Goal: Task Accomplishment & Management: Complete application form

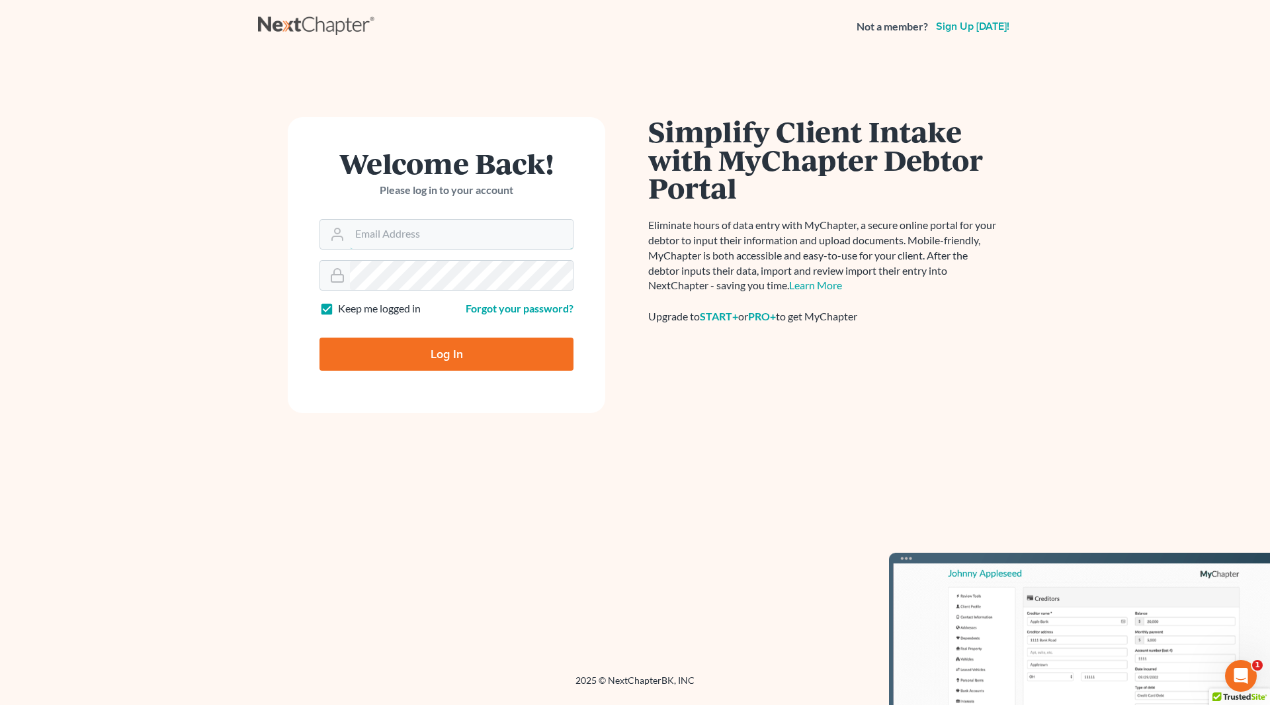
type input "[PERSON_NAME][EMAIL_ADDRESS][DOMAIN_NAME]"
click at [430, 359] on input "Log In" at bounding box center [447, 353] width 254 height 33
type input "Thinking..."
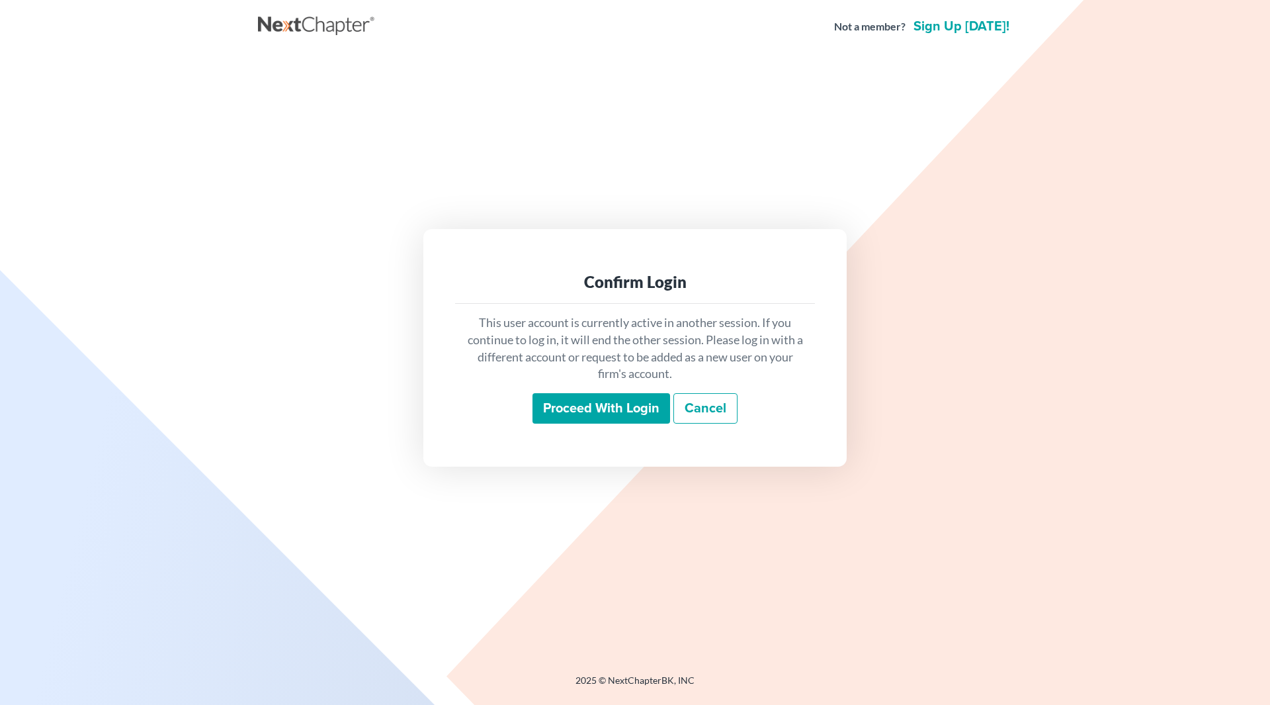
click at [572, 407] on input "Proceed with login" at bounding box center [602, 408] width 138 height 30
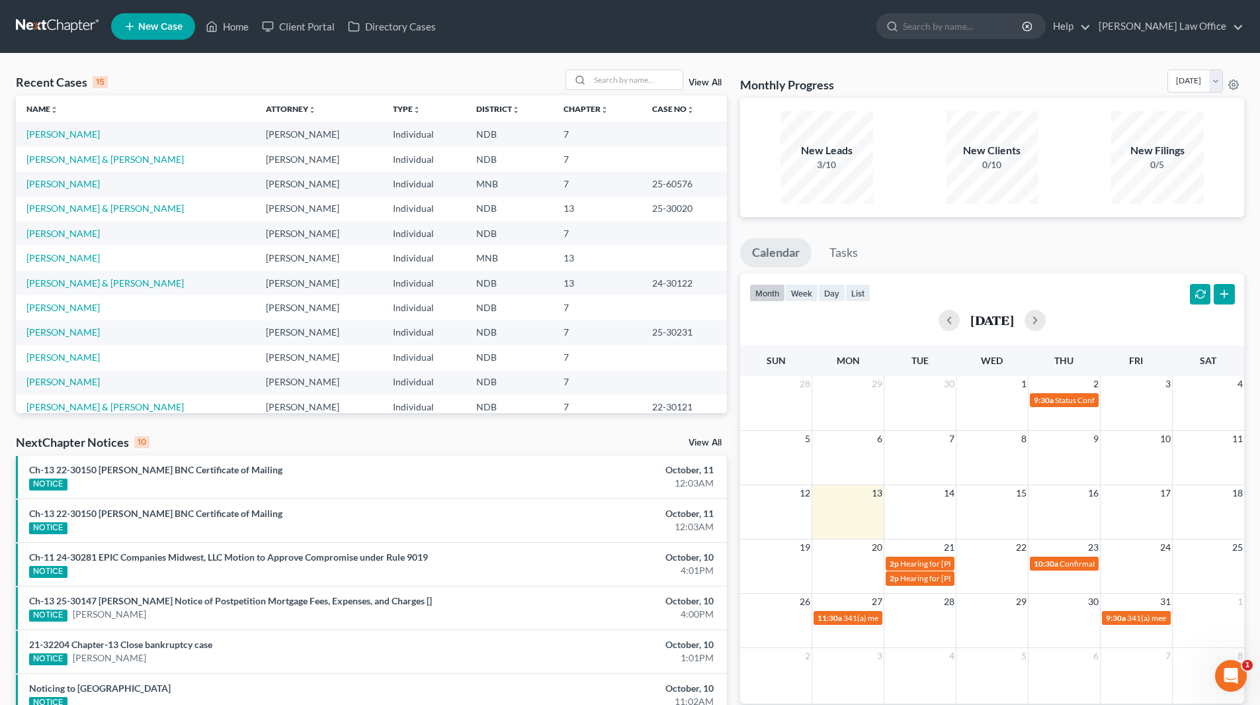
click at [64, 264] on td "LaCroix, Dawn" at bounding box center [136, 257] width 240 height 24
click at [62, 259] on link "LaCroix, Dawn" at bounding box center [62, 257] width 73 height 11
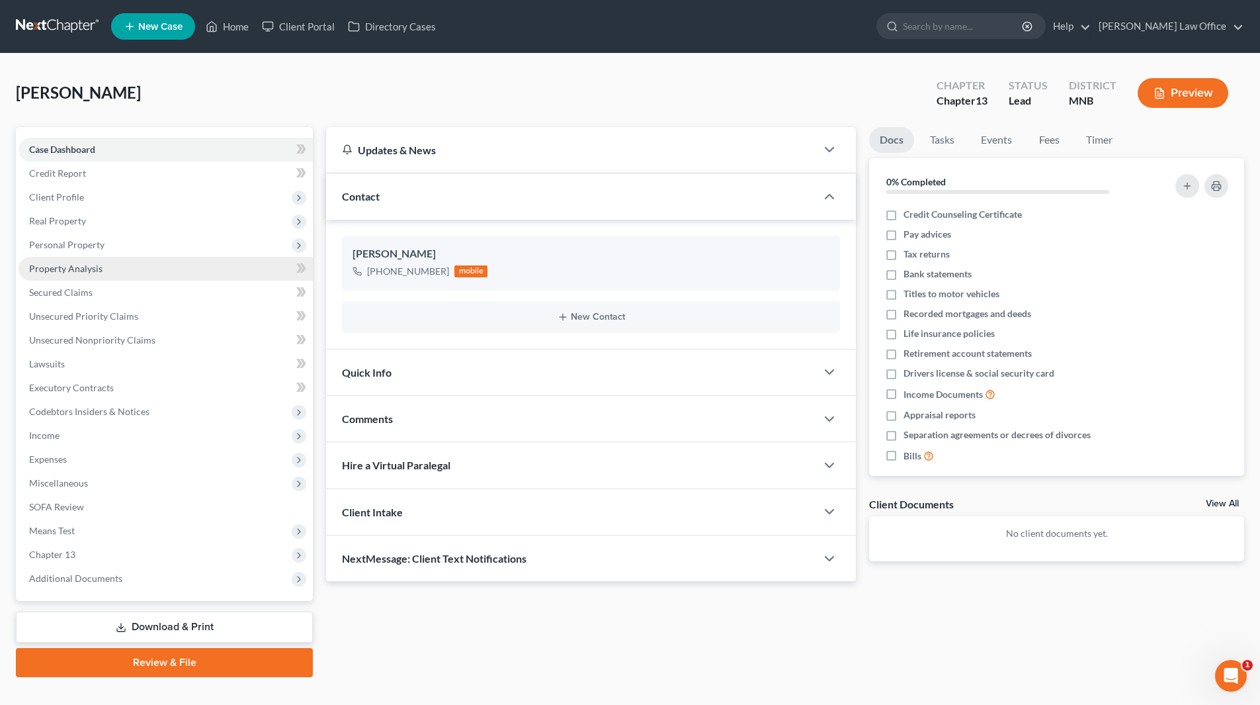
click at [54, 267] on span "Property Analysis" at bounding box center [65, 268] width 73 height 11
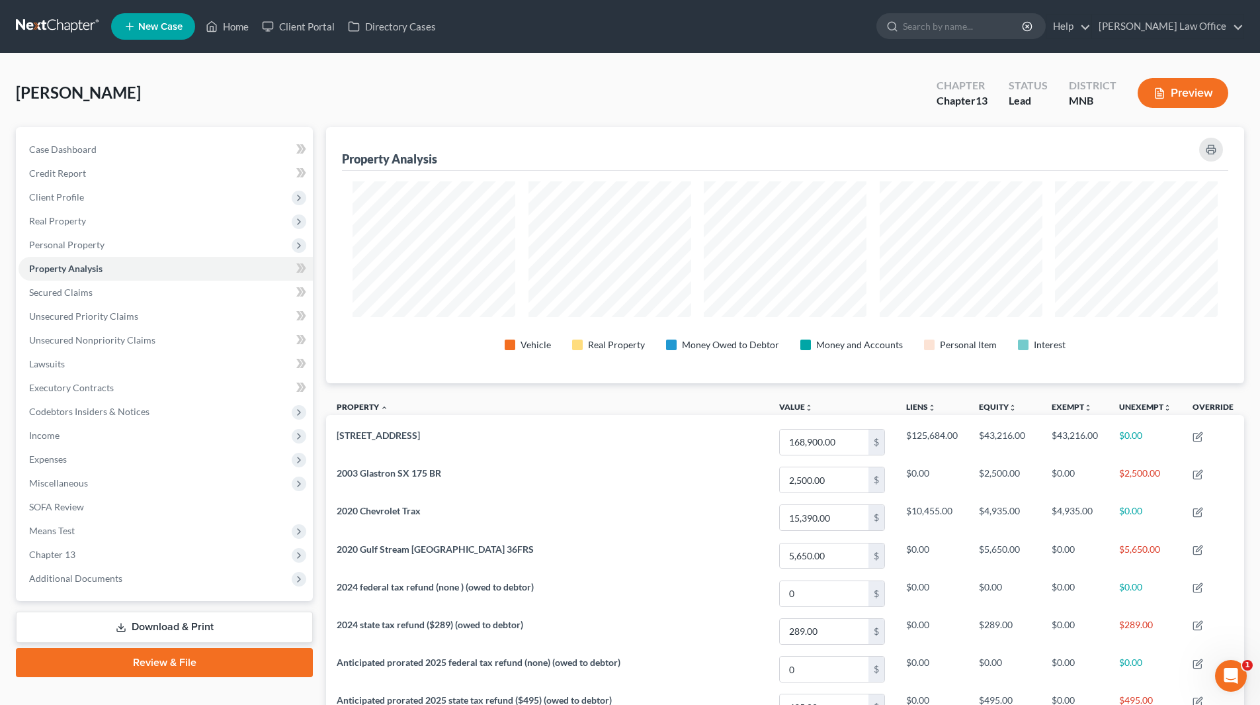
scroll to position [256, 918]
click at [1218, 148] on button "button" at bounding box center [1212, 150] width 24 height 24
click at [62, 249] on span "Personal Property" at bounding box center [66, 244] width 75 height 11
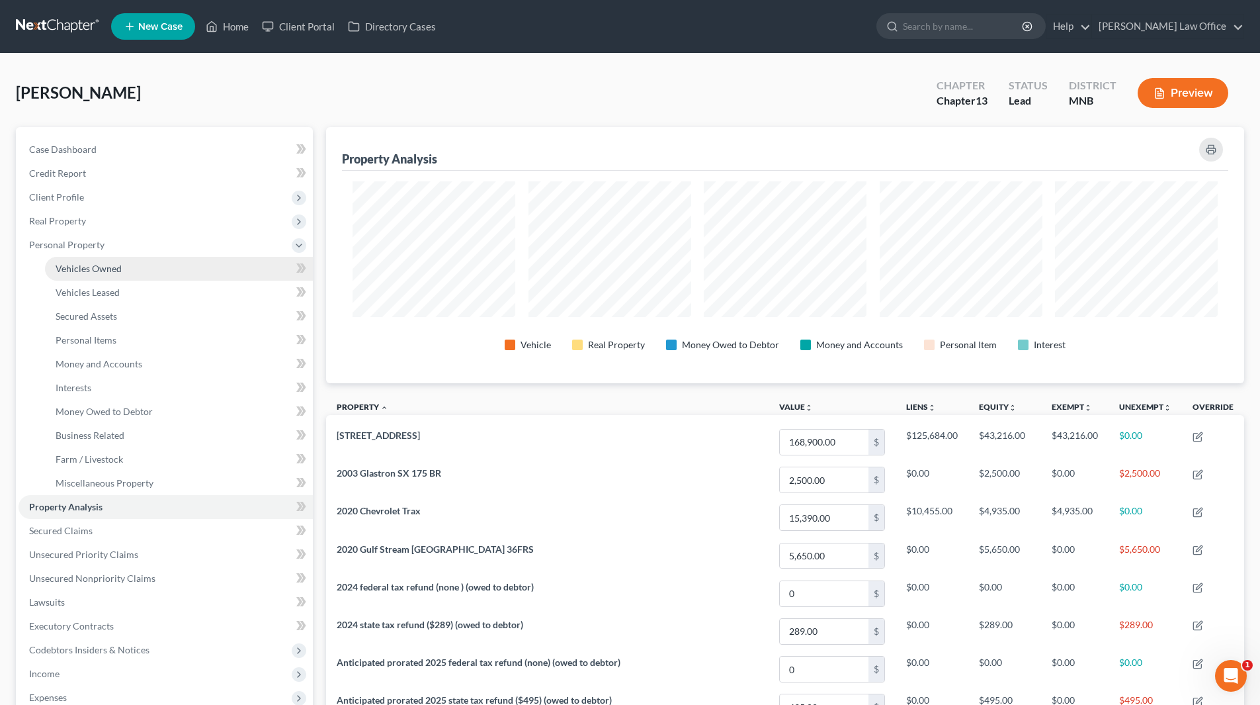
click at [75, 265] on span "Vehicles Owned" at bounding box center [89, 268] width 66 height 11
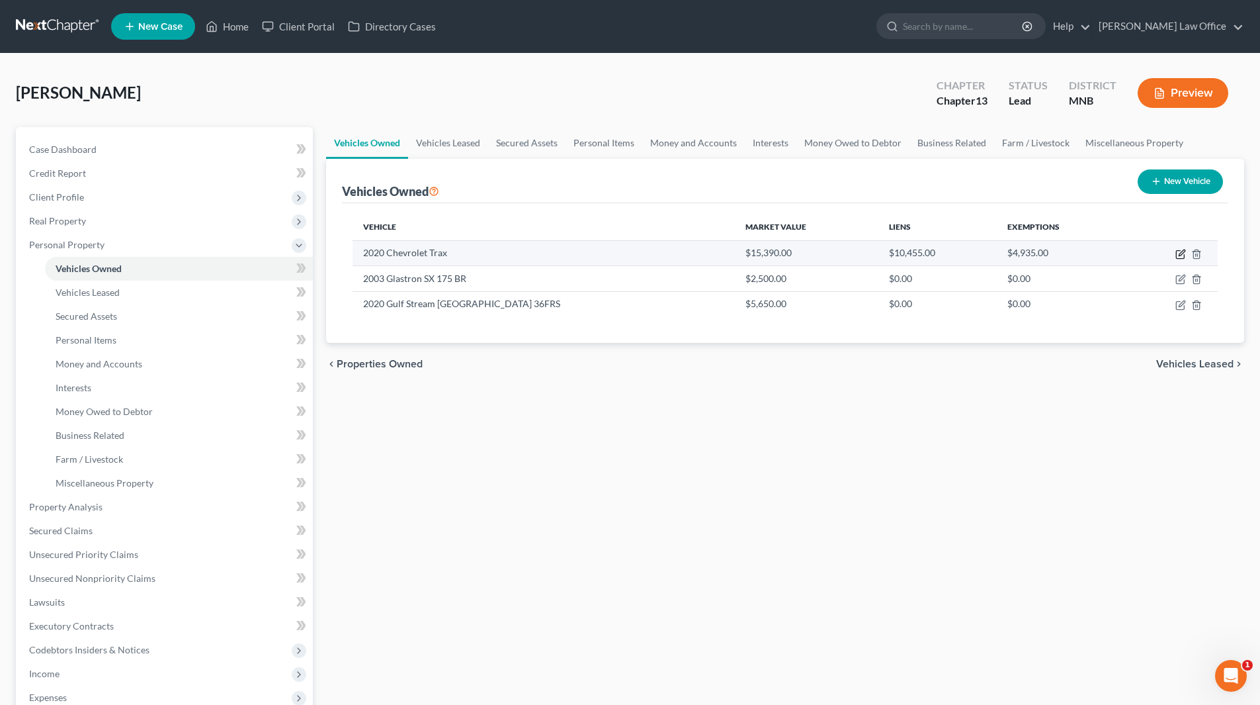
click at [1179, 251] on icon "button" at bounding box center [1180, 255] width 8 height 8
select select "0"
select select "6"
select select "2"
select select "0"
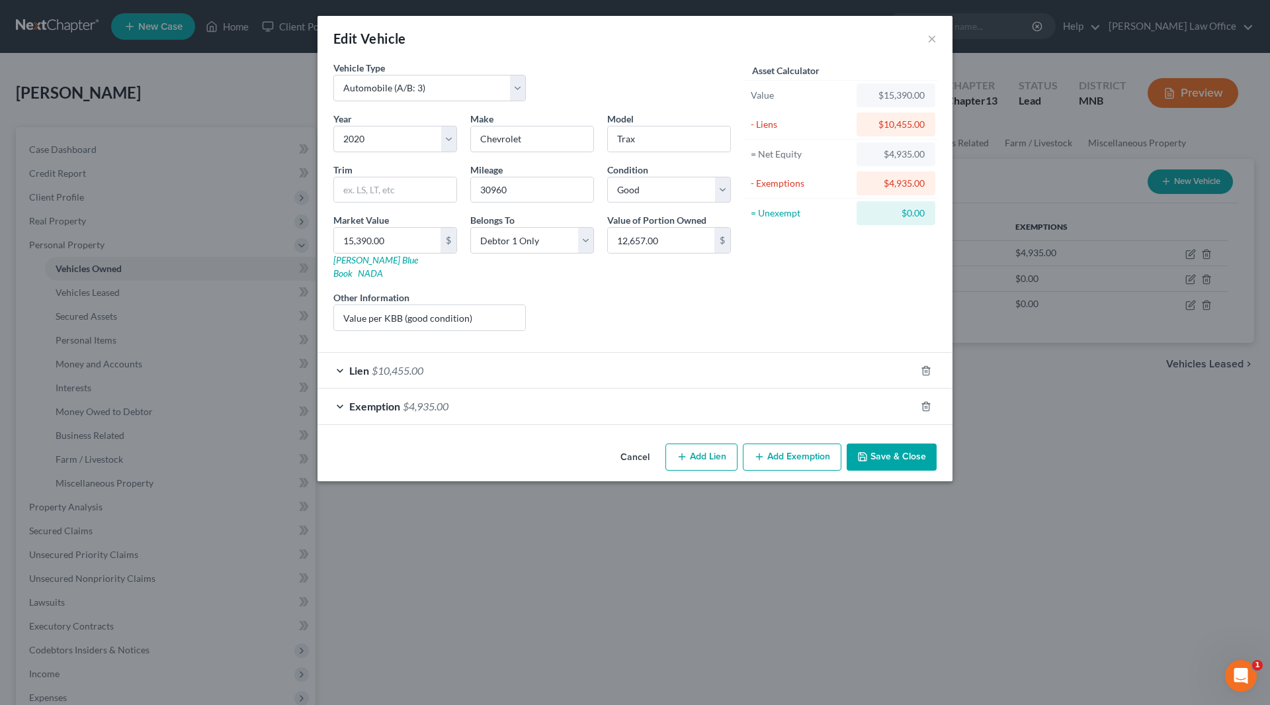
click at [904, 443] on button "Save & Close" at bounding box center [892, 457] width 90 height 28
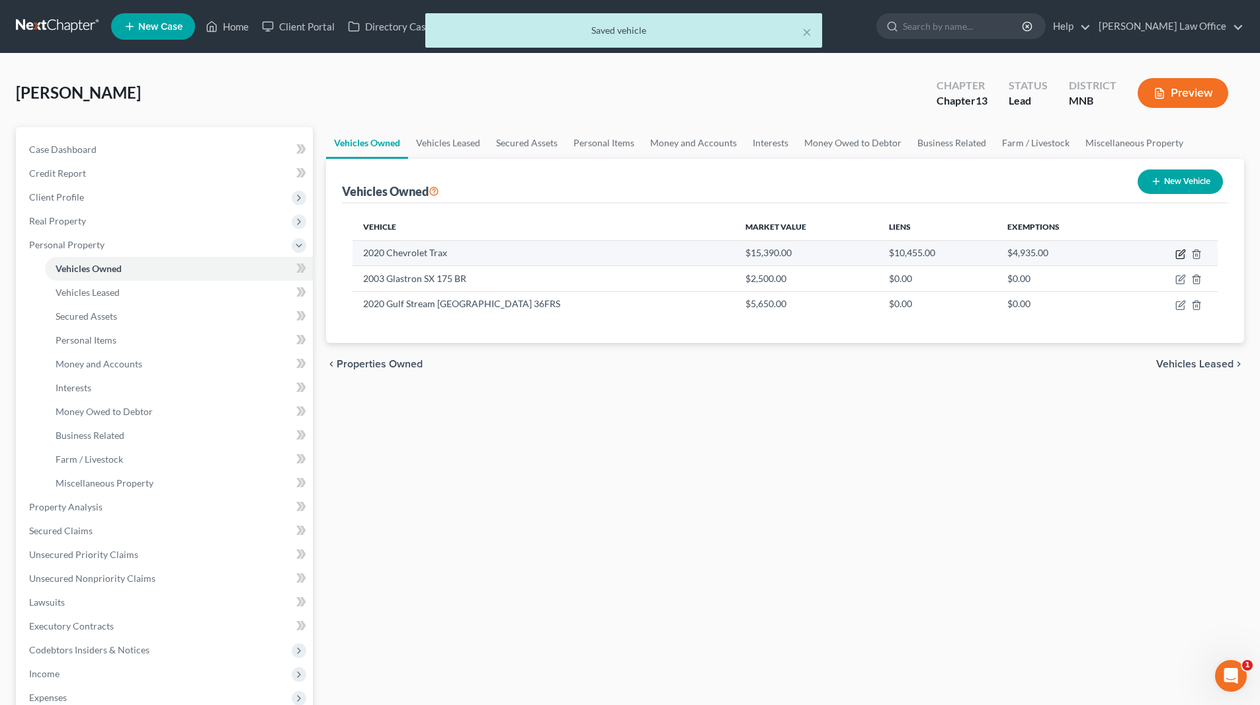
click at [1179, 255] on icon "button" at bounding box center [1181, 254] width 11 height 11
select select "0"
select select "6"
select select "2"
select select "0"
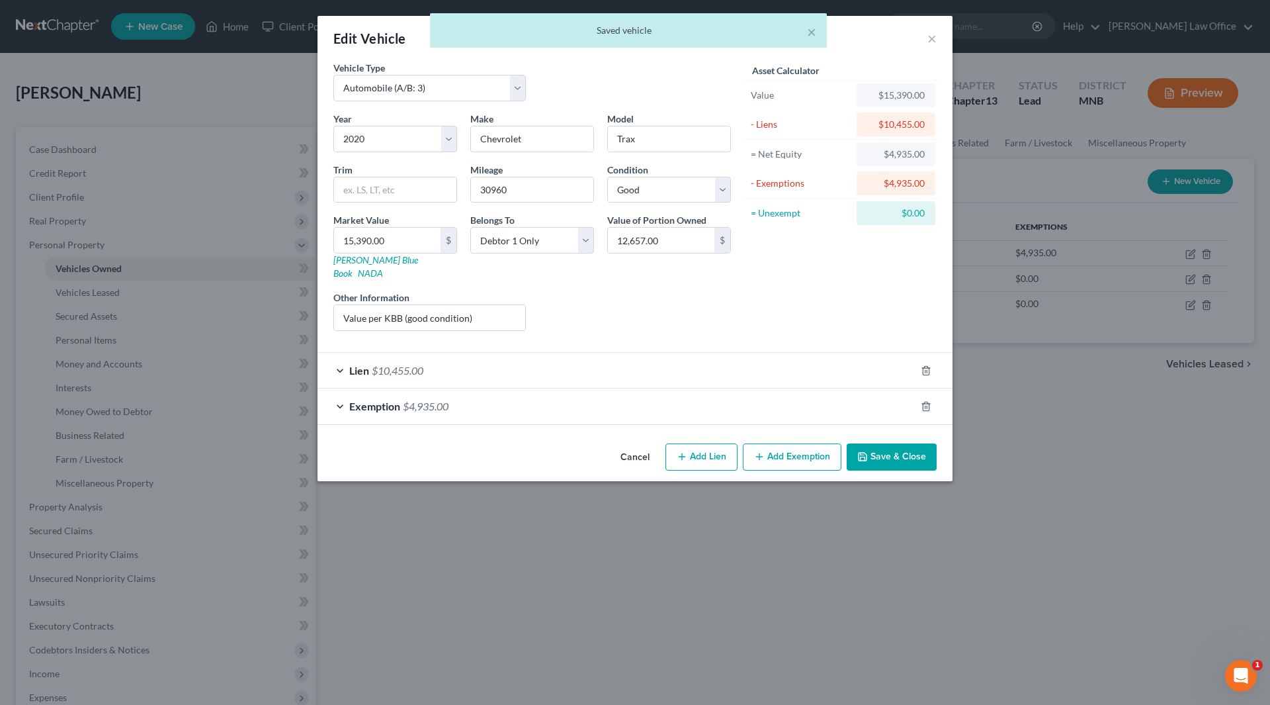
click at [390, 400] on span "Exemption" at bounding box center [374, 406] width 51 height 13
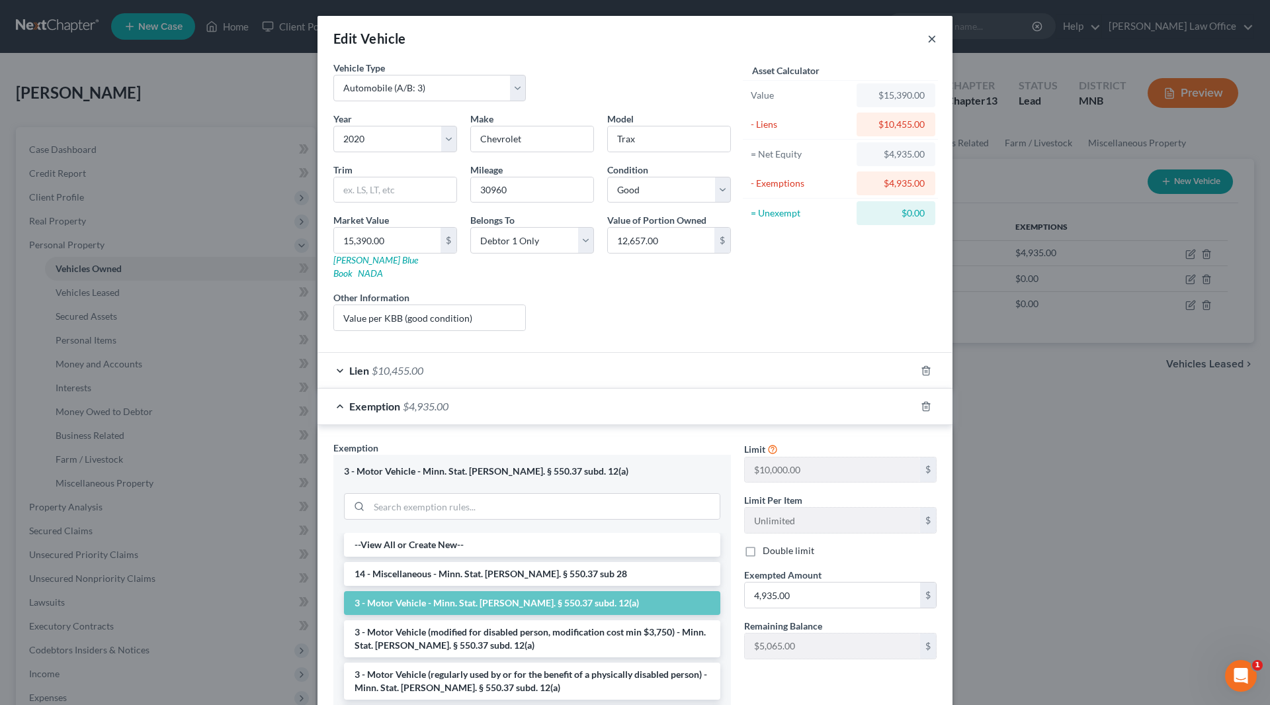
click at [928, 38] on button "×" at bounding box center [932, 38] width 9 height 16
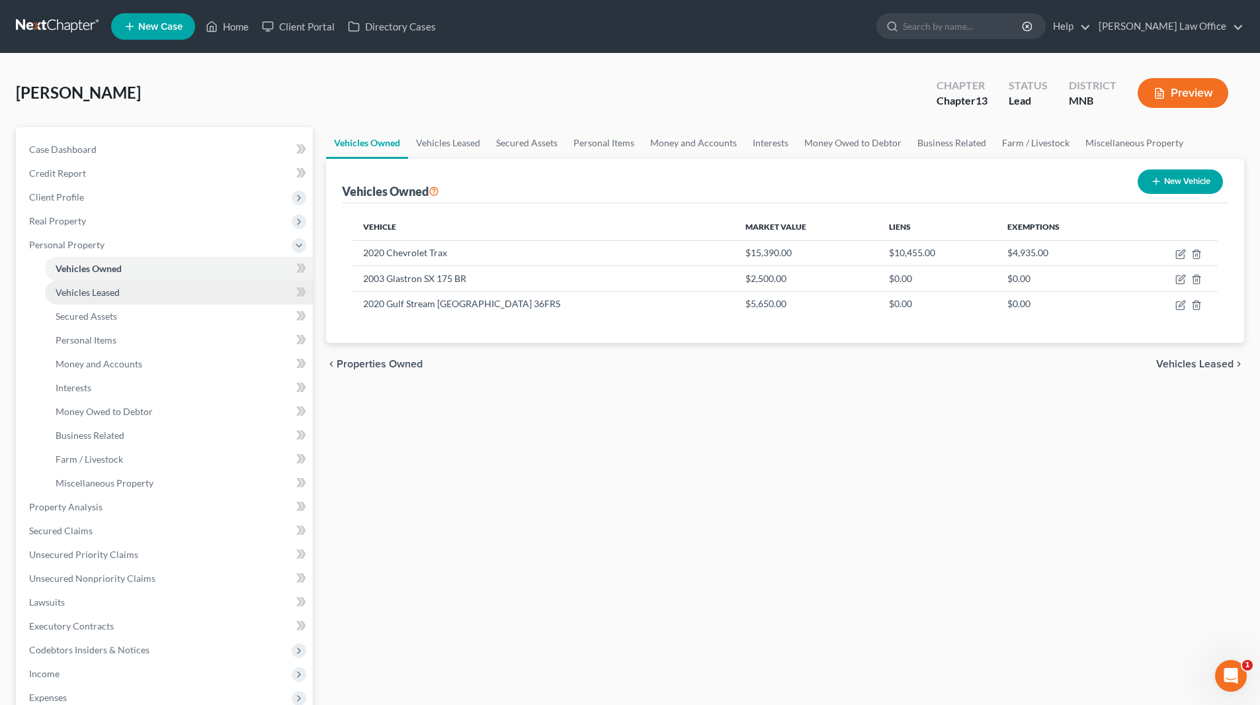
click at [89, 289] on span "Vehicles Leased" at bounding box center [88, 291] width 64 height 11
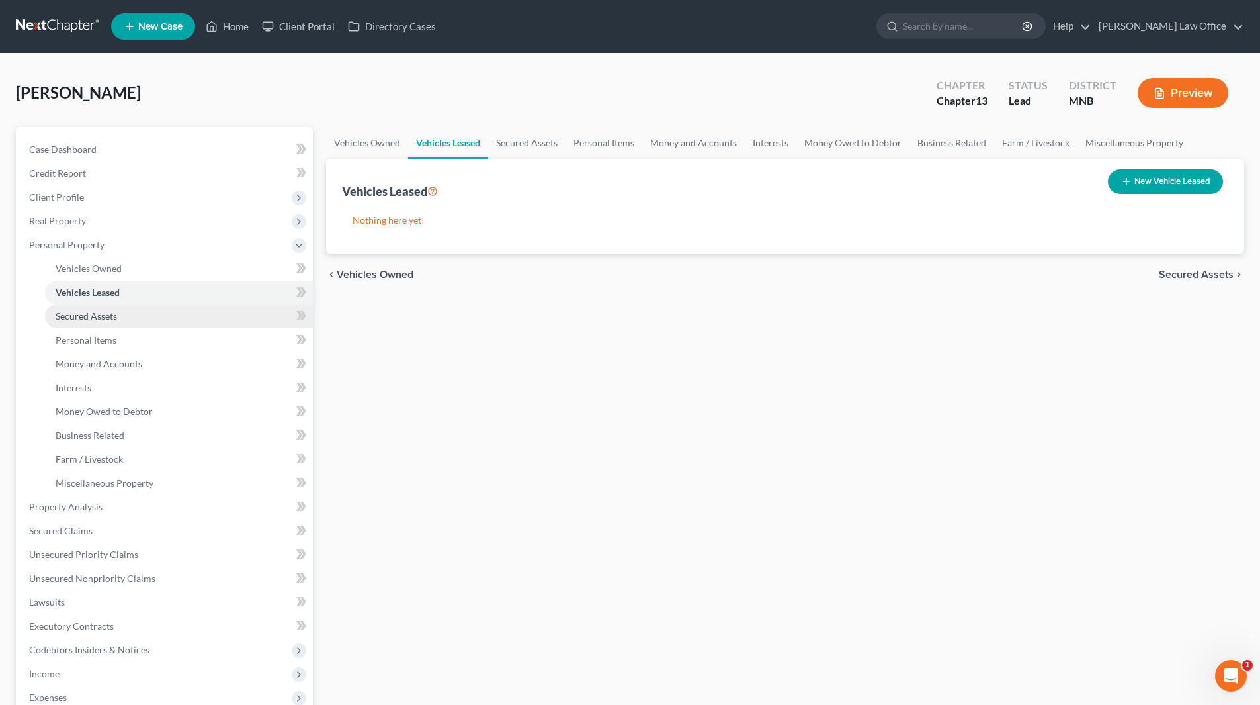
click at [85, 311] on span "Secured Assets" at bounding box center [87, 315] width 62 height 11
click at [98, 263] on span "Vehicles Owned" at bounding box center [89, 268] width 66 height 11
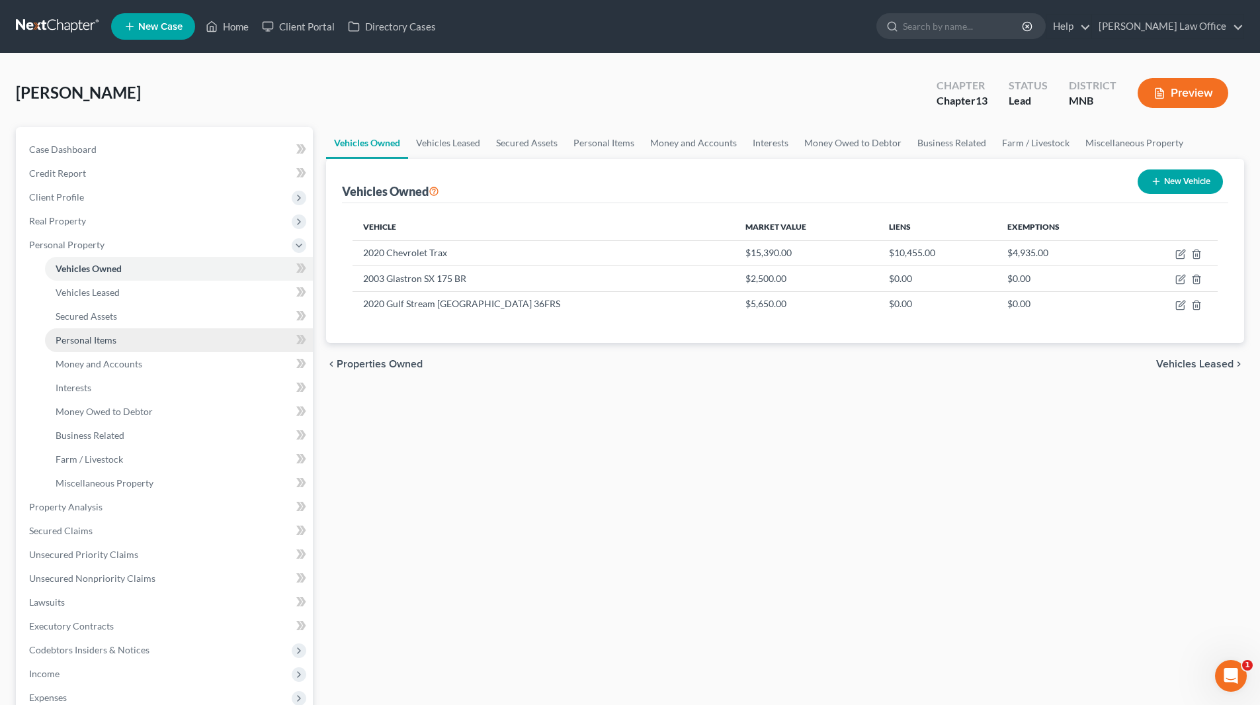
click at [94, 337] on span "Personal Items" at bounding box center [86, 339] width 61 height 11
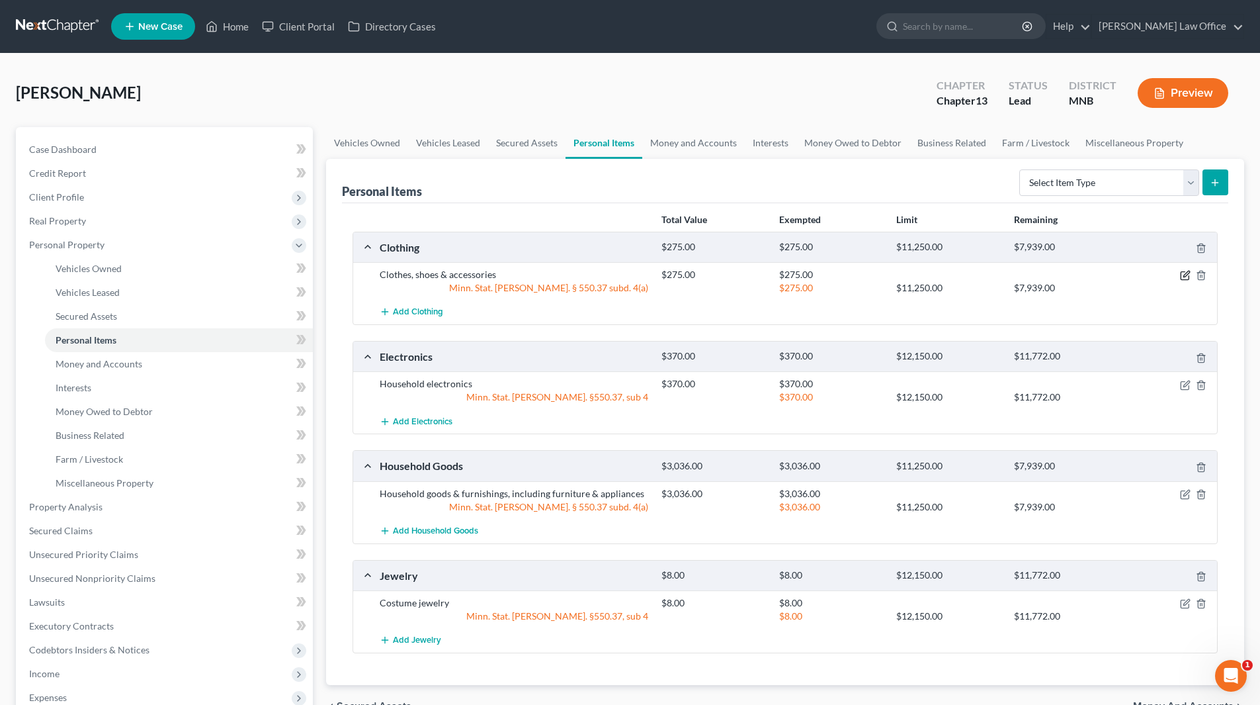
click at [1184, 272] on icon "button" at bounding box center [1185, 276] width 8 height 8
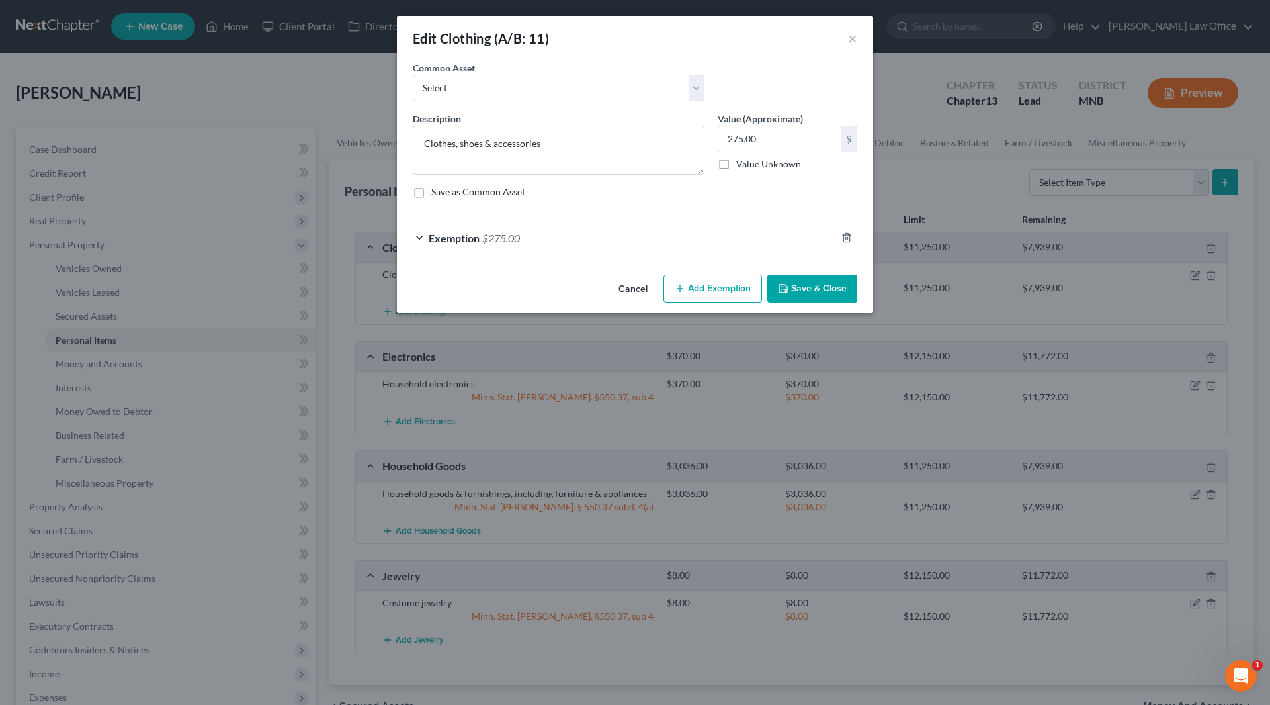
click at [513, 240] on span "$275.00" at bounding box center [501, 238] width 38 height 13
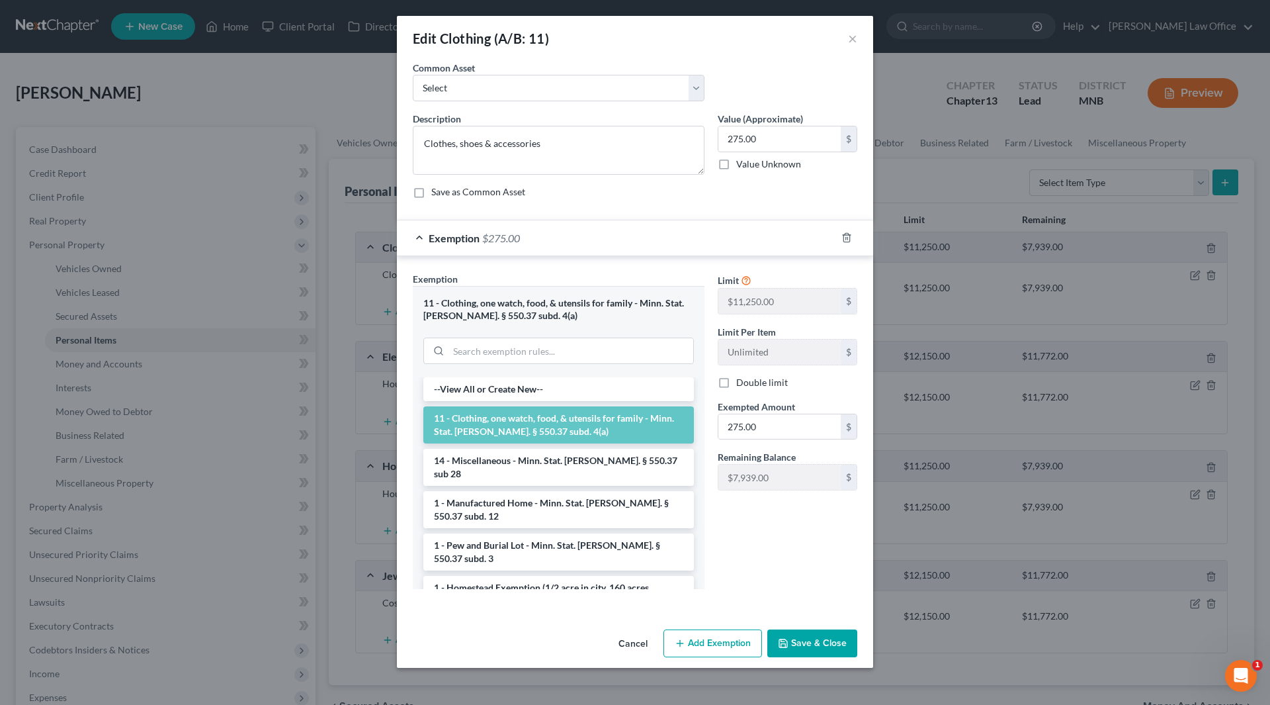
click at [513, 240] on span "$275.00" at bounding box center [501, 238] width 38 height 13
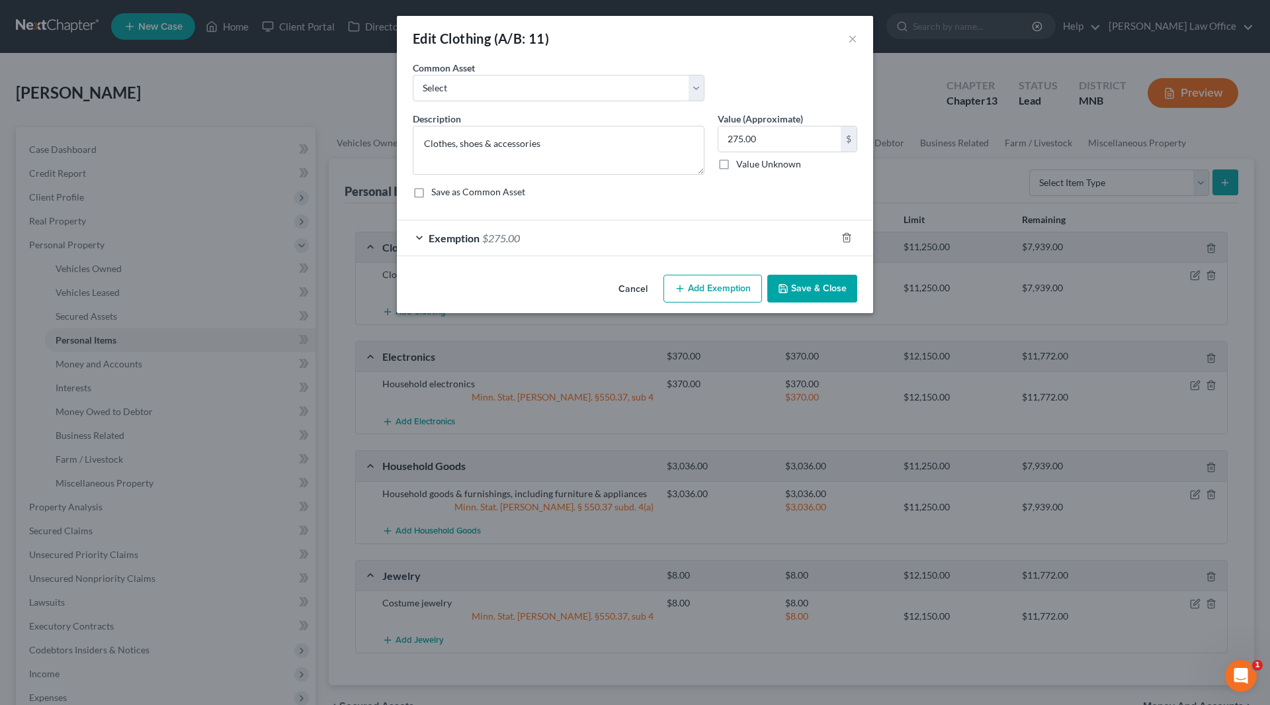
click at [632, 285] on button "Cancel" at bounding box center [633, 289] width 50 height 26
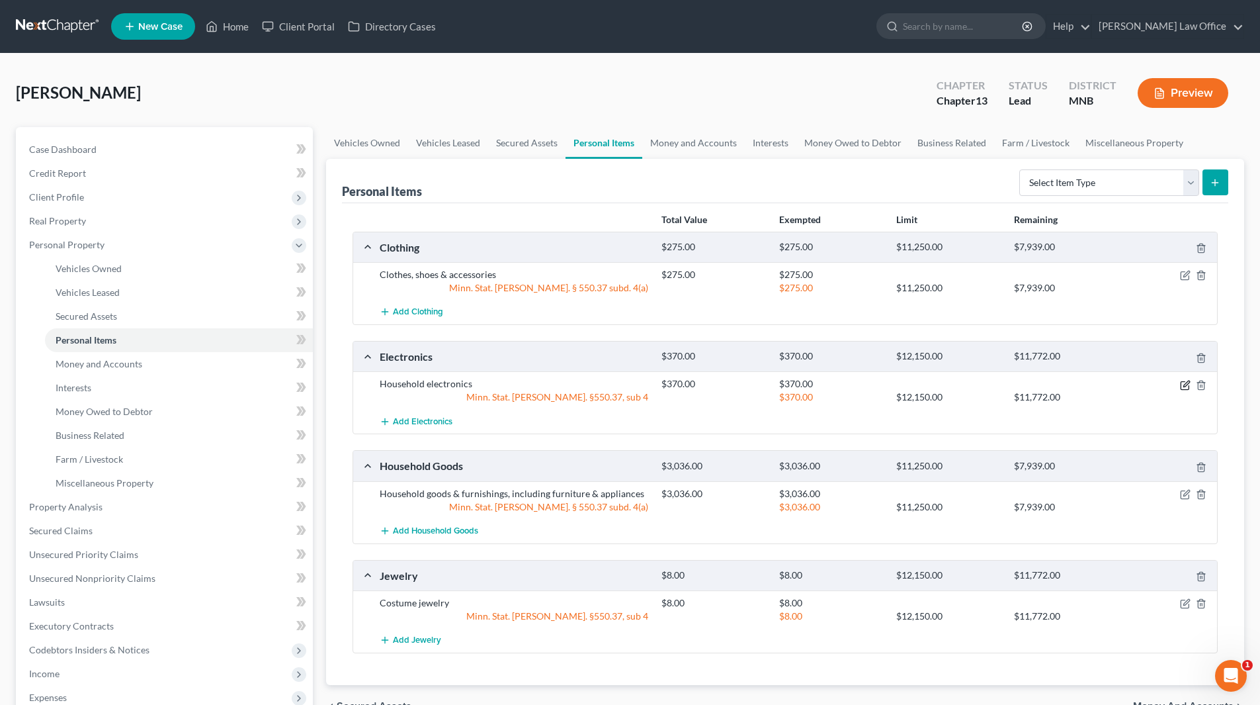
click at [1188, 386] on icon "button" at bounding box center [1185, 385] width 11 height 11
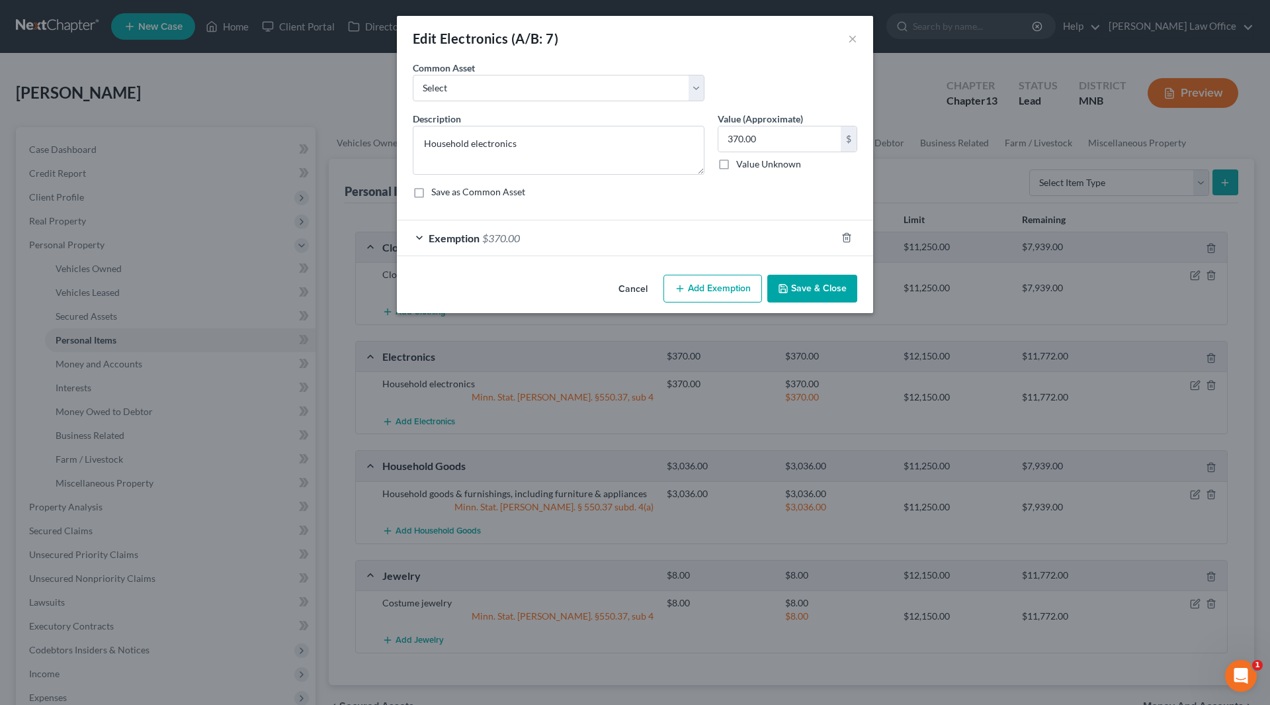
click at [484, 229] on div "Exemption $370.00" at bounding box center [616, 237] width 439 height 35
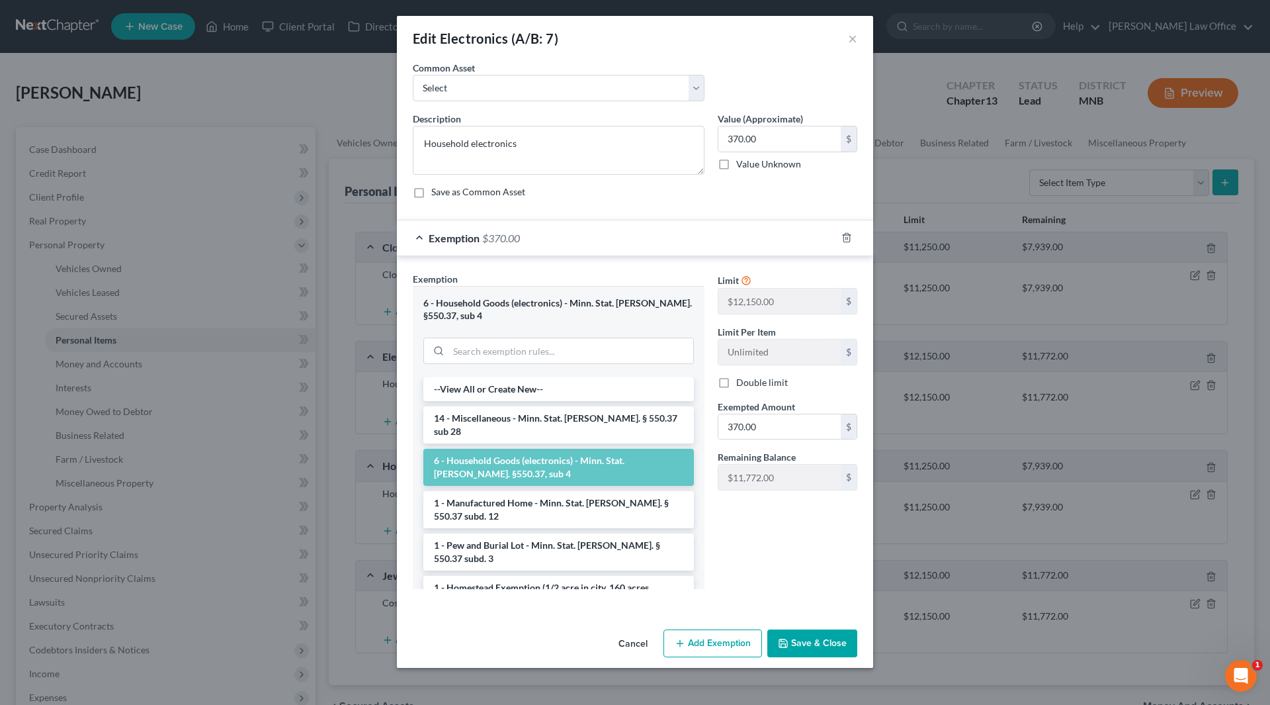
click at [484, 229] on div "Exemption $370.00" at bounding box center [616, 237] width 439 height 35
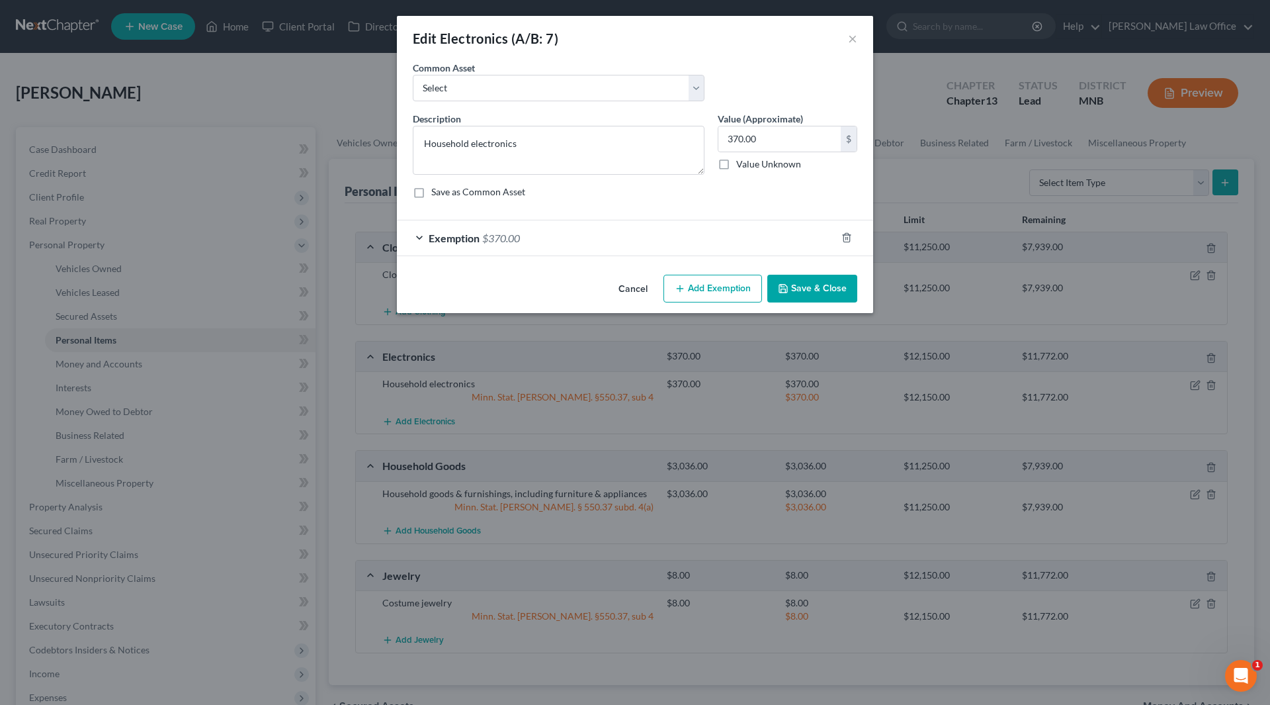
click at [797, 285] on button "Save & Close" at bounding box center [812, 289] width 90 height 28
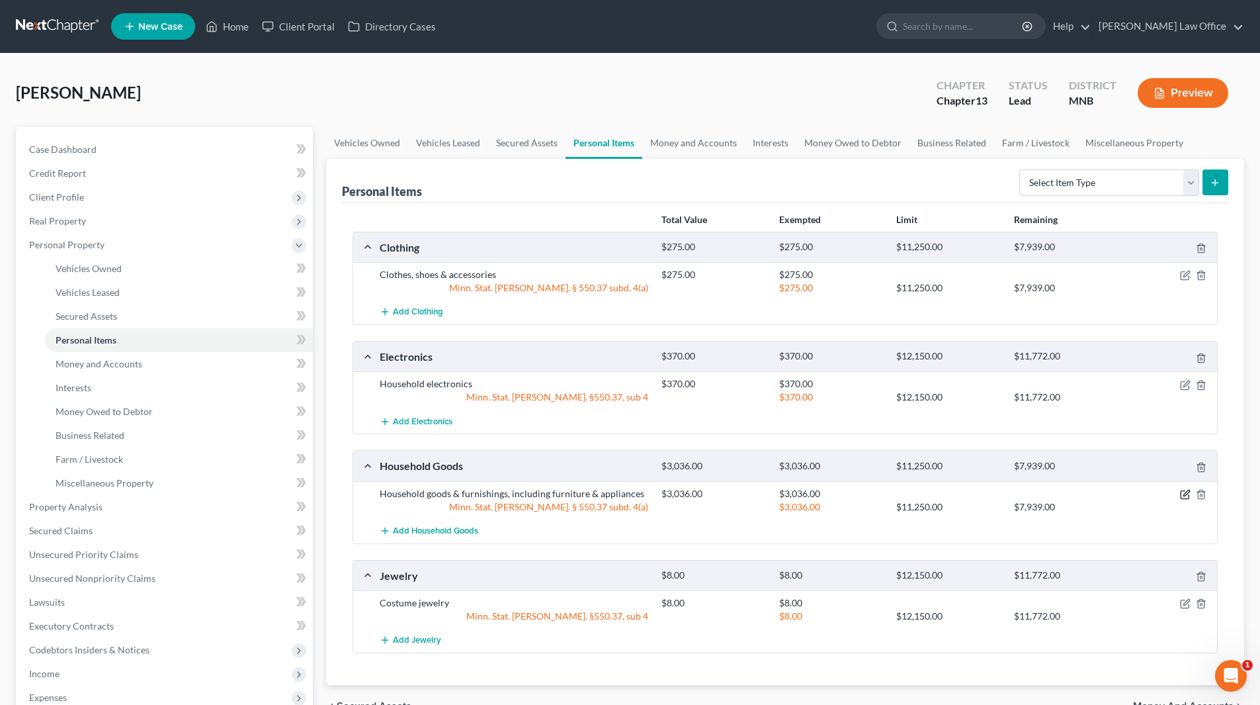
click at [1187, 490] on icon "button" at bounding box center [1185, 494] width 11 height 11
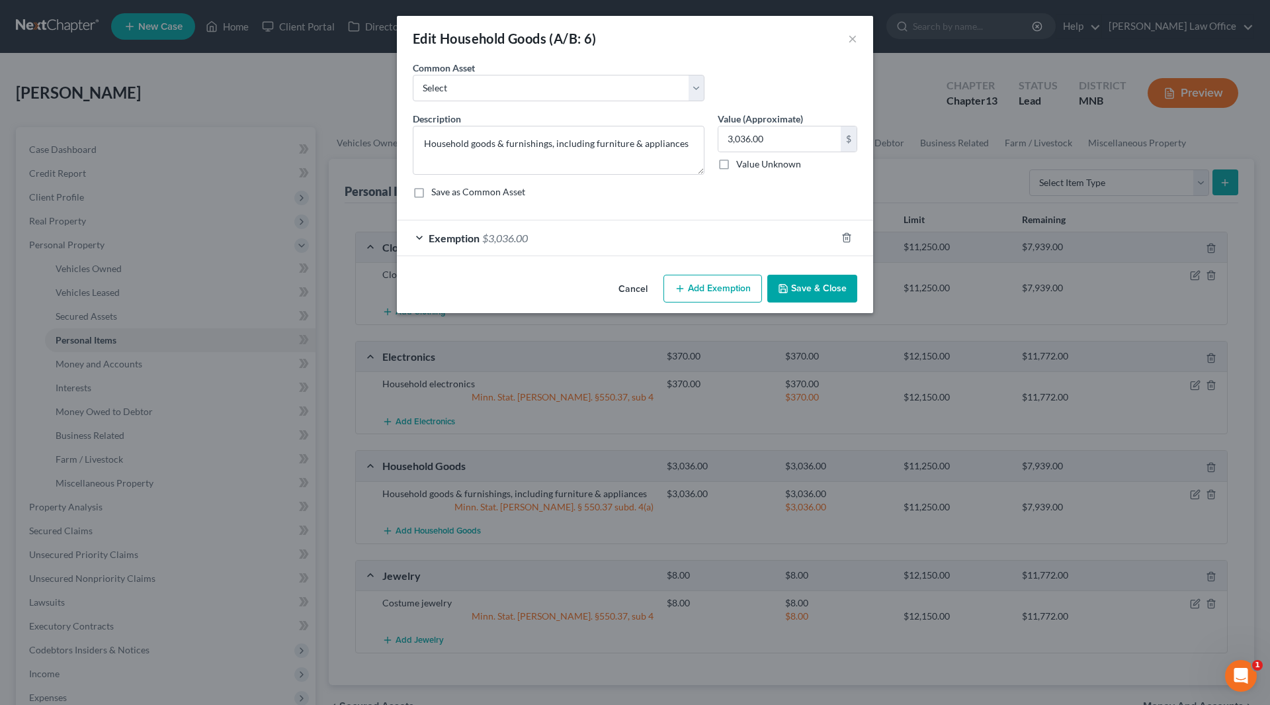
click at [471, 233] on span "Exemption" at bounding box center [454, 238] width 51 height 13
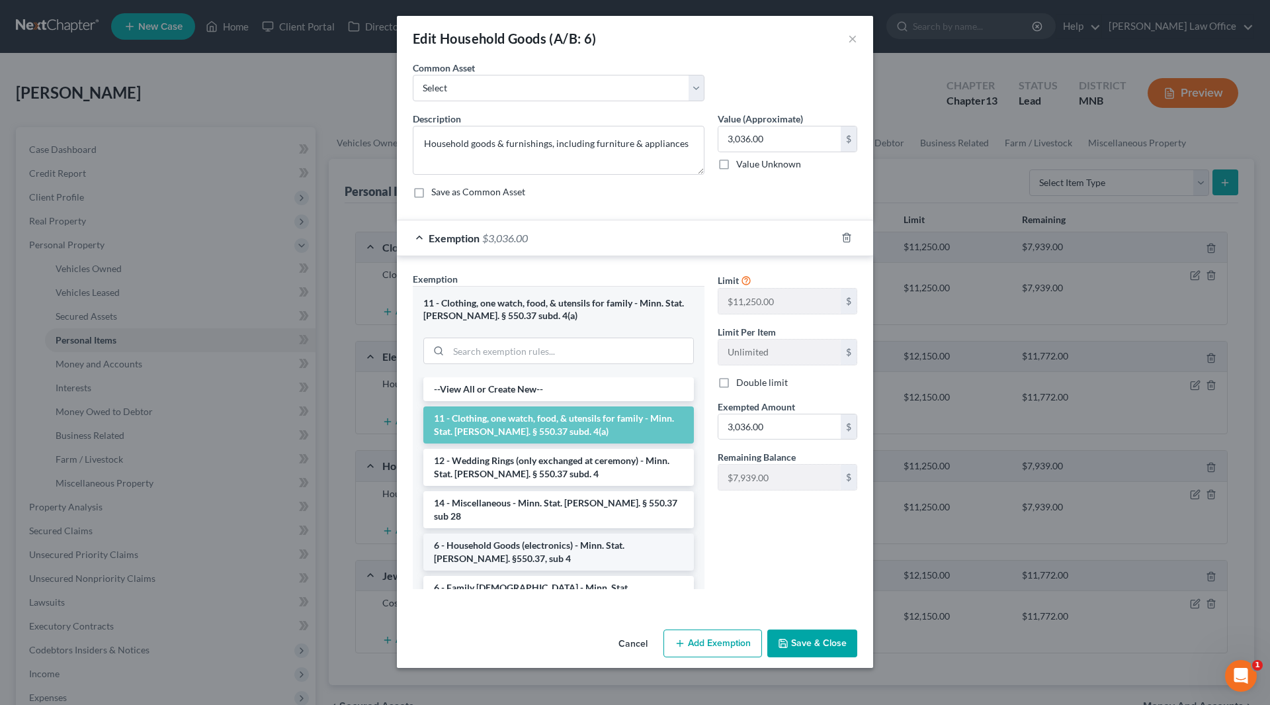
click at [586, 537] on li "6 - Household Goods (electronics) - Minn. Stat. Ann. §550.37, sub 4" at bounding box center [558, 551] width 271 height 37
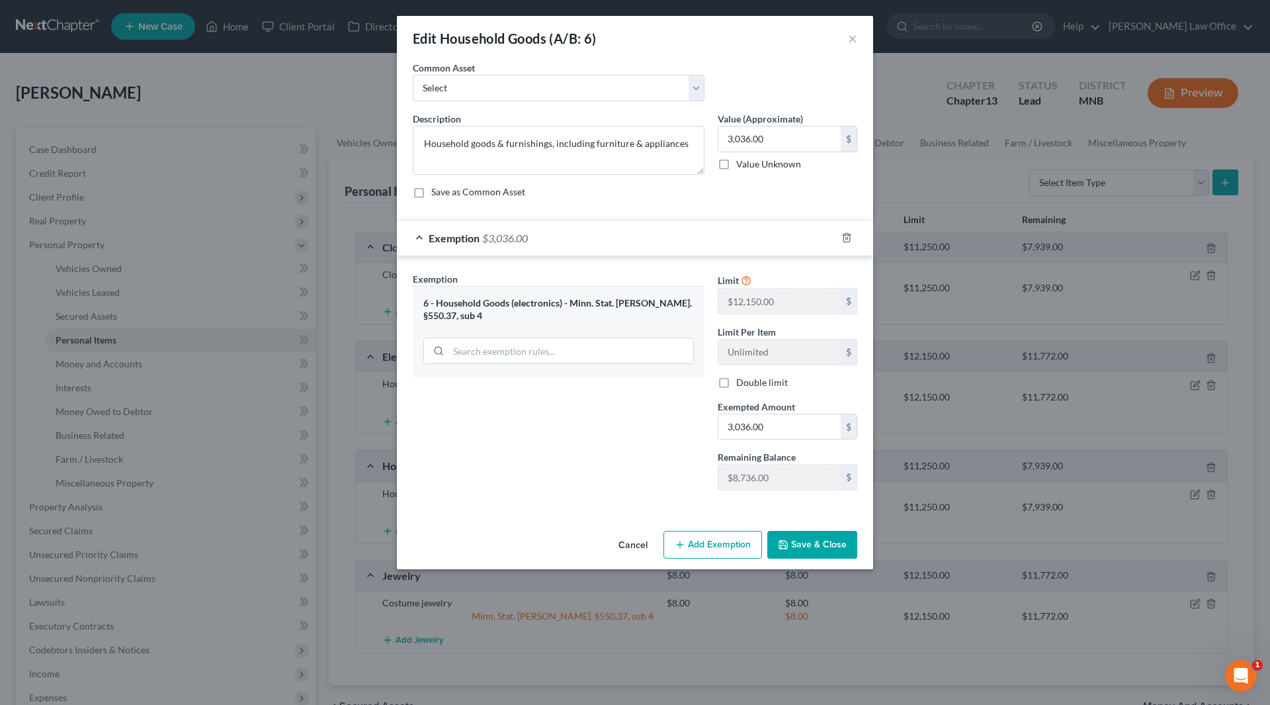
click at [635, 545] on button "Cancel" at bounding box center [633, 545] width 50 height 26
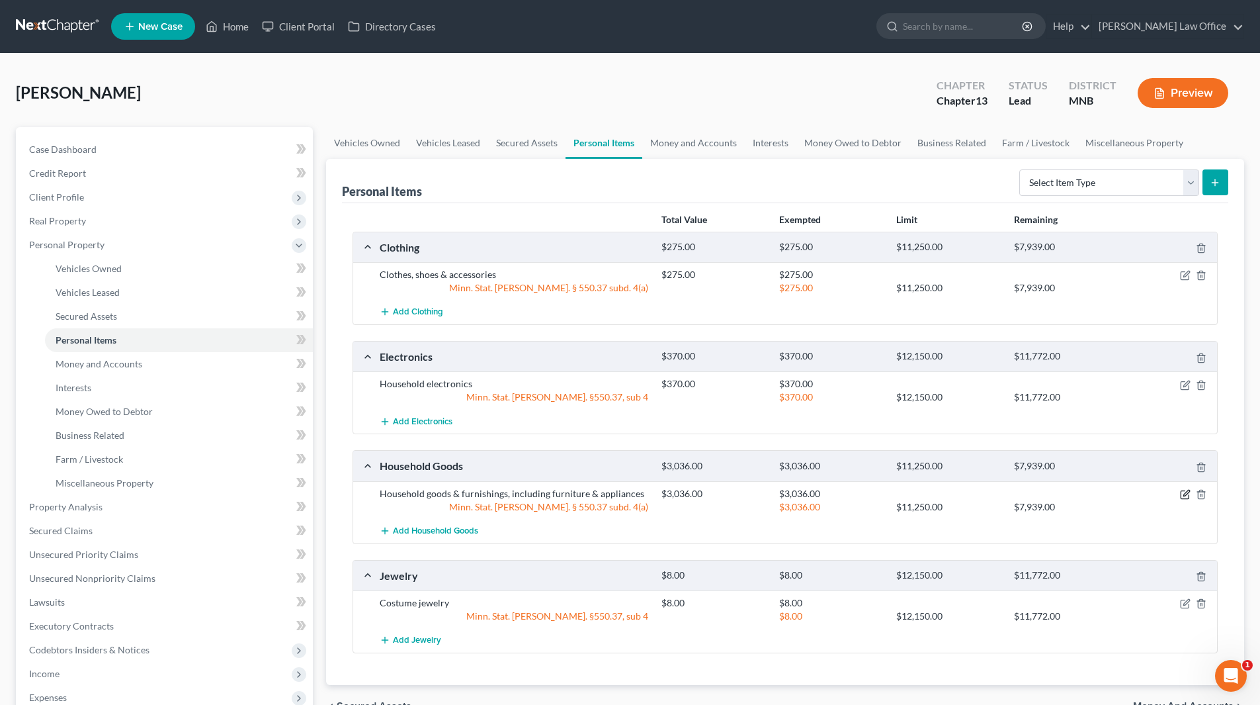
click at [1185, 494] on icon "button" at bounding box center [1187, 493] width 6 height 6
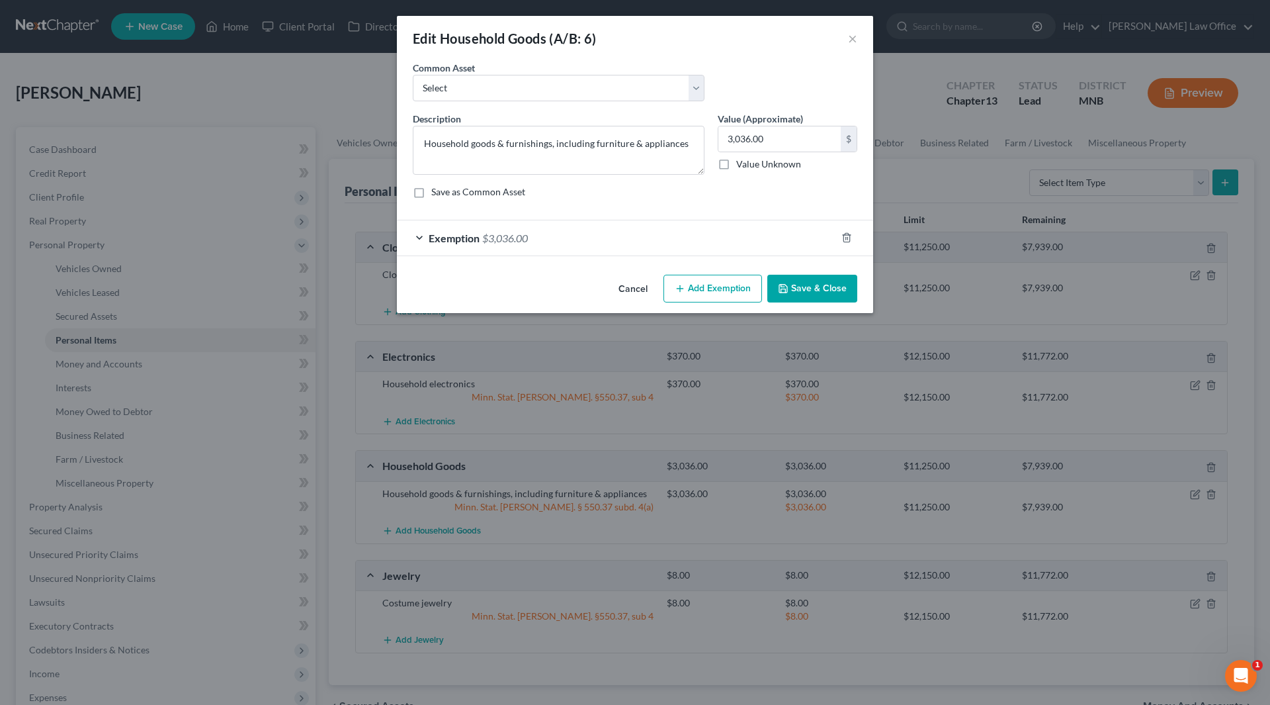
click at [488, 239] on span "$3,036.00" at bounding box center [505, 238] width 46 height 13
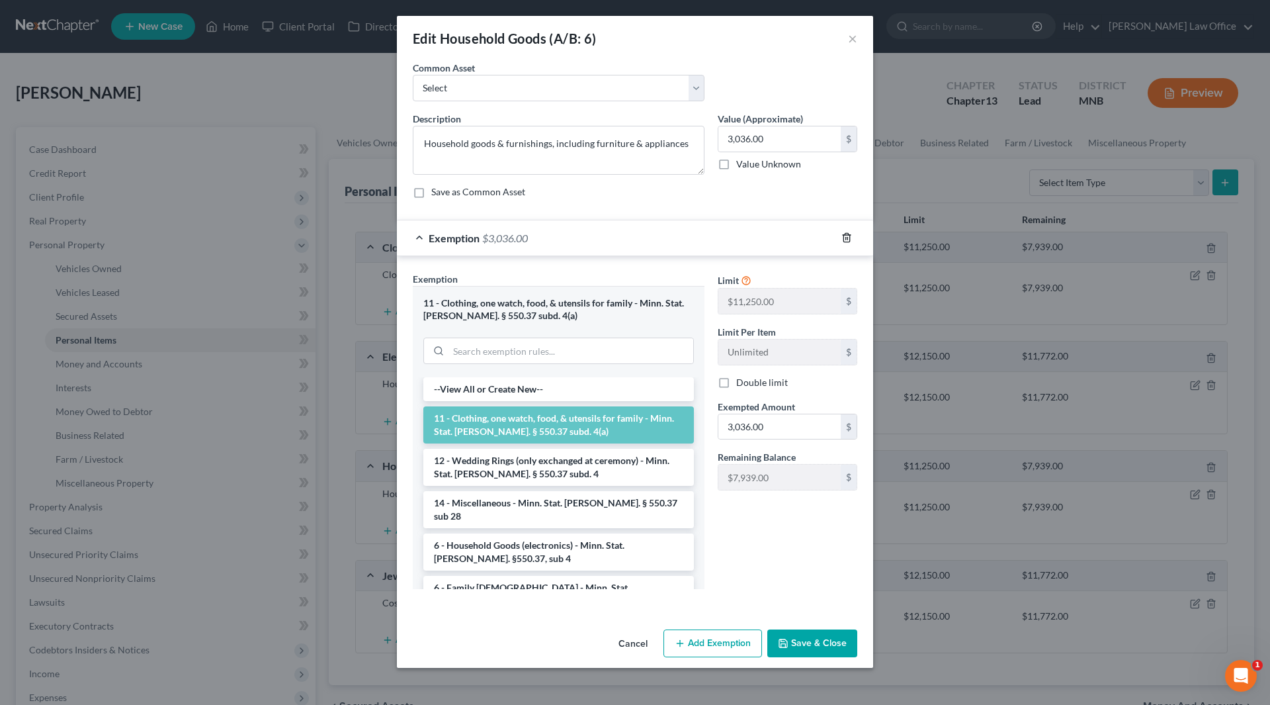
click at [849, 236] on icon "button" at bounding box center [847, 238] width 6 height 9
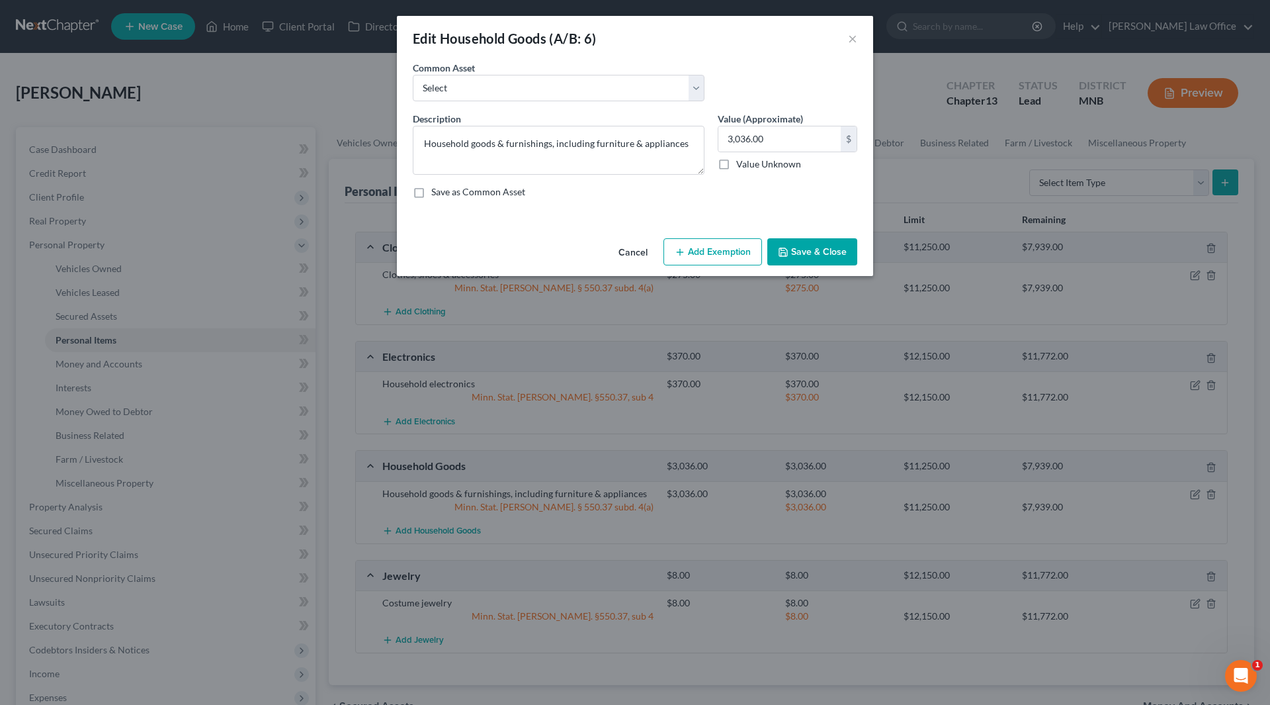
click at [827, 255] on button "Save & Close" at bounding box center [812, 252] width 90 height 28
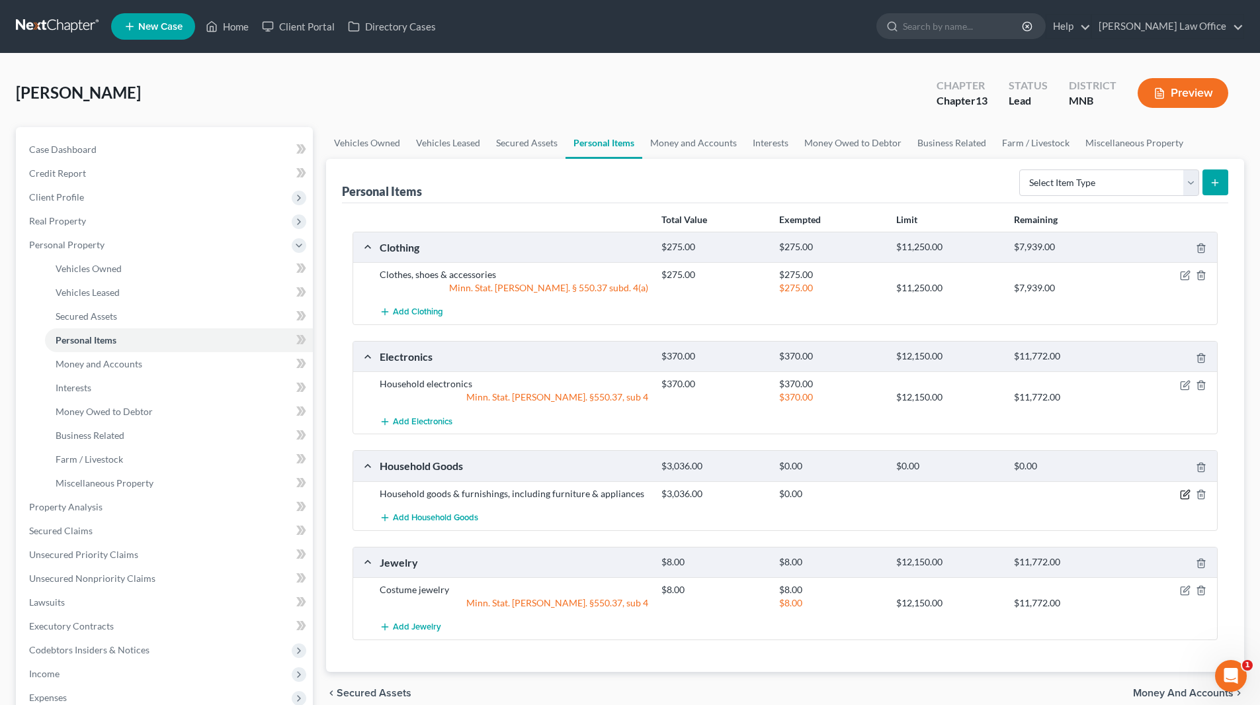
click at [1182, 496] on icon "button" at bounding box center [1185, 494] width 11 height 11
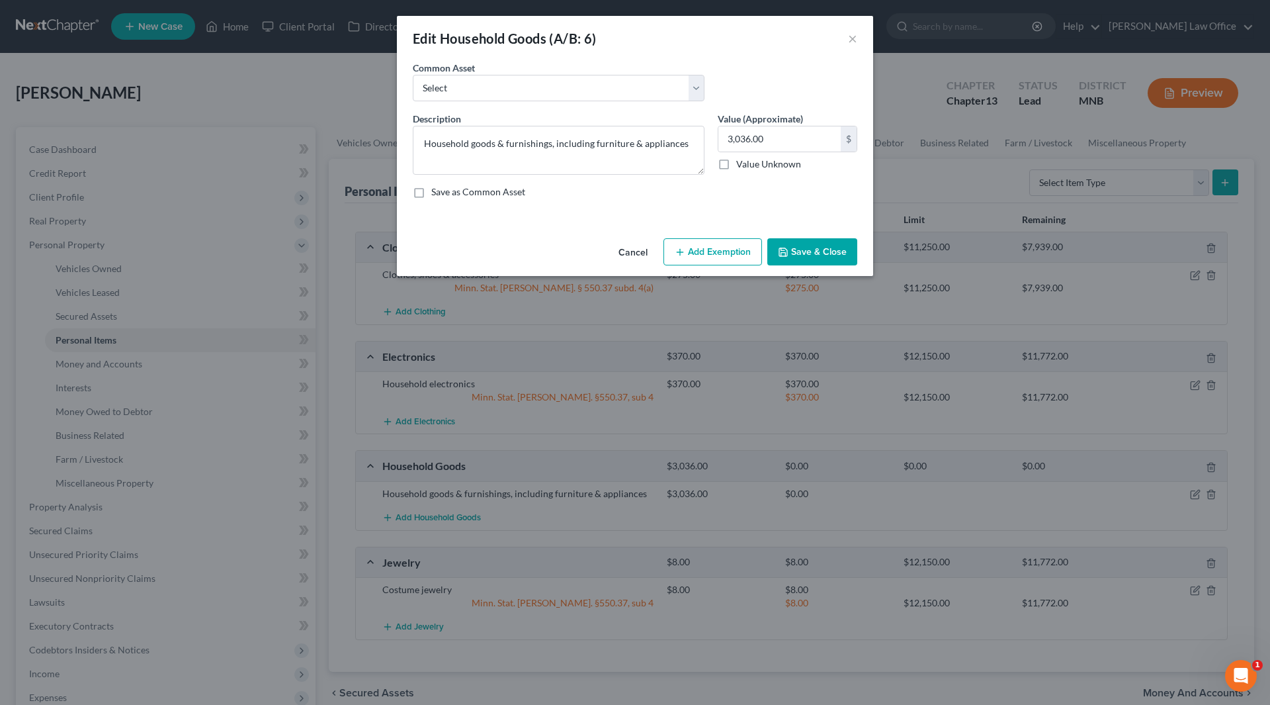
click at [677, 243] on button "Add Exemption" at bounding box center [713, 252] width 99 height 28
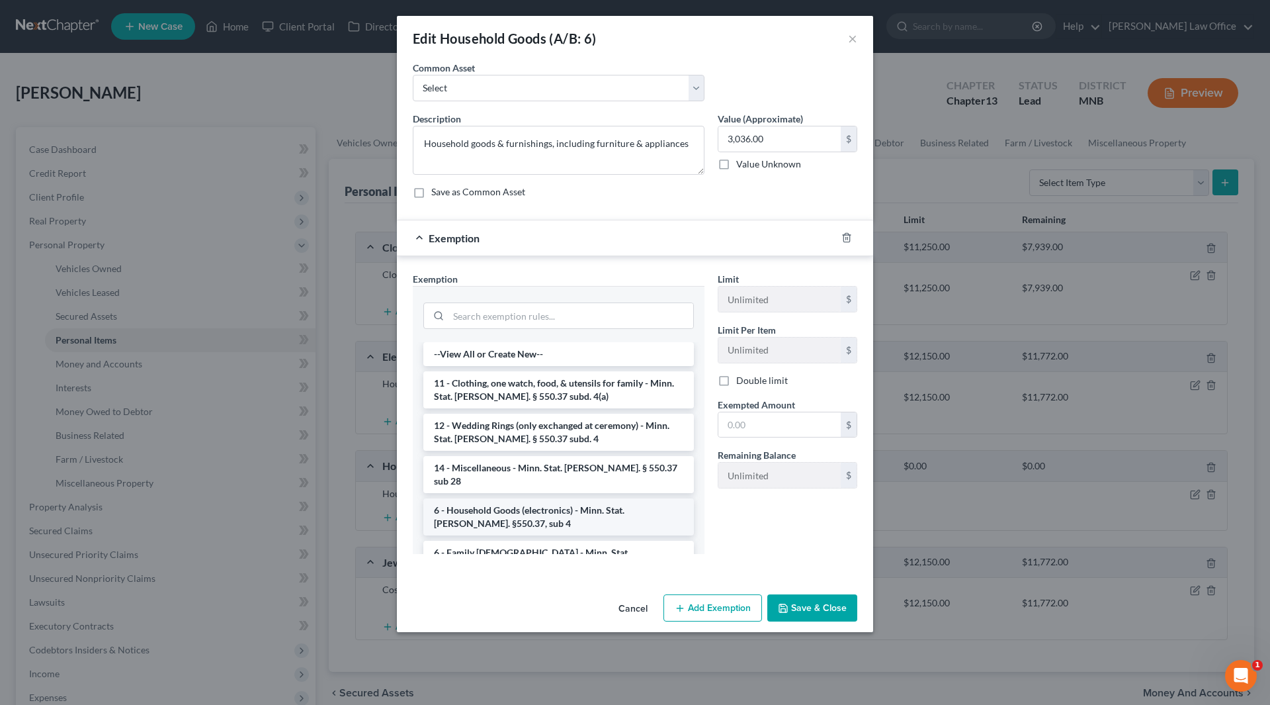
click at [553, 498] on li "6 - Household Goods (electronics) - Minn. Stat. Ann. §550.37, sub 4" at bounding box center [558, 516] width 271 height 37
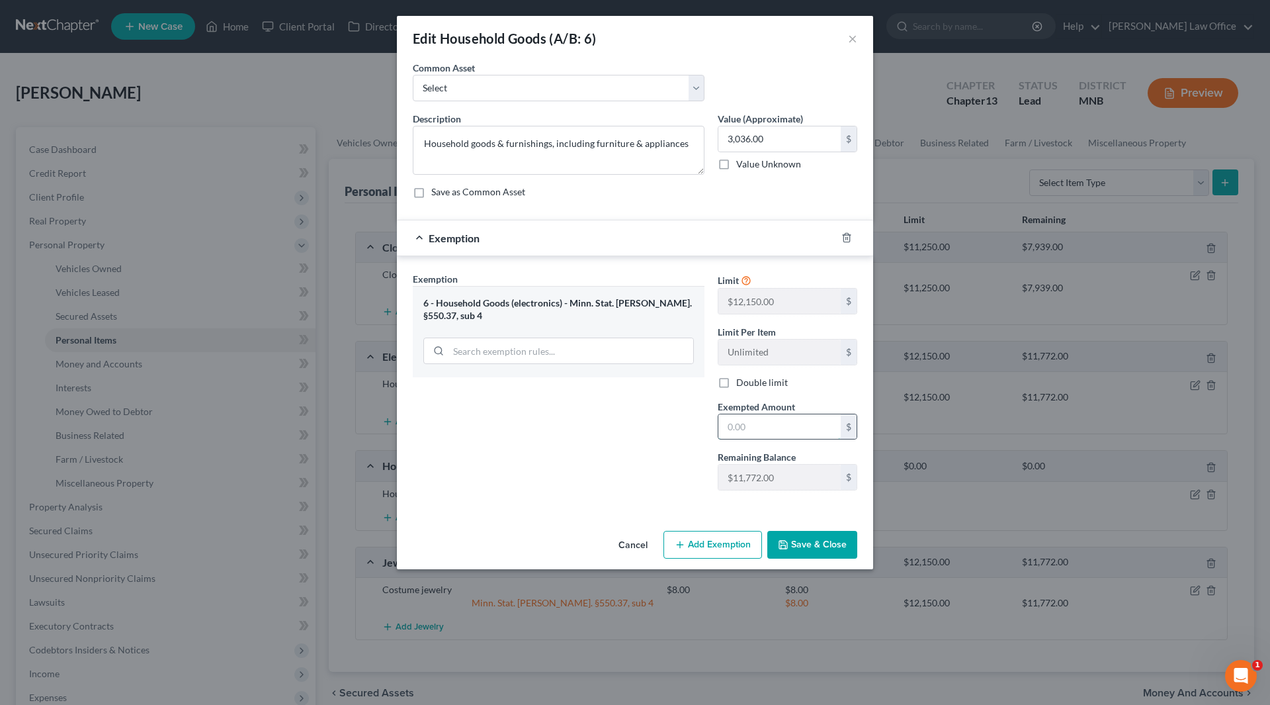
click at [775, 427] on input "text" at bounding box center [780, 426] width 122 height 25
type input "3,036"
click at [811, 543] on button "Save & Close" at bounding box center [812, 545] width 90 height 28
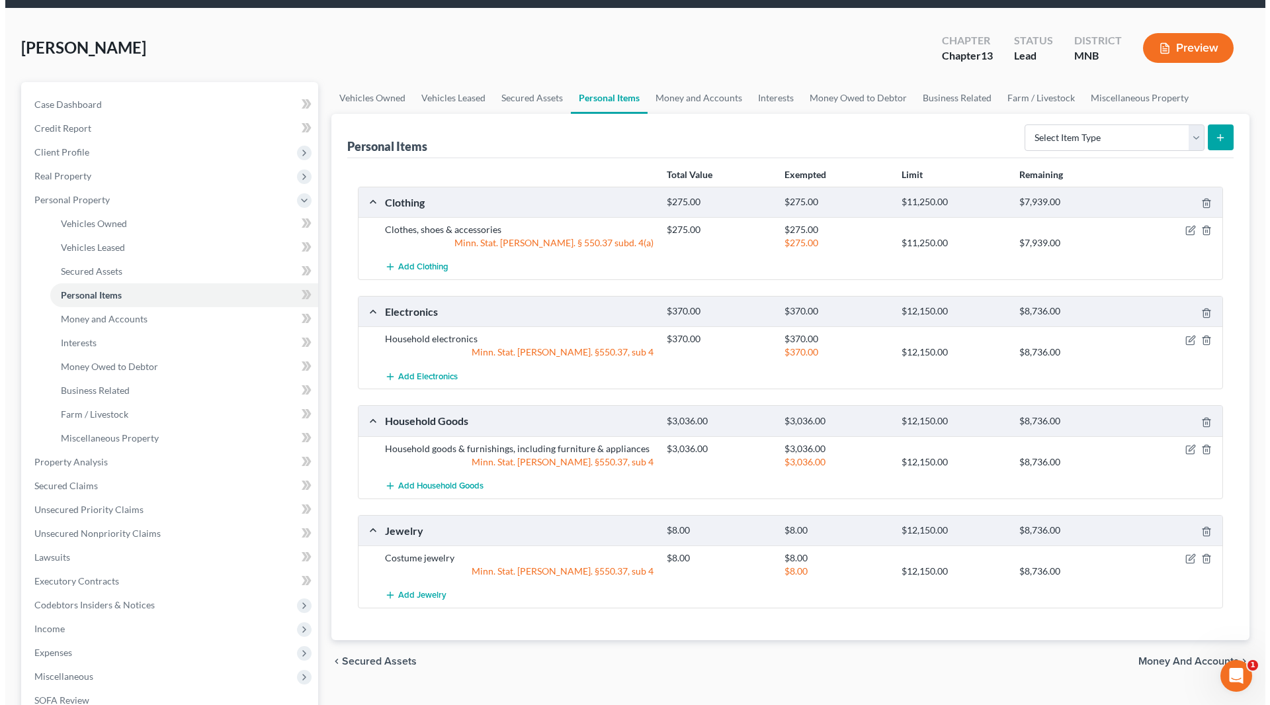
scroll to position [66, 0]
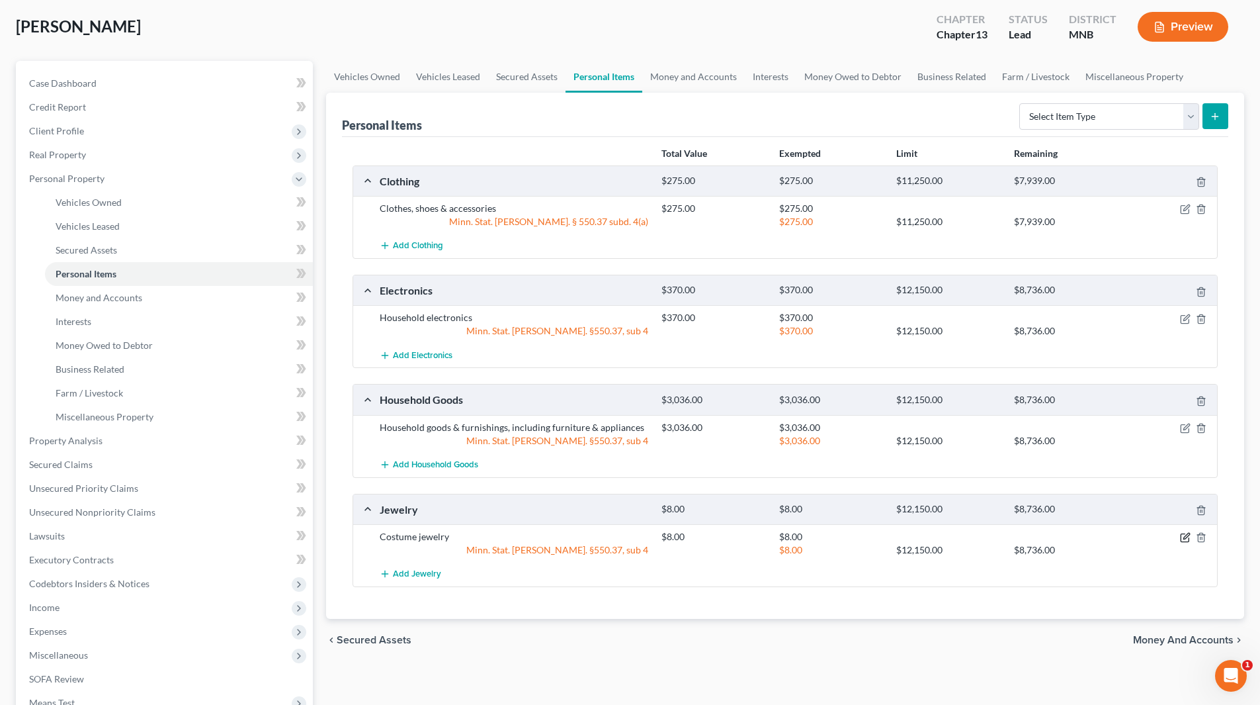
click at [1189, 539] on icon "button" at bounding box center [1185, 538] width 8 height 8
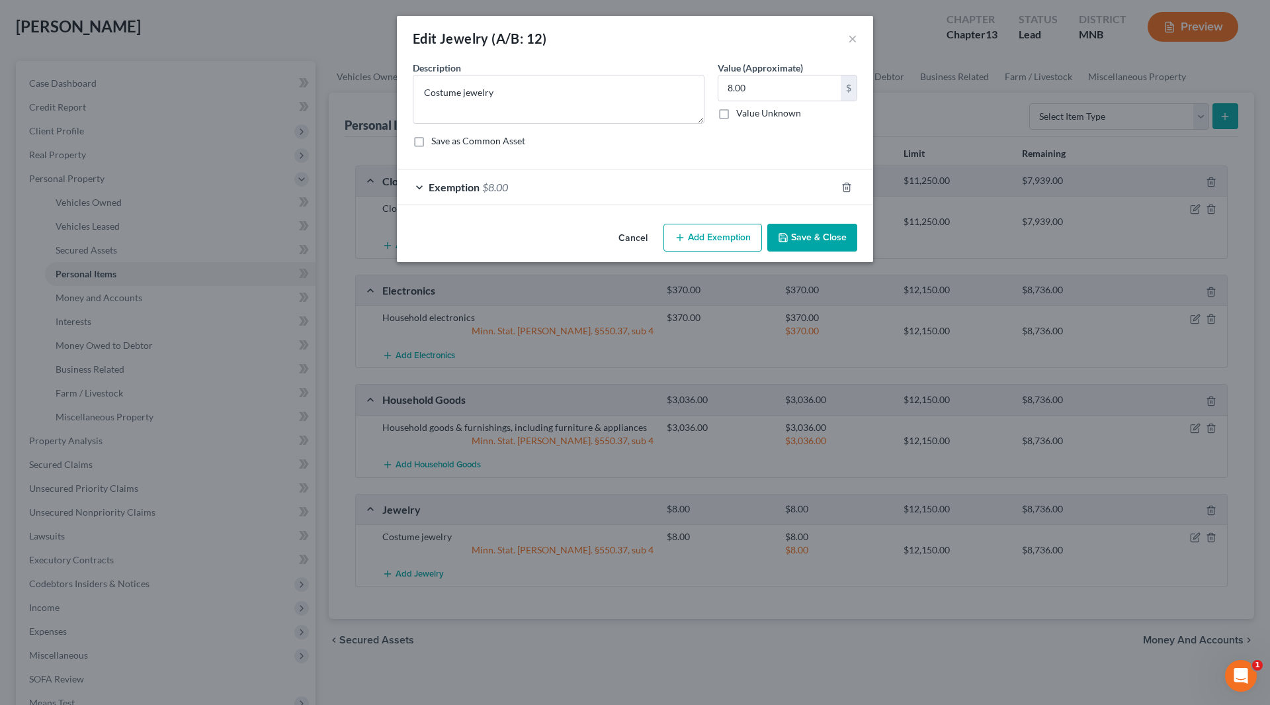
click at [489, 189] on span "$8.00" at bounding box center [495, 187] width 26 height 13
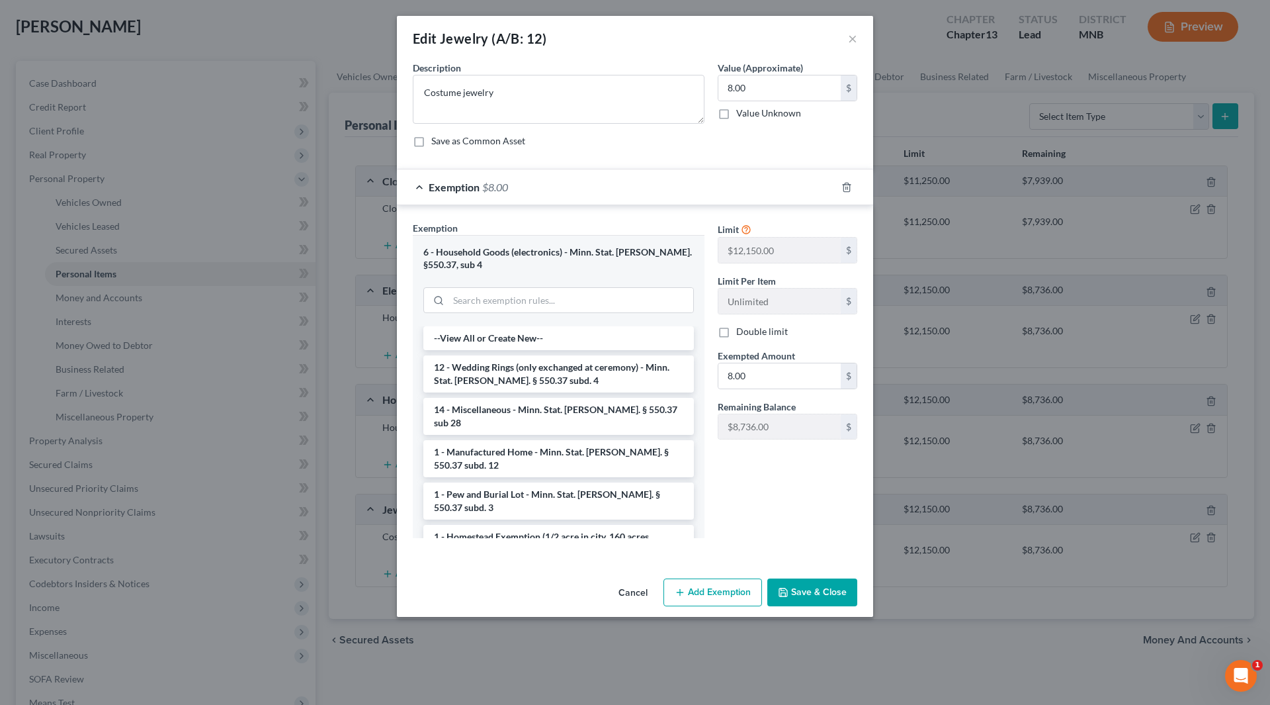
click at [489, 189] on span "$8.00" at bounding box center [495, 187] width 26 height 13
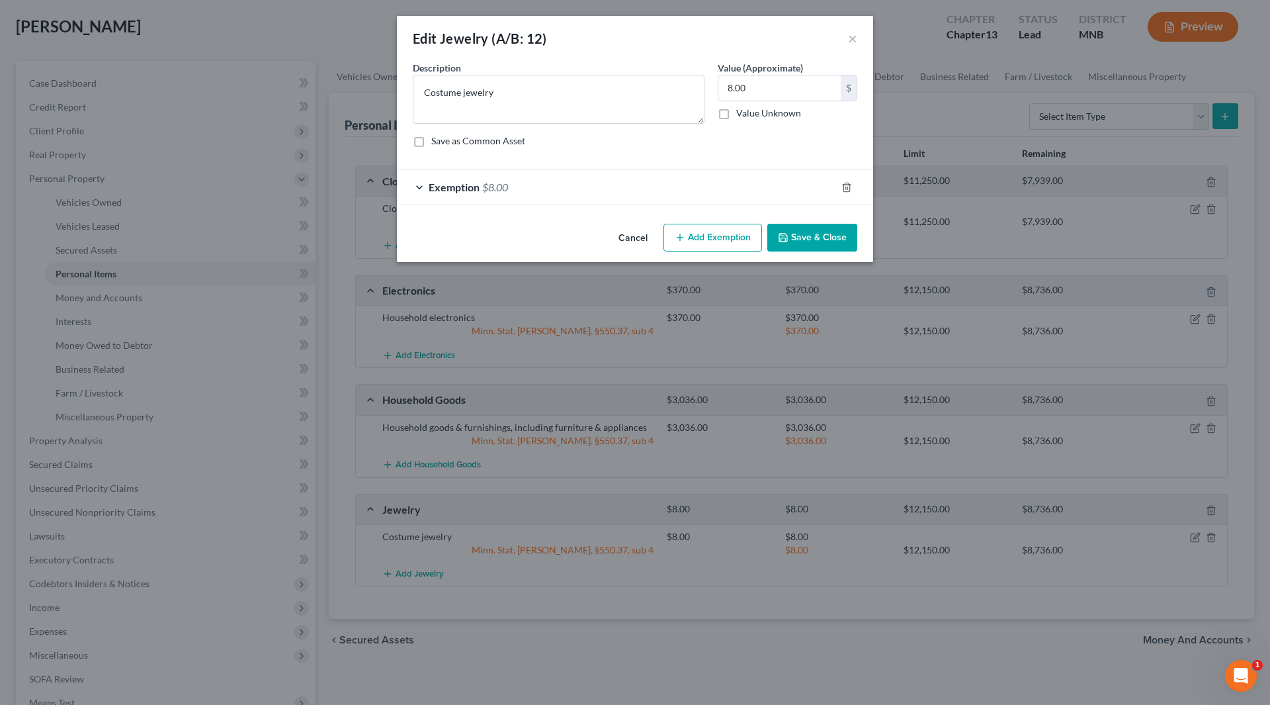
click at [489, 189] on span "$8.00" at bounding box center [495, 187] width 26 height 13
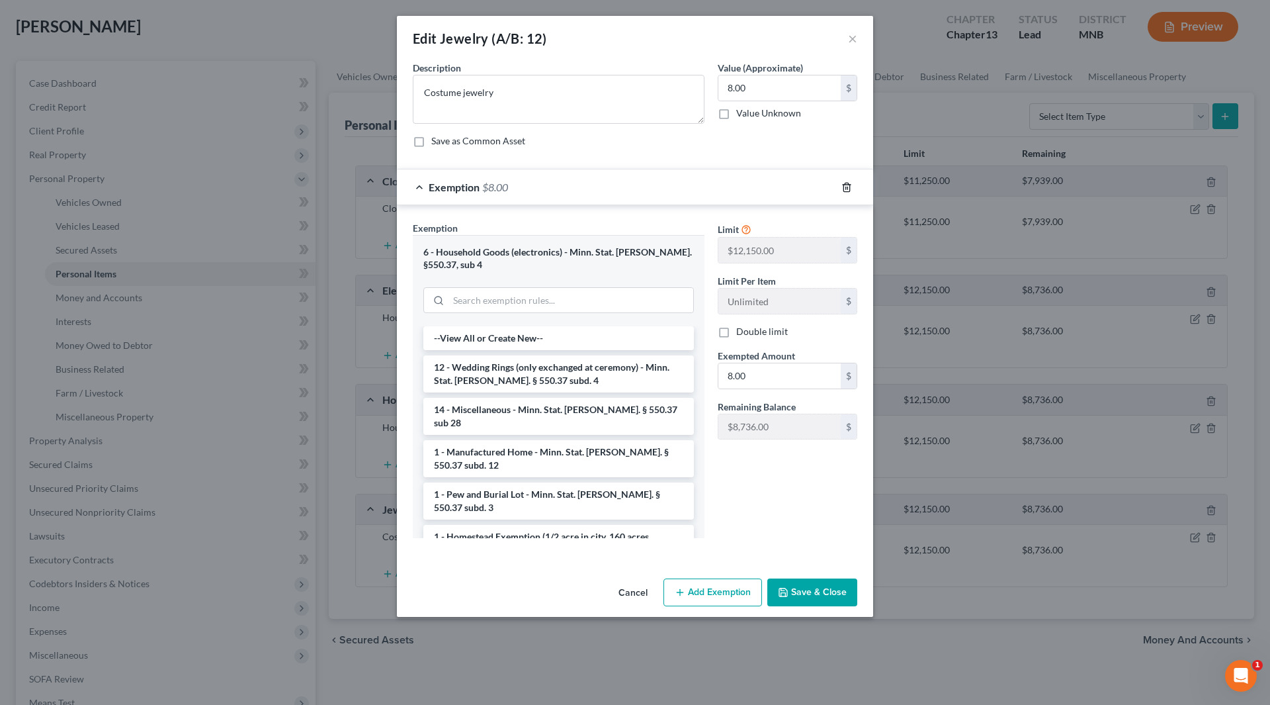
click at [846, 182] on icon "button" at bounding box center [847, 187] width 11 height 11
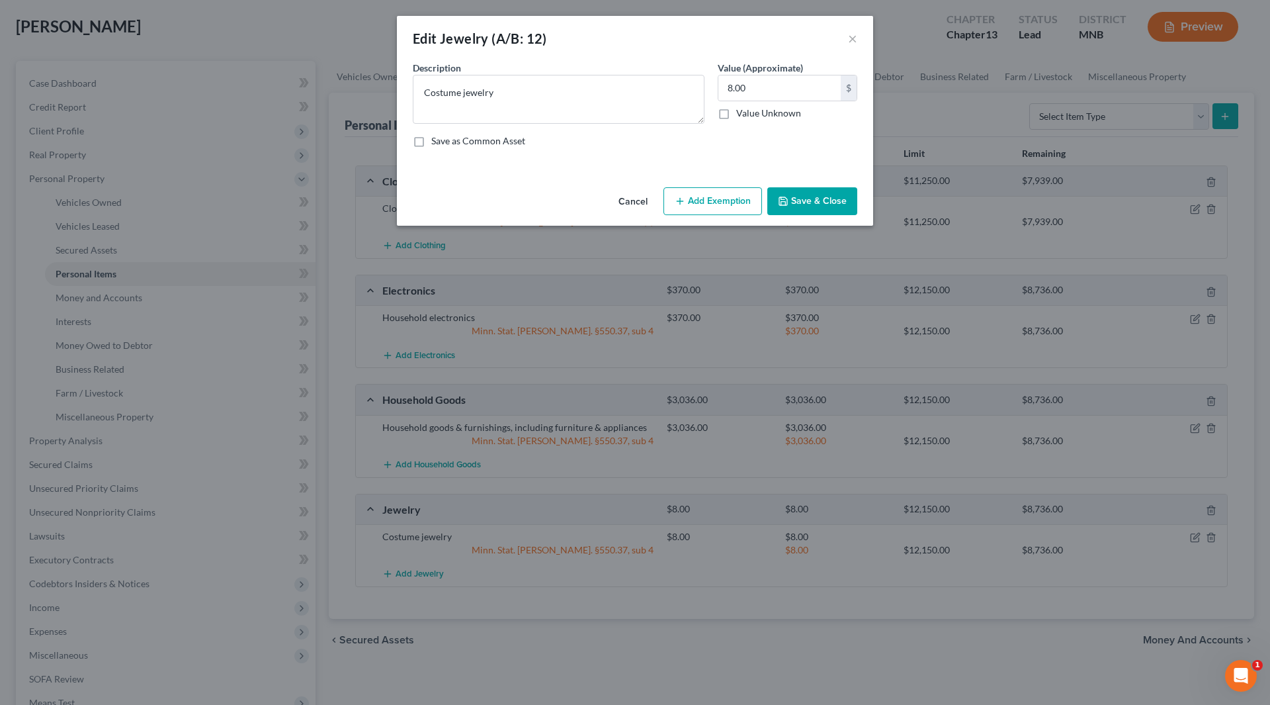
click at [729, 206] on button "Add Exemption" at bounding box center [713, 201] width 99 height 28
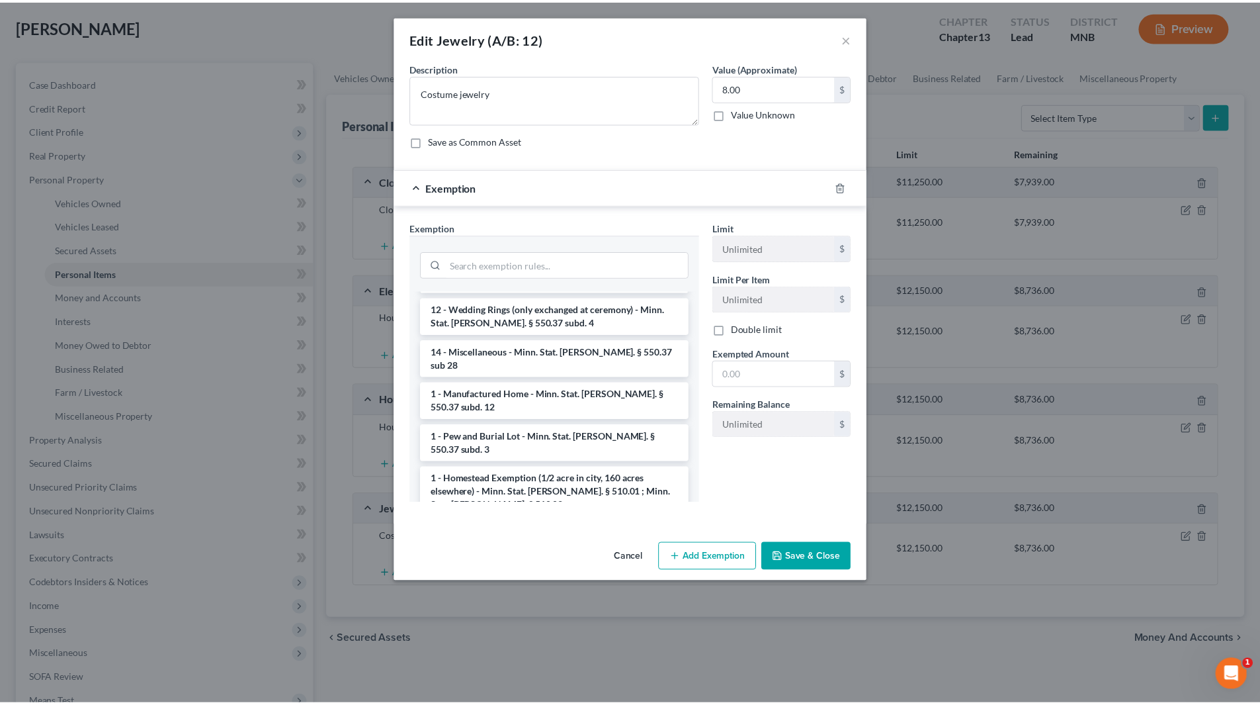
scroll to position [15, 0]
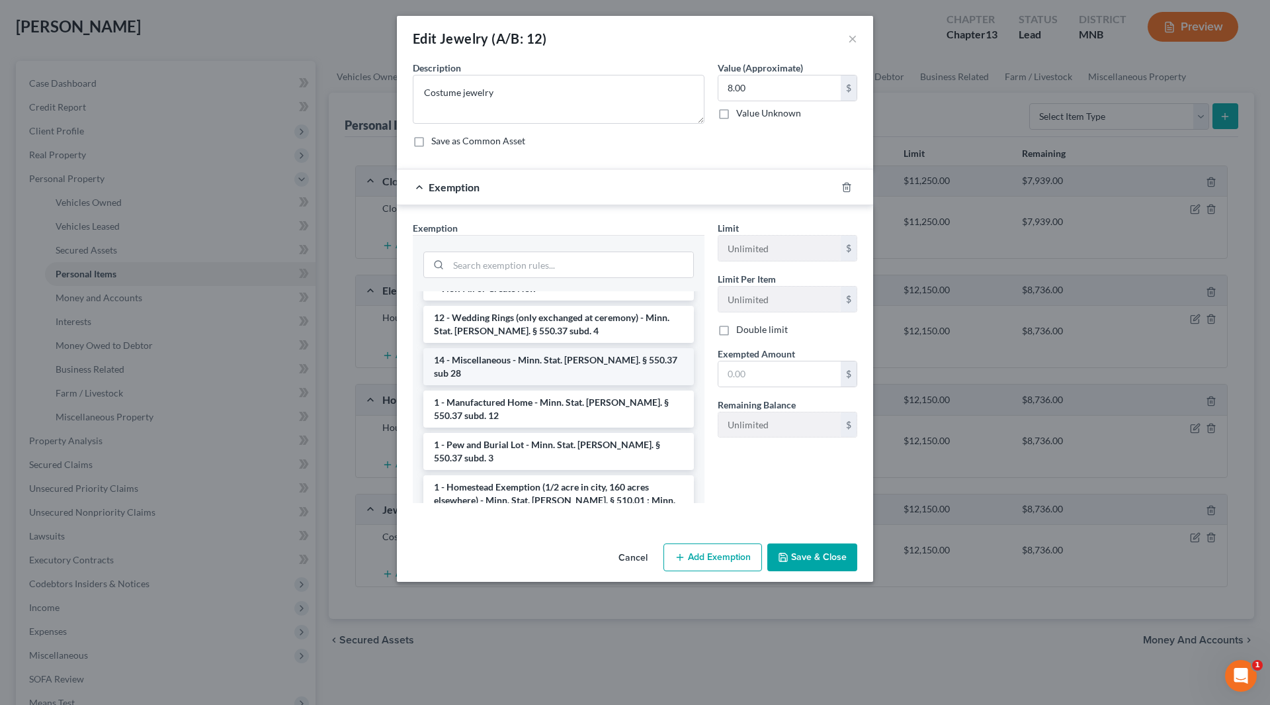
click at [607, 359] on li "14 - Miscellaneous - Minn. Stat. Ann. § 550.37 sub 28" at bounding box center [558, 366] width 271 height 37
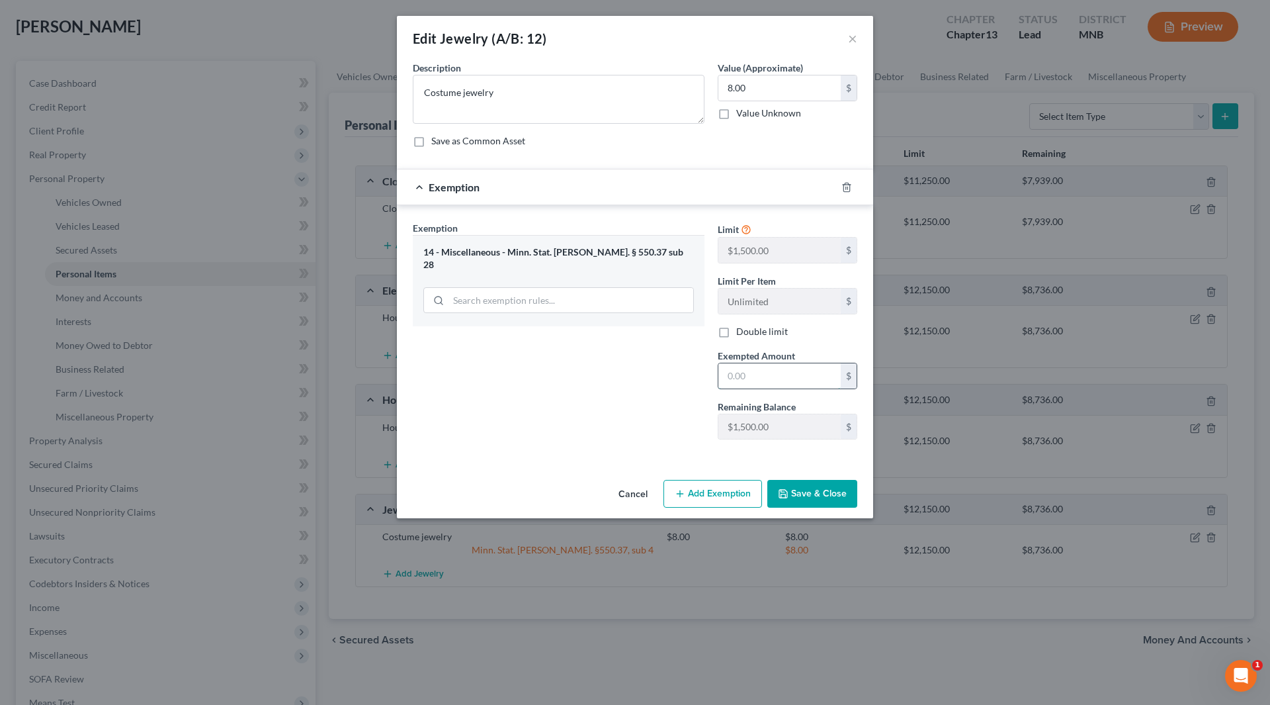
click at [785, 382] on input "text" at bounding box center [780, 375] width 122 height 25
type input "8.00"
click at [799, 493] on button "Save & Close" at bounding box center [812, 494] width 90 height 28
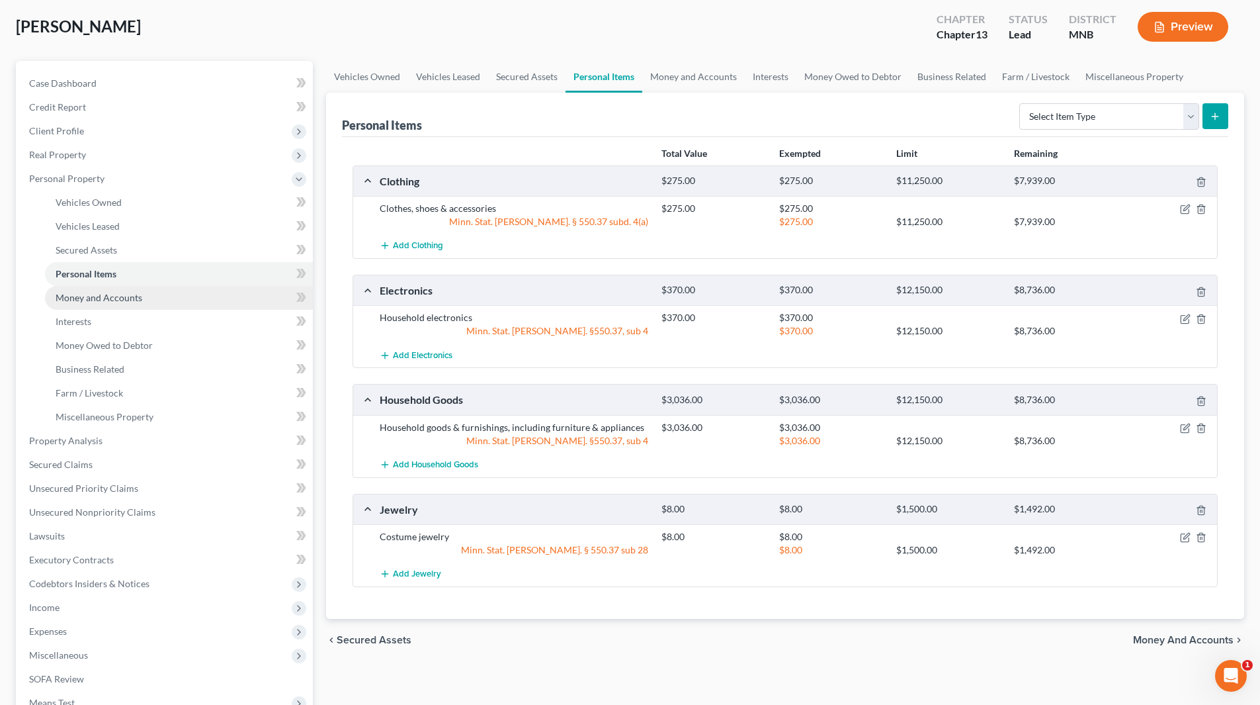
click at [107, 292] on span "Money and Accounts" at bounding box center [99, 297] width 87 height 11
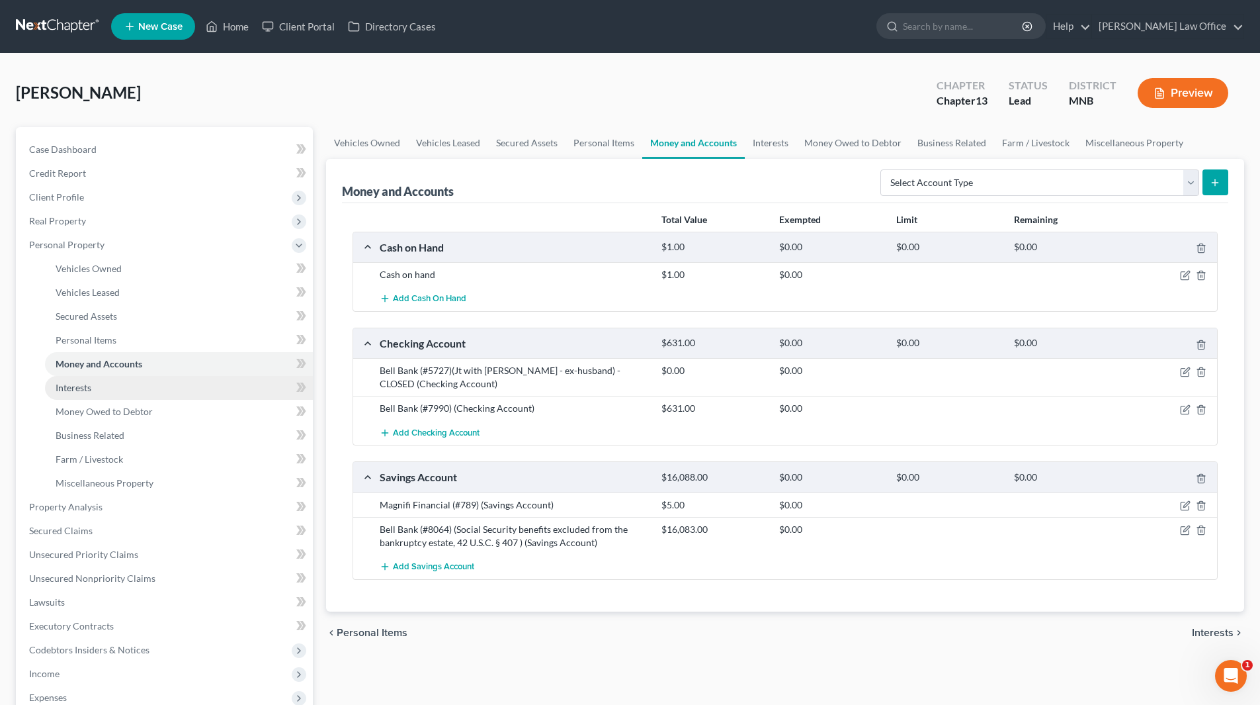
click at [80, 388] on span "Interests" at bounding box center [74, 387] width 36 height 11
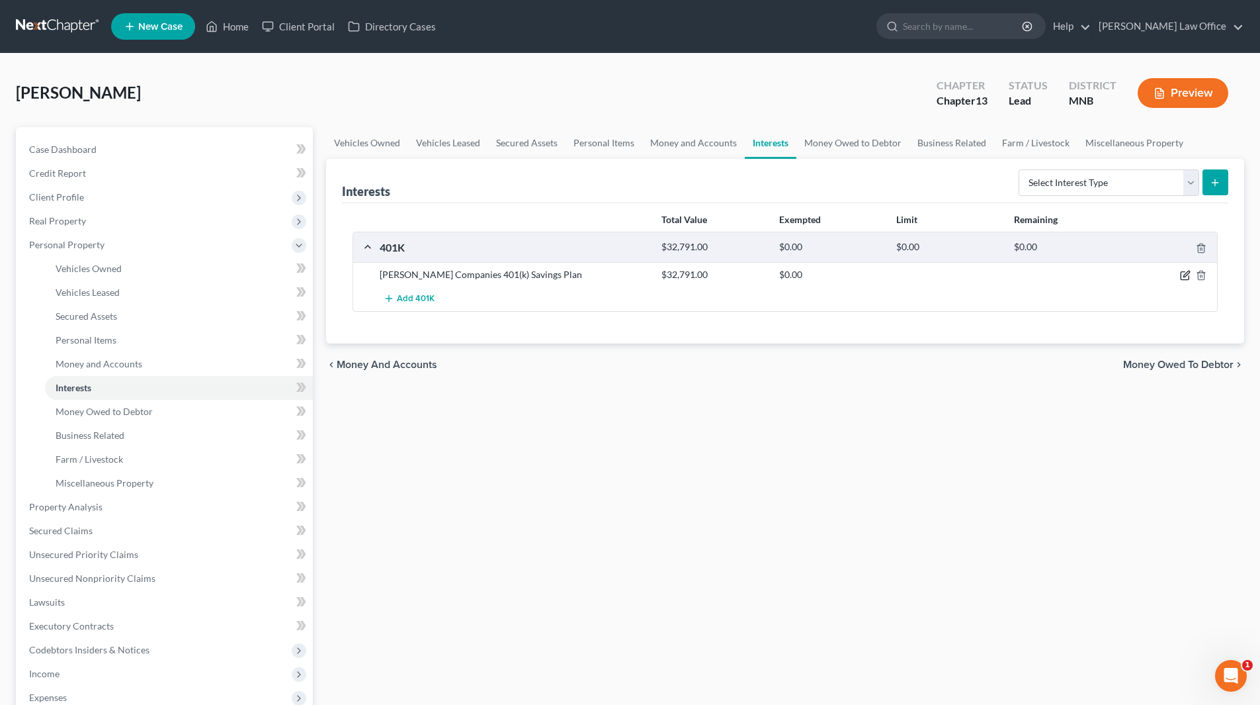
click at [1186, 275] on icon "button" at bounding box center [1187, 274] width 6 height 6
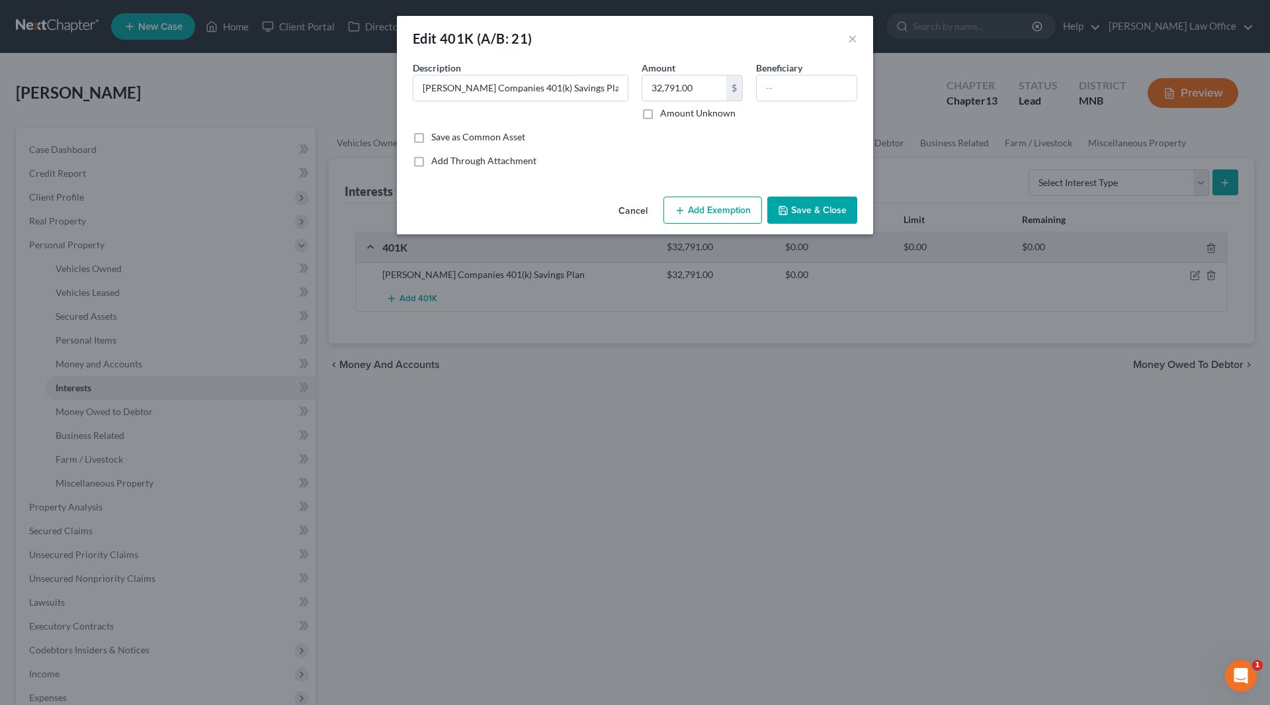
click at [726, 204] on button "Add Exemption" at bounding box center [713, 211] width 99 height 28
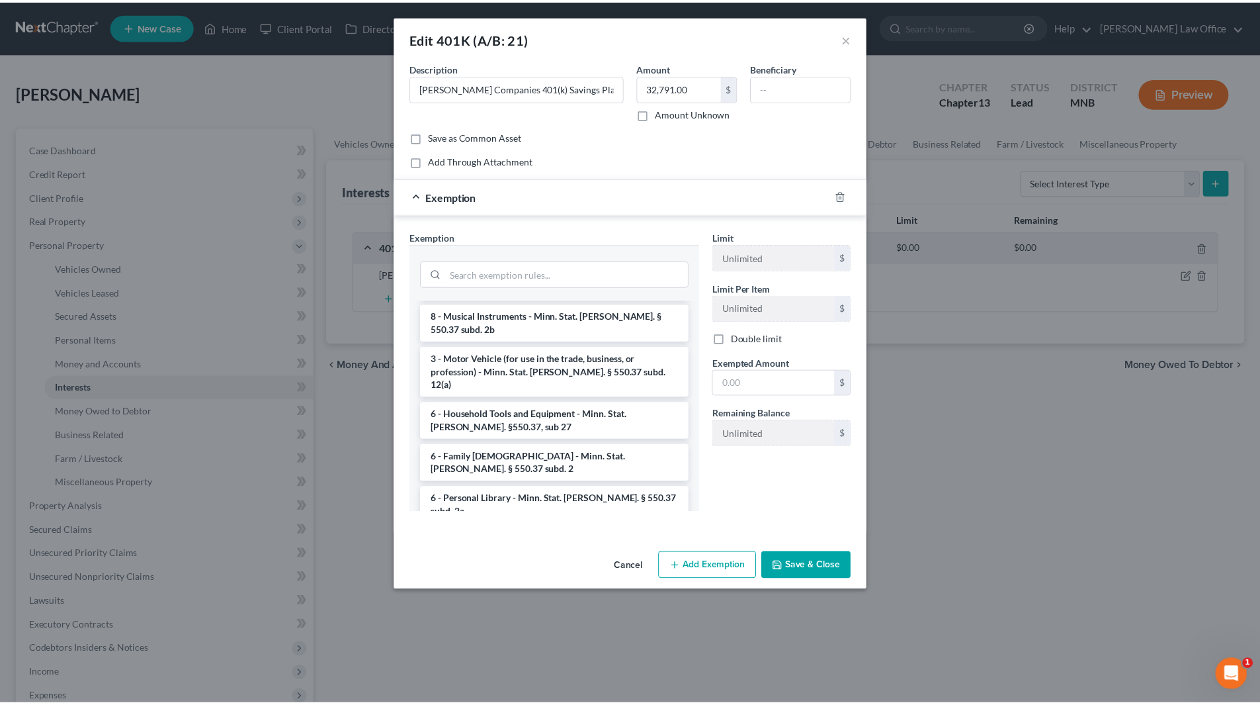
scroll to position [1816, 0]
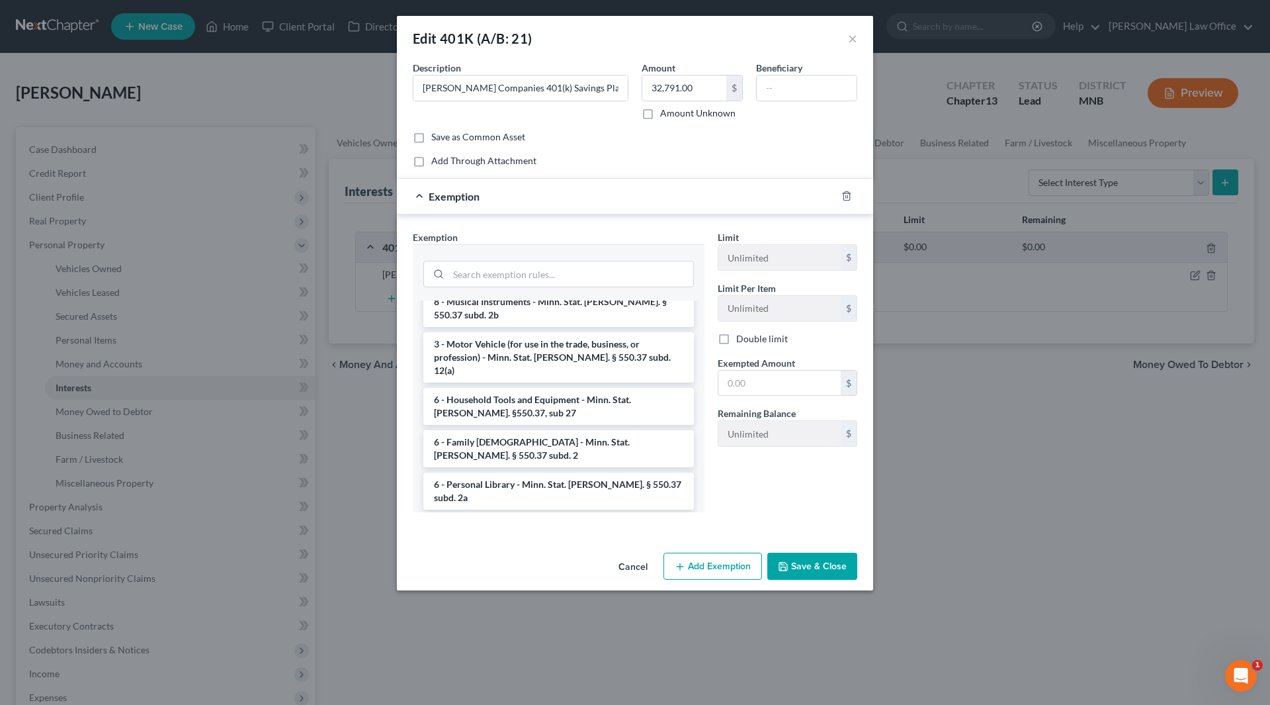
click at [816, 562] on button "Save & Close" at bounding box center [812, 566] width 90 height 28
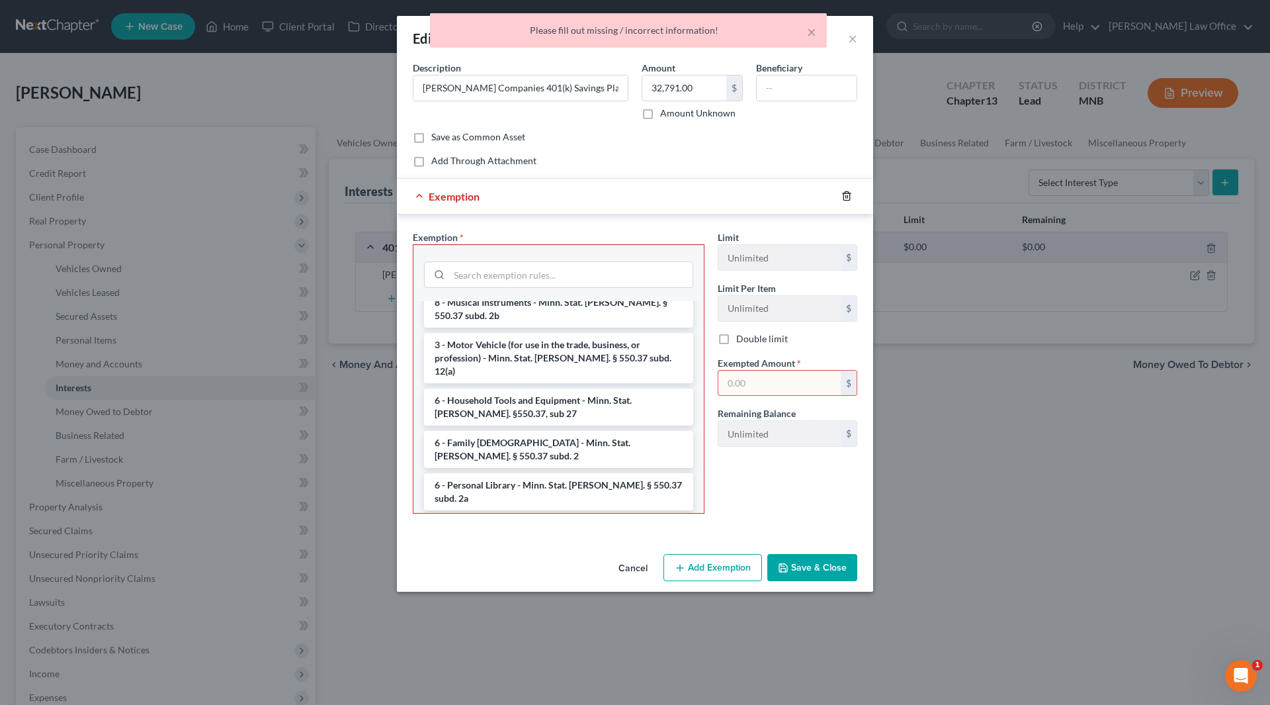
click at [846, 196] on line "button" at bounding box center [846, 197] width 0 height 3
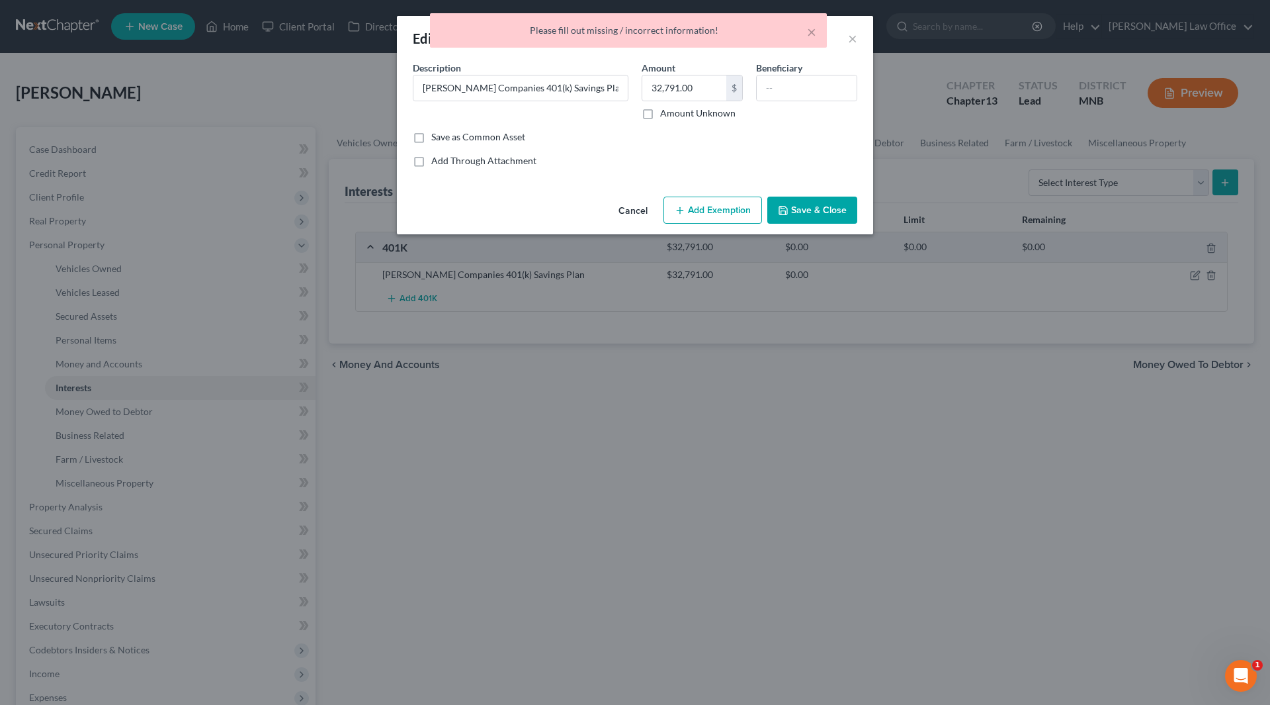
click at [801, 208] on button "Save & Close" at bounding box center [812, 211] width 90 height 28
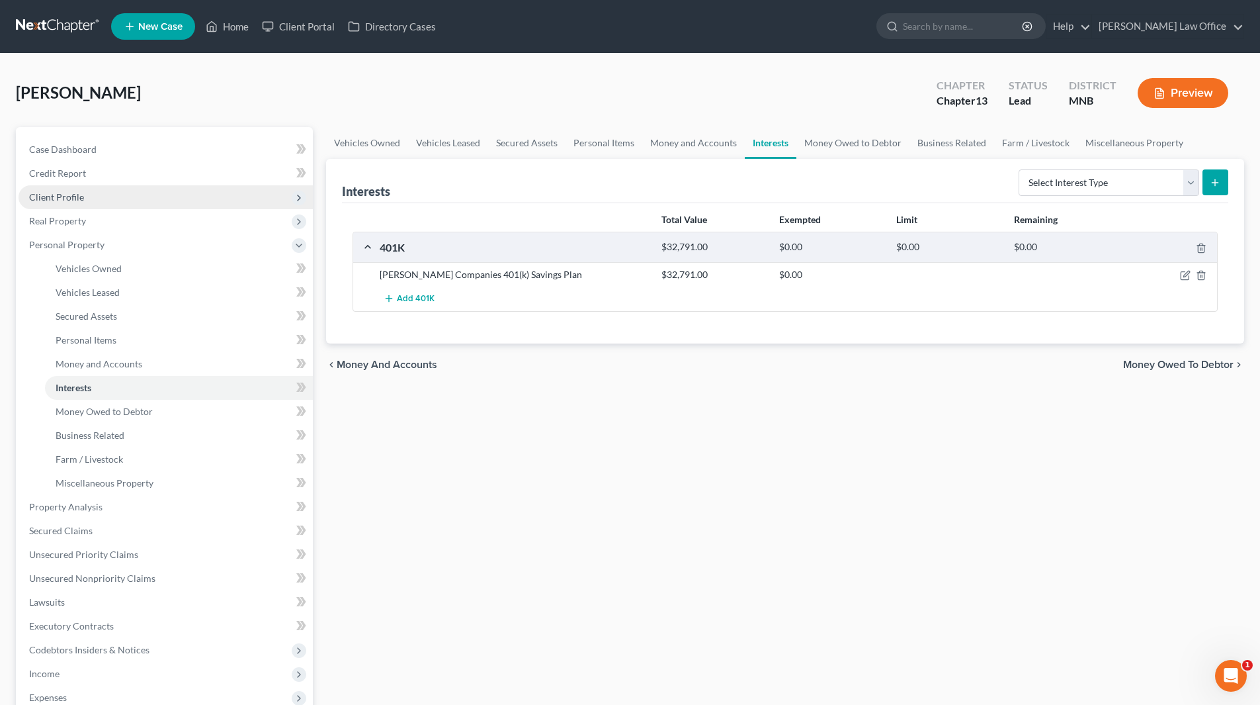
click at [71, 192] on span "Client Profile" at bounding box center [56, 196] width 55 height 11
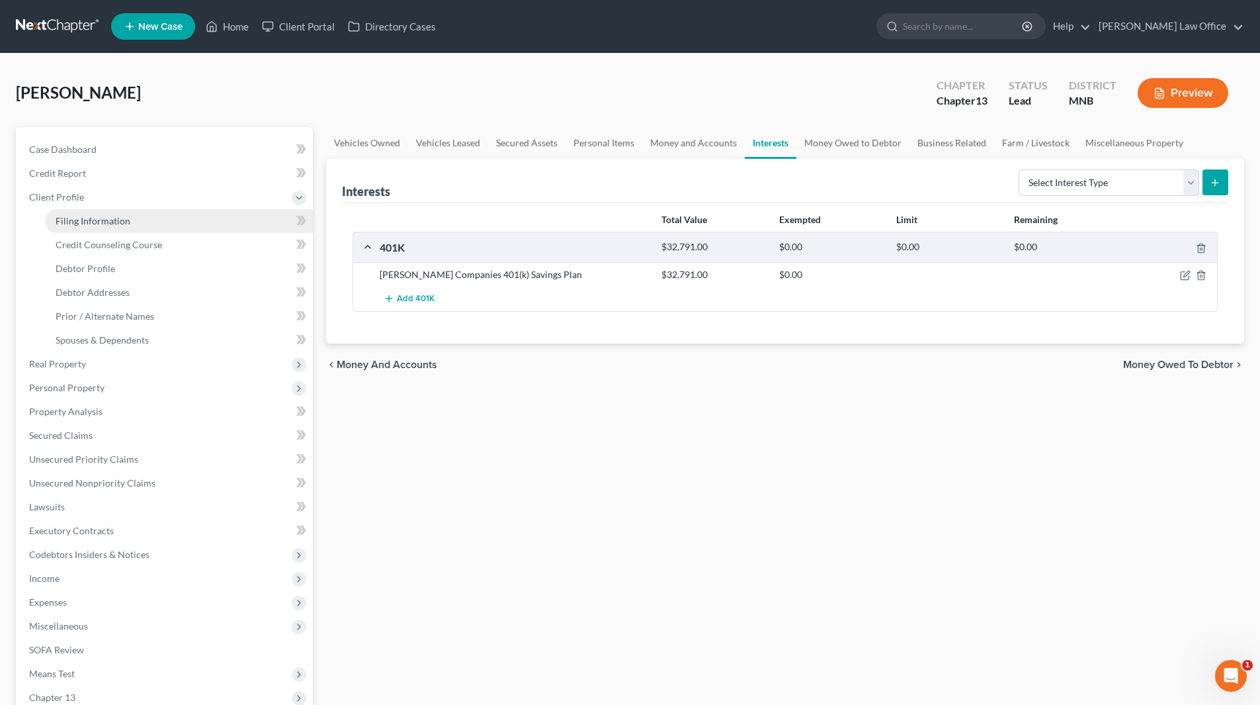
click at [110, 226] on link "Filing Information" at bounding box center [179, 221] width 268 height 24
select select "1"
select select "0"
select select "3"
select select "24"
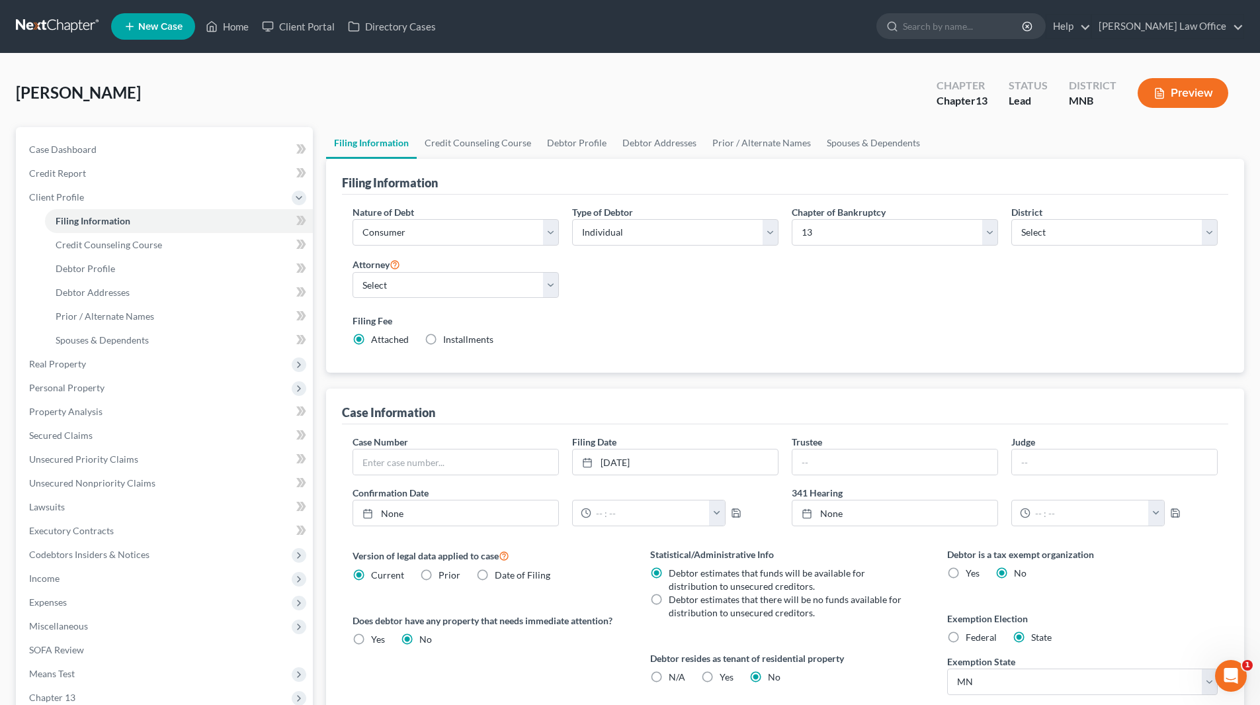
click at [957, 625] on label "Exemption Election" at bounding box center [1082, 618] width 271 height 14
click at [966, 634] on label "Federal" at bounding box center [981, 637] width 31 height 13
click at [971, 634] on input "Federal" at bounding box center [975, 635] width 9 height 9
radio input "true"
radio input "false"
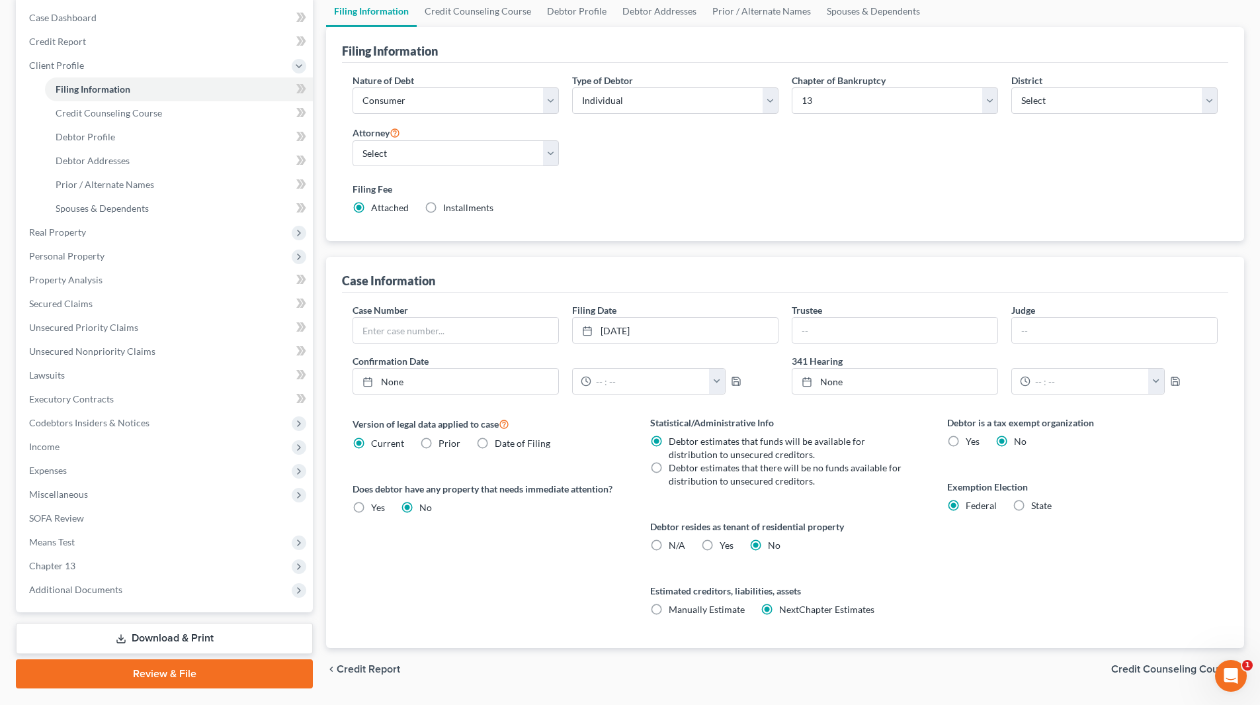
scroll to position [132, 0]
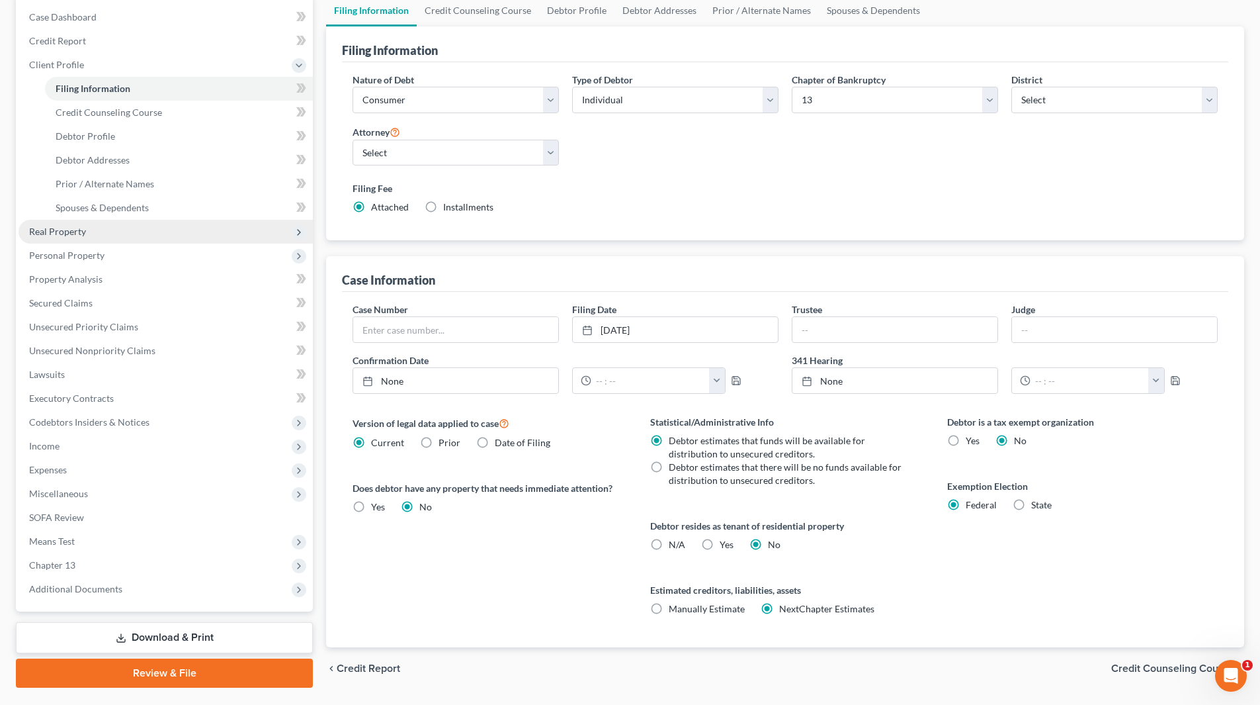
click at [89, 236] on span "Real Property" at bounding box center [166, 232] width 294 height 24
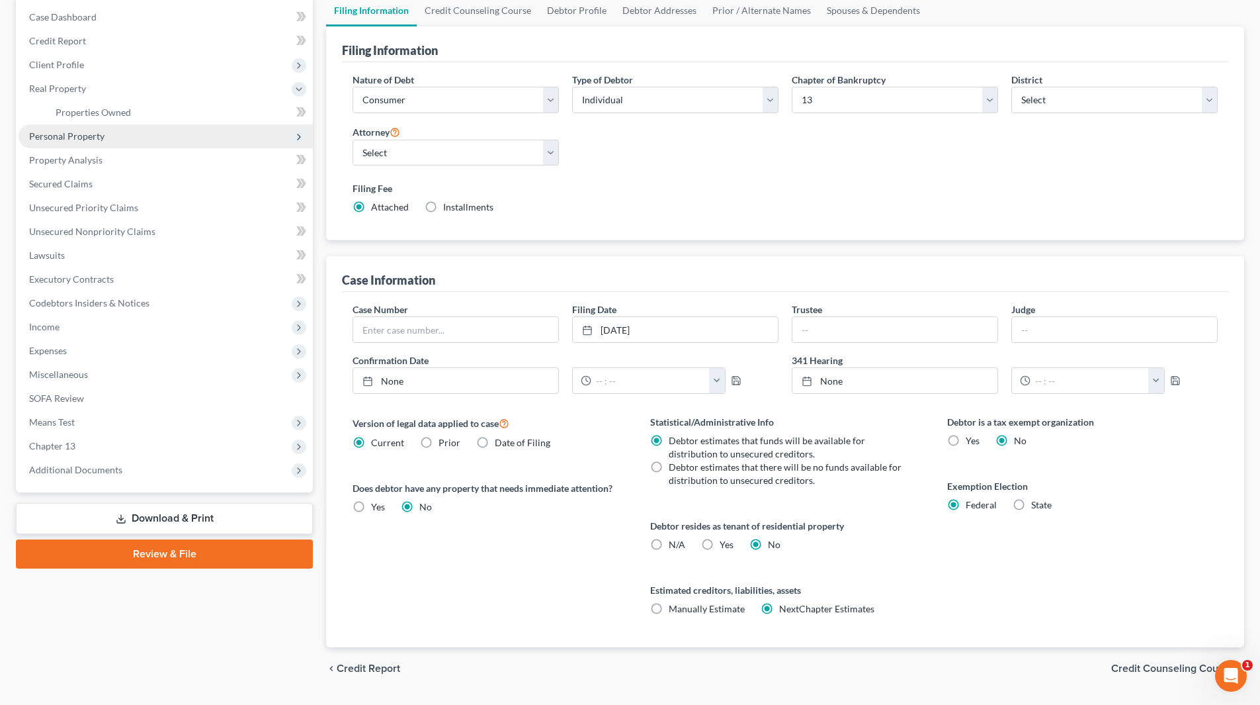
click at [78, 138] on span "Personal Property" at bounding box center [66, 135] width 75 height 11
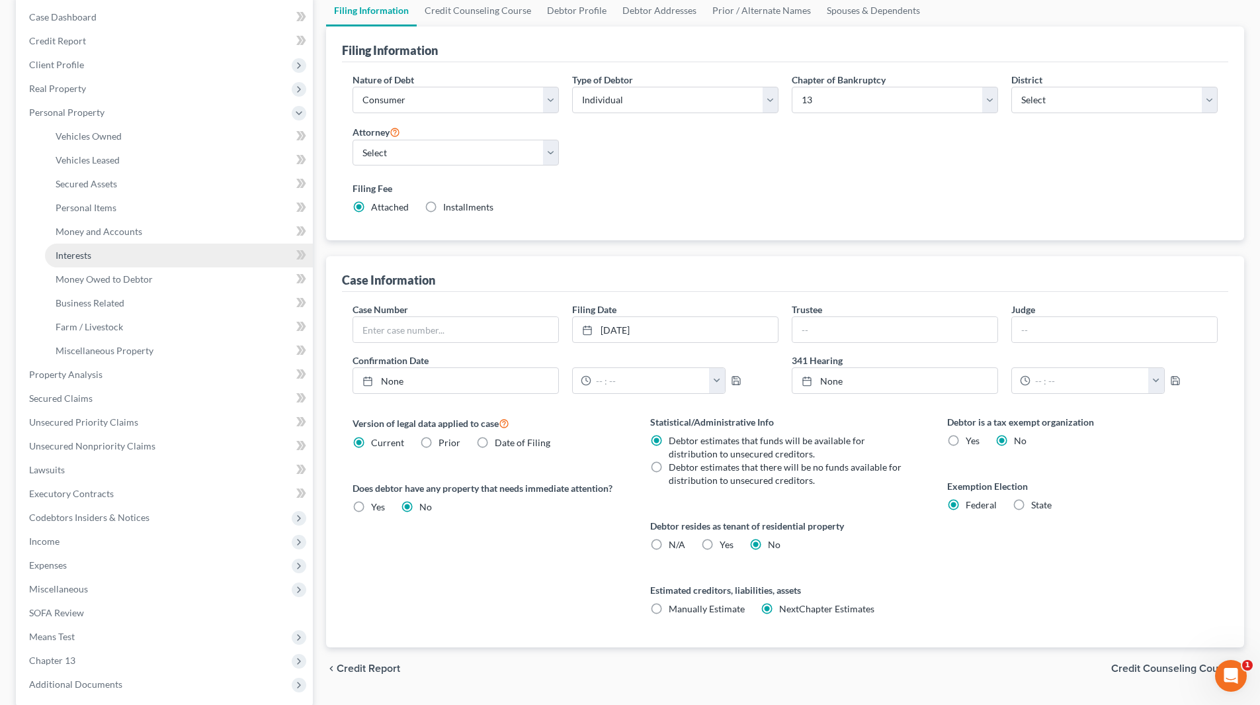
click at [98, 261] on link "Interests" at bounding box center [179, 255] width 268 height 24
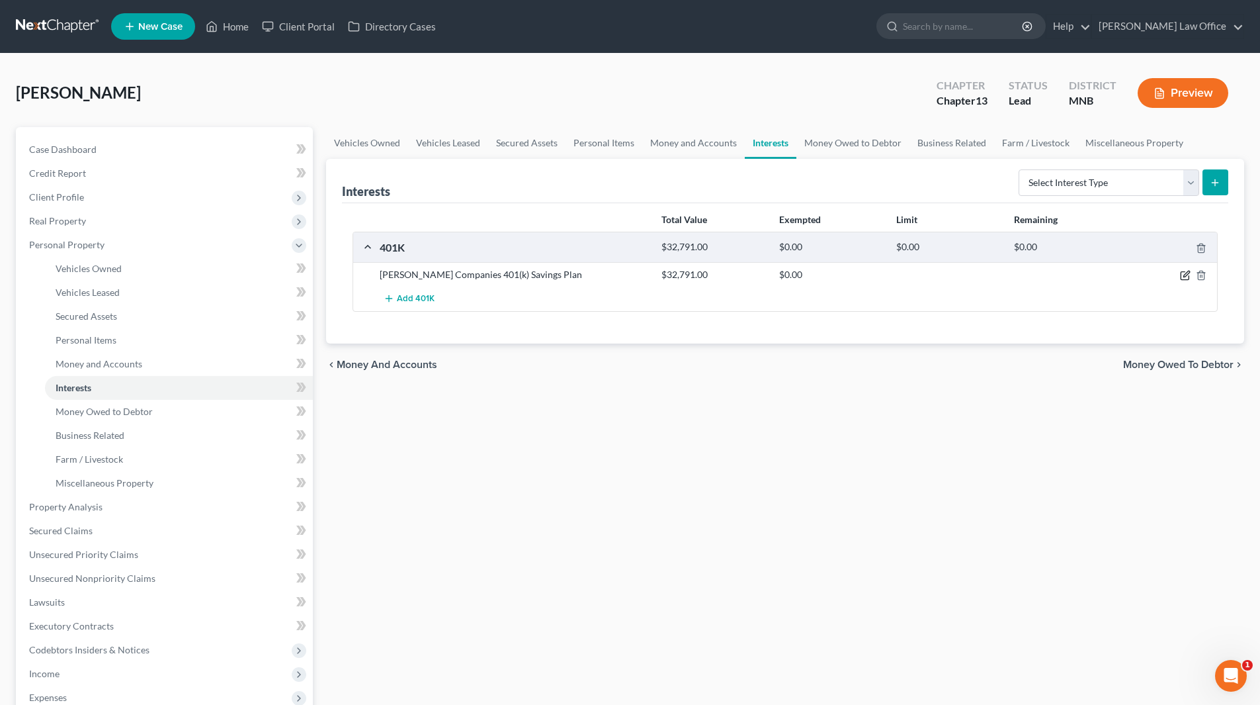
click at [1184, 277] on icon "button" at bounding box center [1187, 274] width 6 height 6
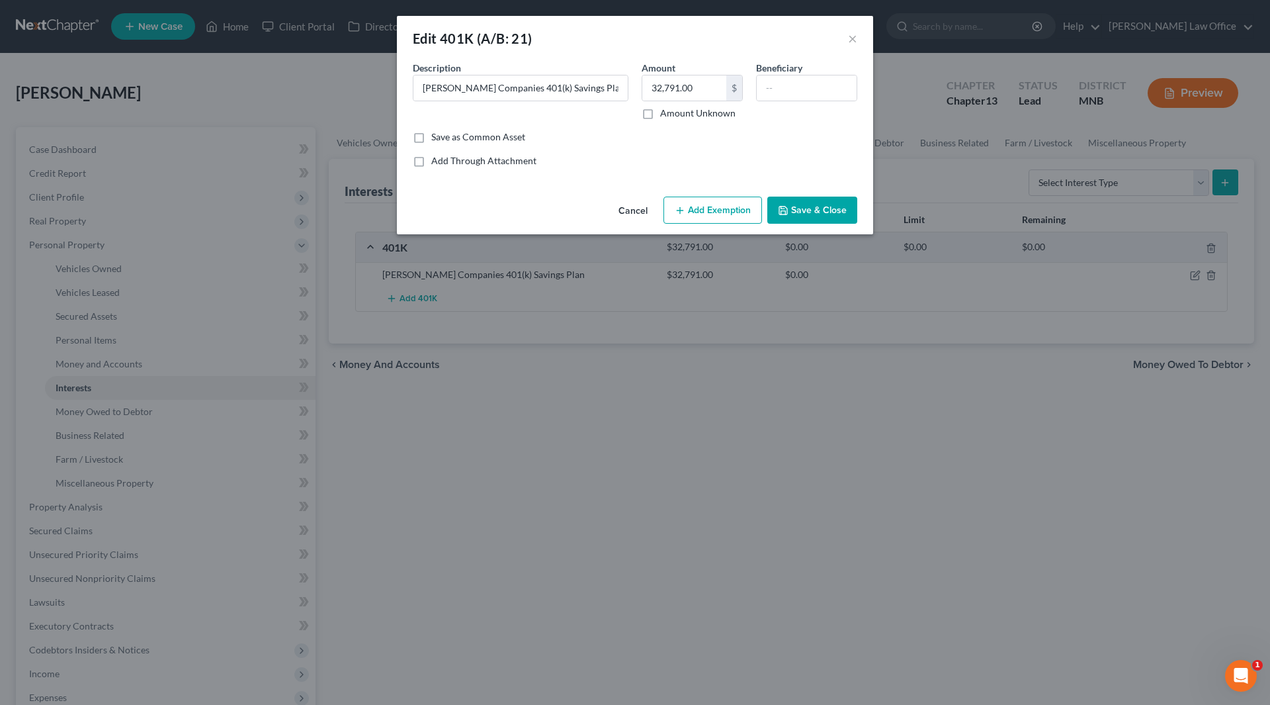
click at [721, 204] on button "Add Exemption" at bounding box center [713, 211] width 99 height 28
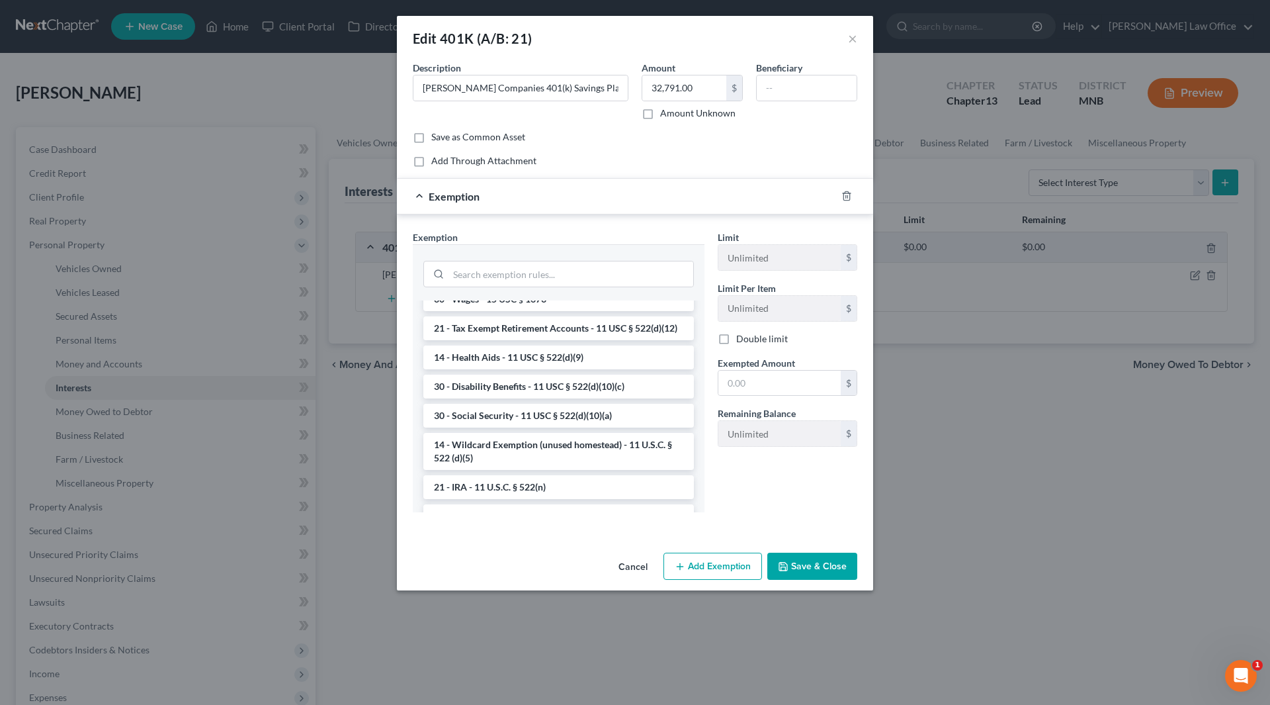
scroll to position [656, 0]
click at [539, 335] on li "21 - Tax Exempt Retirement Accounts - 11 USC § 522(d)(12)" at bounding box center [558, 324] width 271 height 24
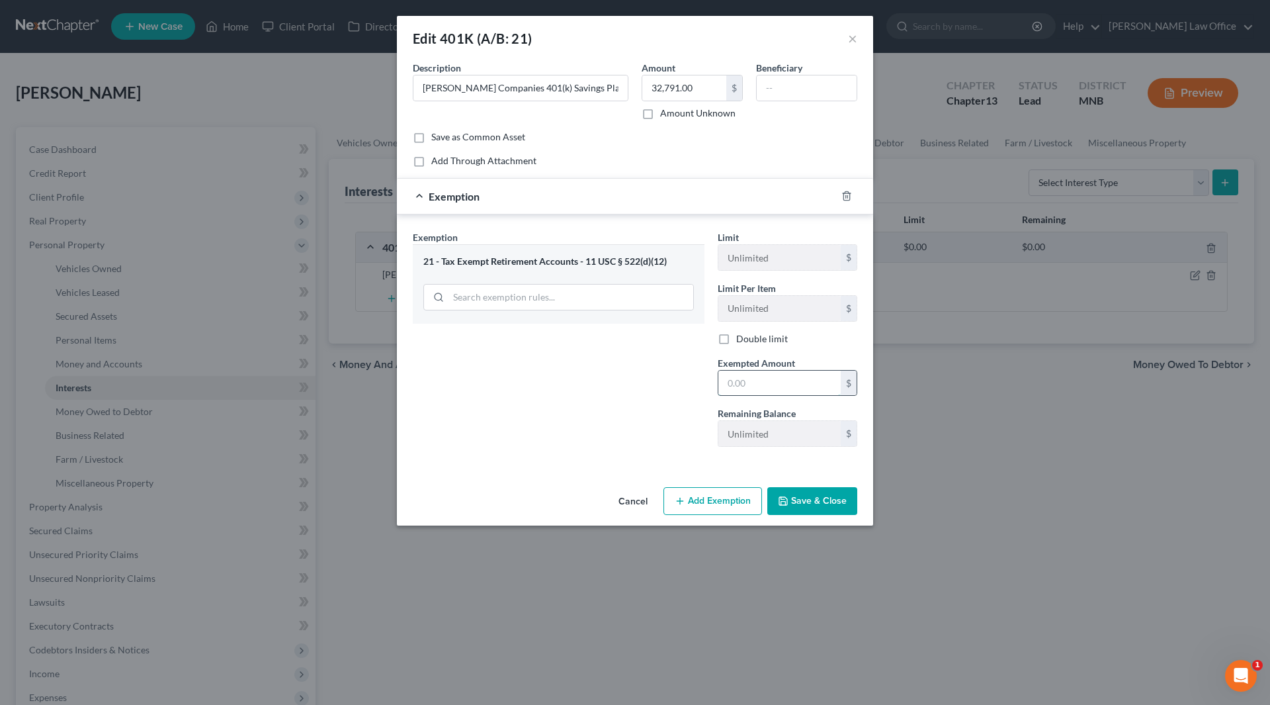
click at [769, 385] on input "text" at bounding box center [780, 383] width 122 height 25
type input "32,791"
click at [805, 509] on button "Save & Close" at bounding box center [812, 501] width 90 height 28
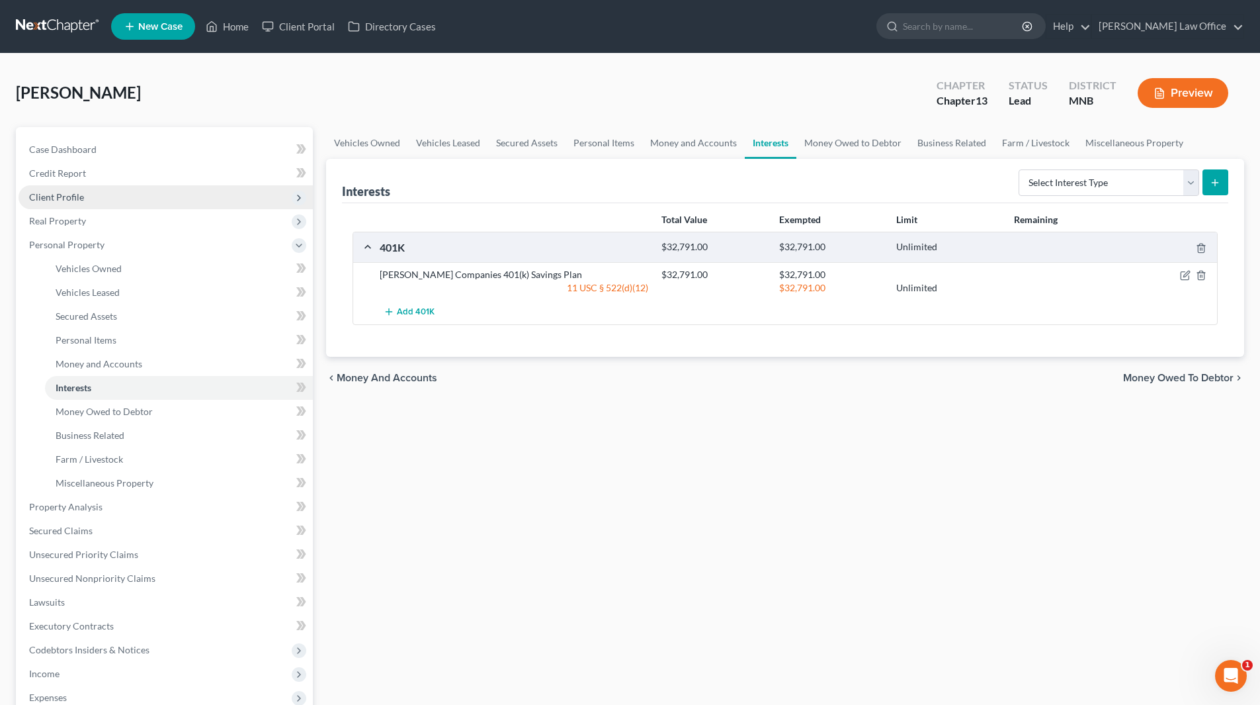
click at [49, 193] on span "Client Profile" at bounding box center [56, 196] width 55 height 11
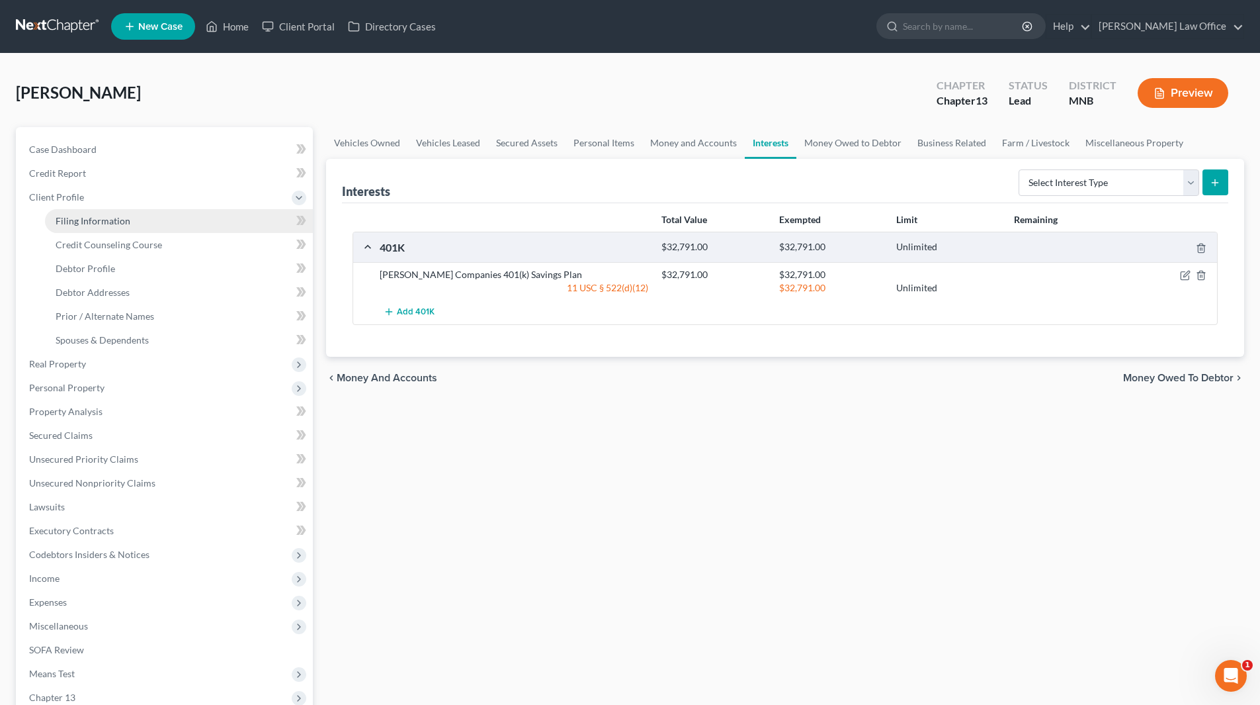
click at [84, 220] on span "Filing Information" at bounding box center [93, 220] width 75 height 11
select select "1"
select select "0"
select select "3"
select select "42"
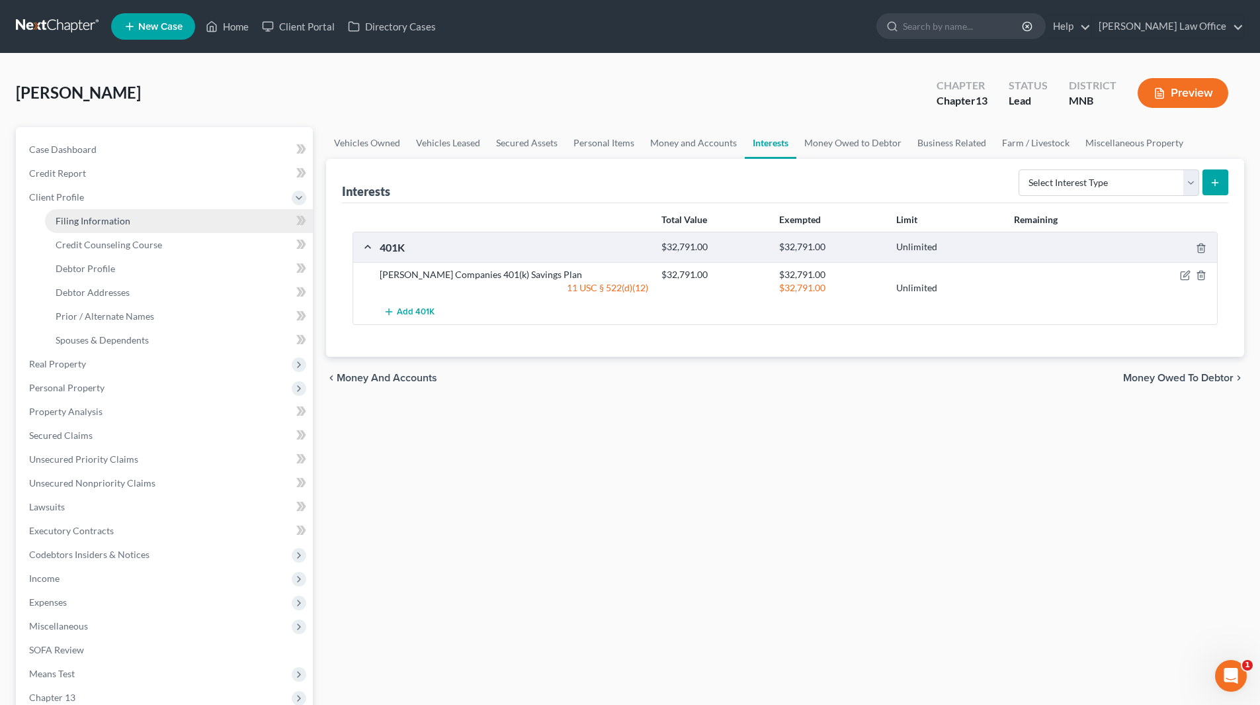
select select "1"
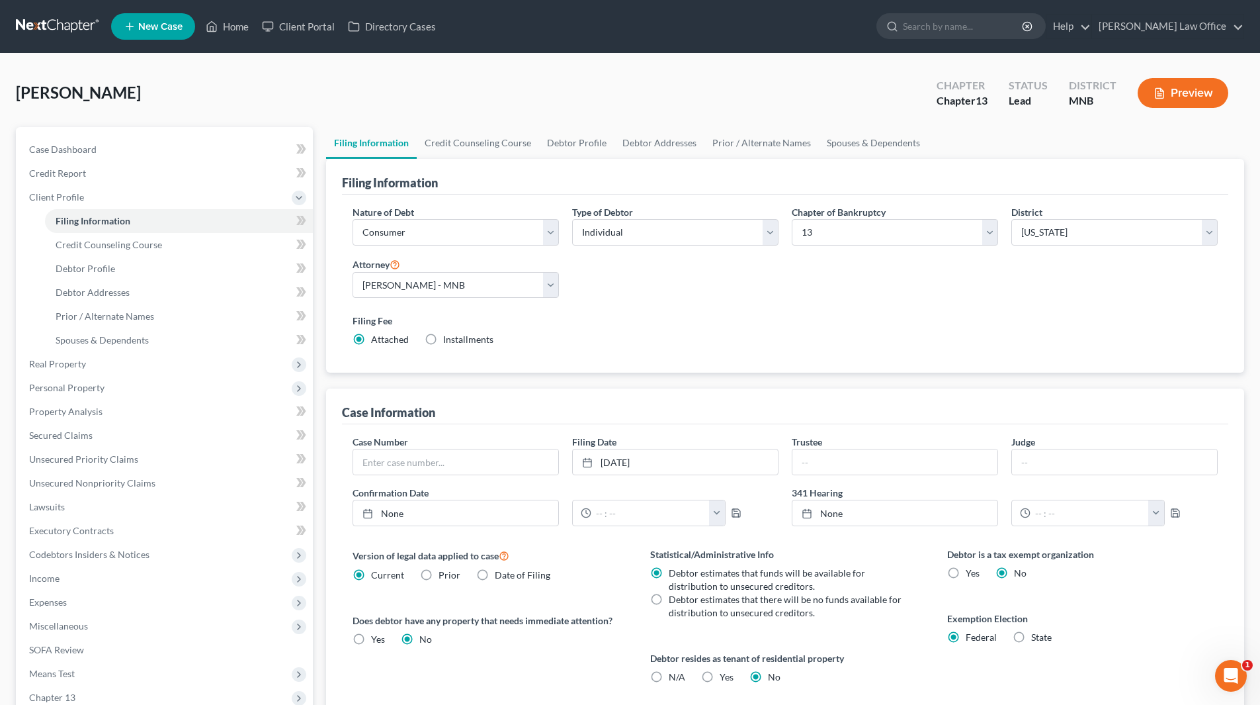
click at [1031, 631] on label "State" at bounding box center [1041, 637] width 21 height 13
click at [1037, 631] on input "State" at bounding box center [1041, 635] width 9 height 9
radio input "true"
radio input "false"
select select "24"
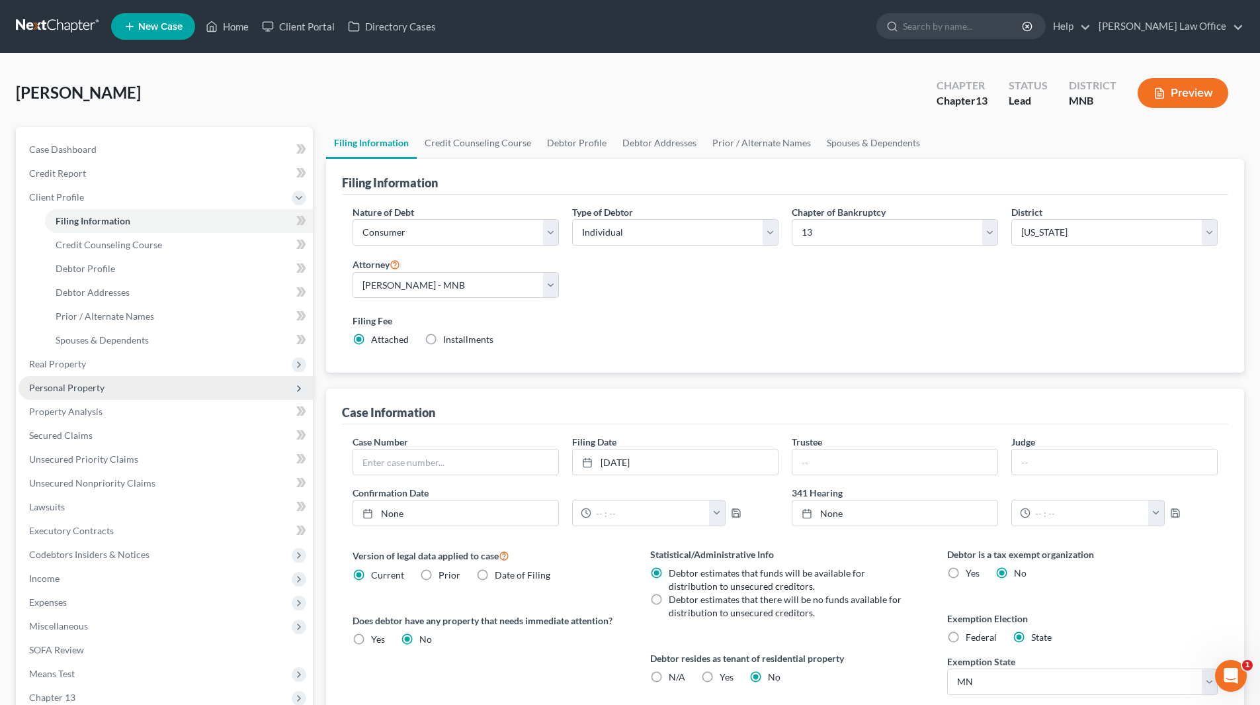
click at [66, 380] on span "Personal Property" at bounding box center [166, 388] width 294 height 24
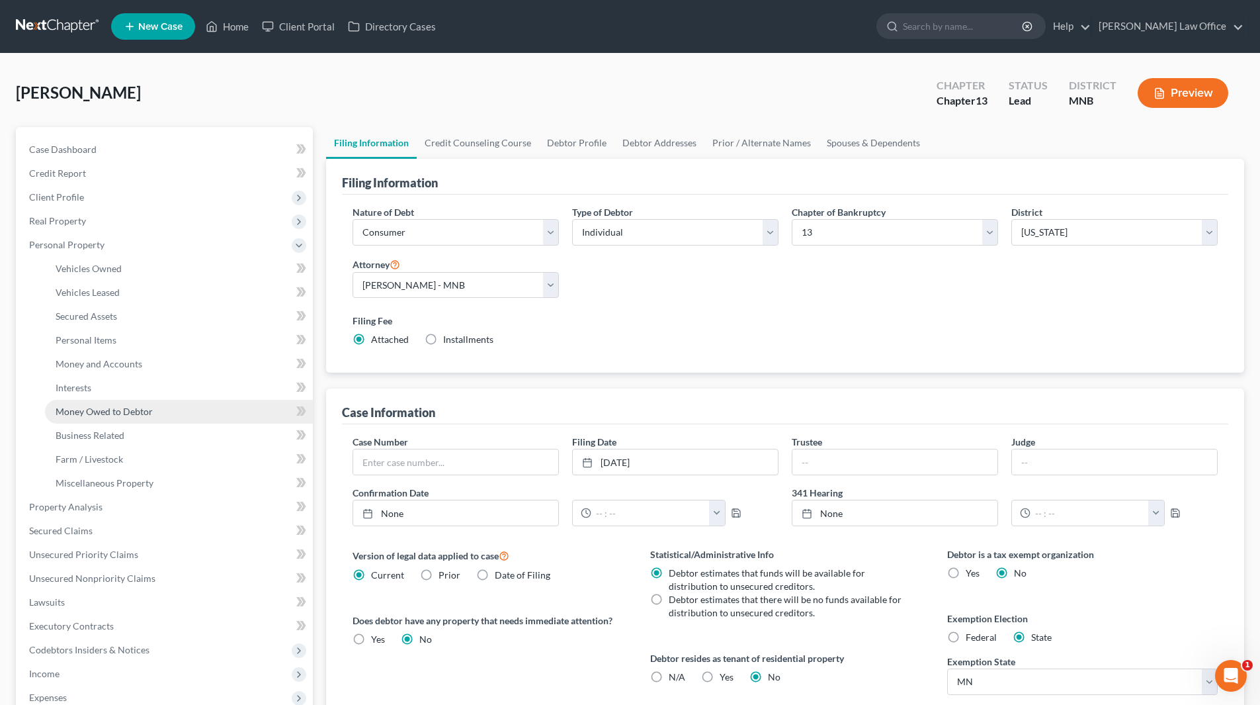
click at [92, 409] on span "Money Owed to Debtor" at bounding box center [104, 411] width 97 height 11
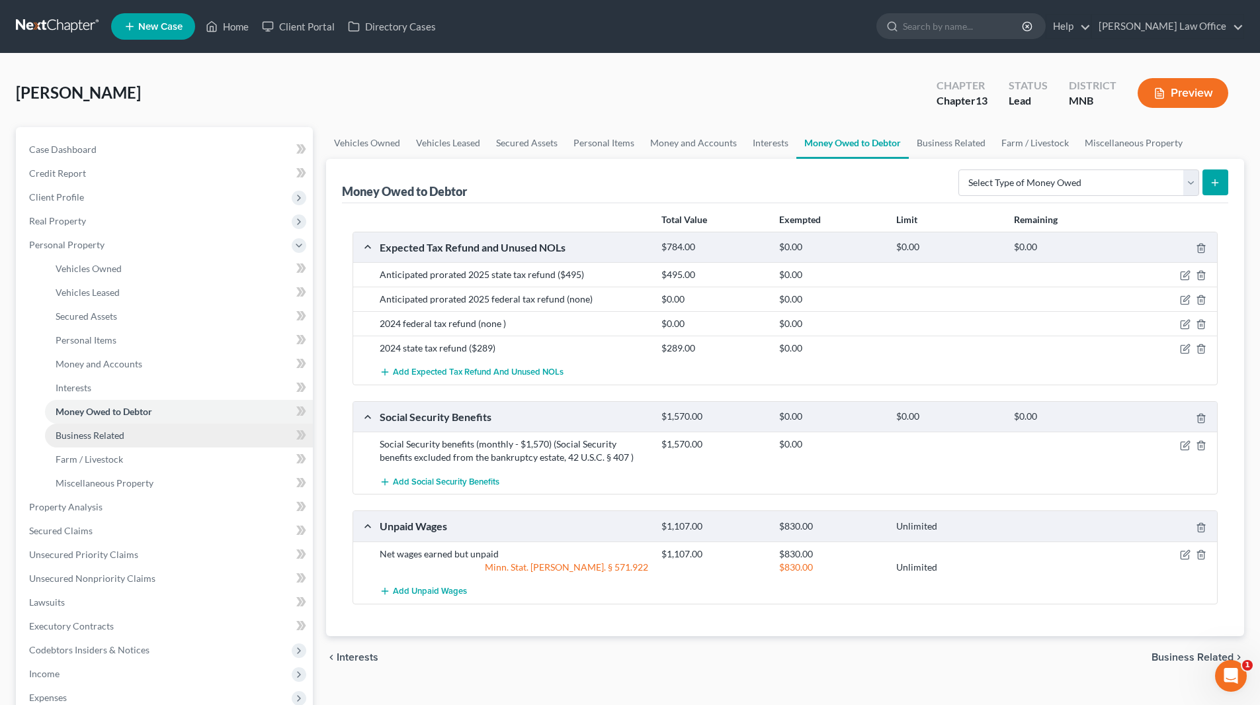
click at [104, 439] on span "Business Related" at bounding box center [90, 434] width 69 height 11
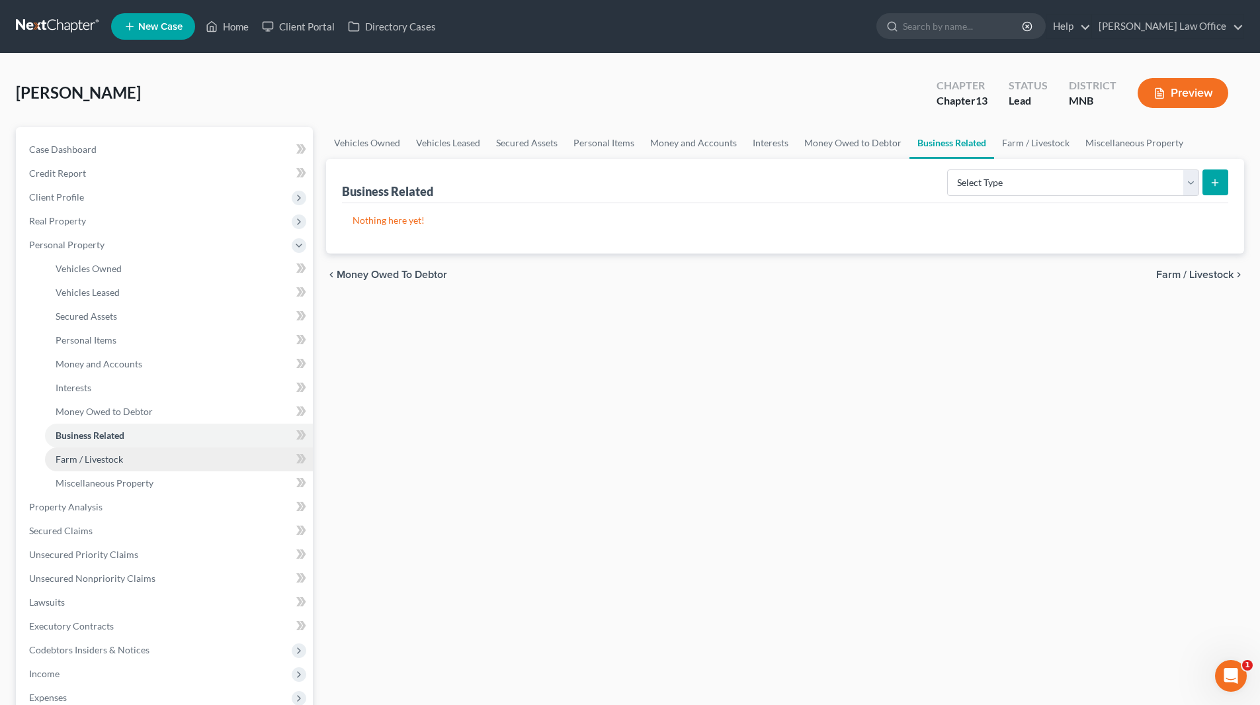
click at [107, 457] on span "Farm / Livestock" at bounding box center [89, 458] width 67 height 11
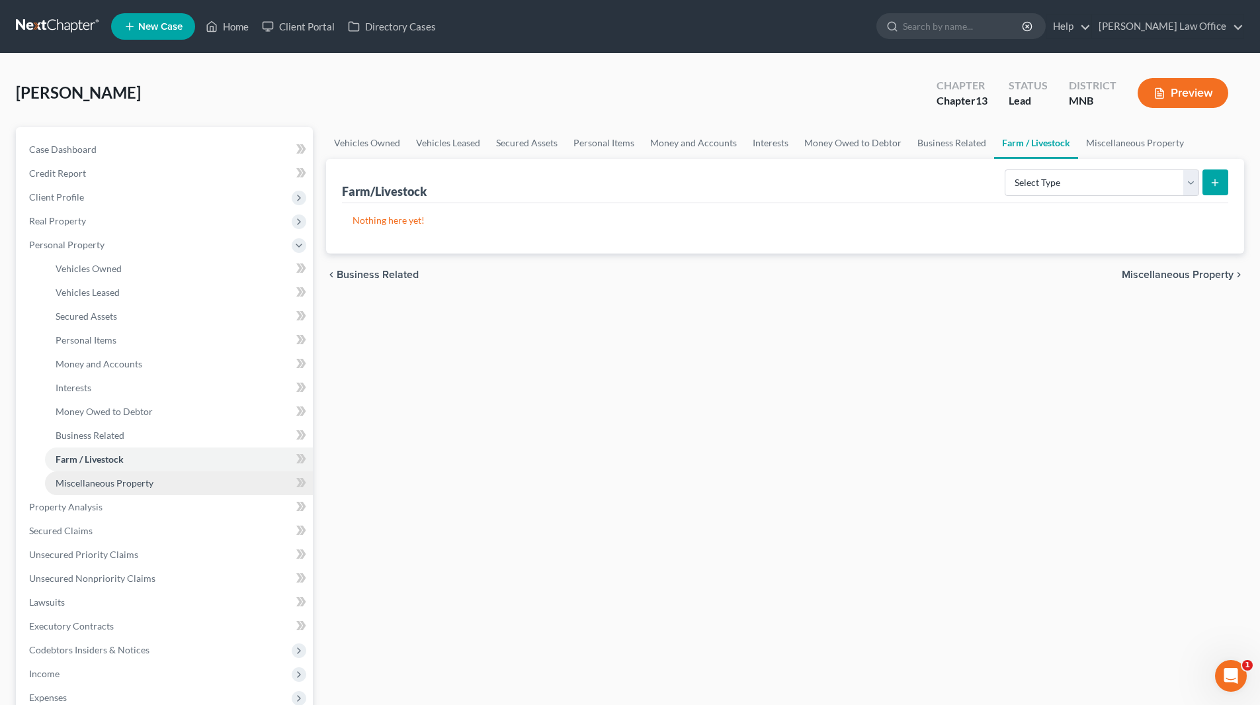
click at [112, 482] on span "Miscellaneous Property" at bounding box center [105, 482] width 98 height 11
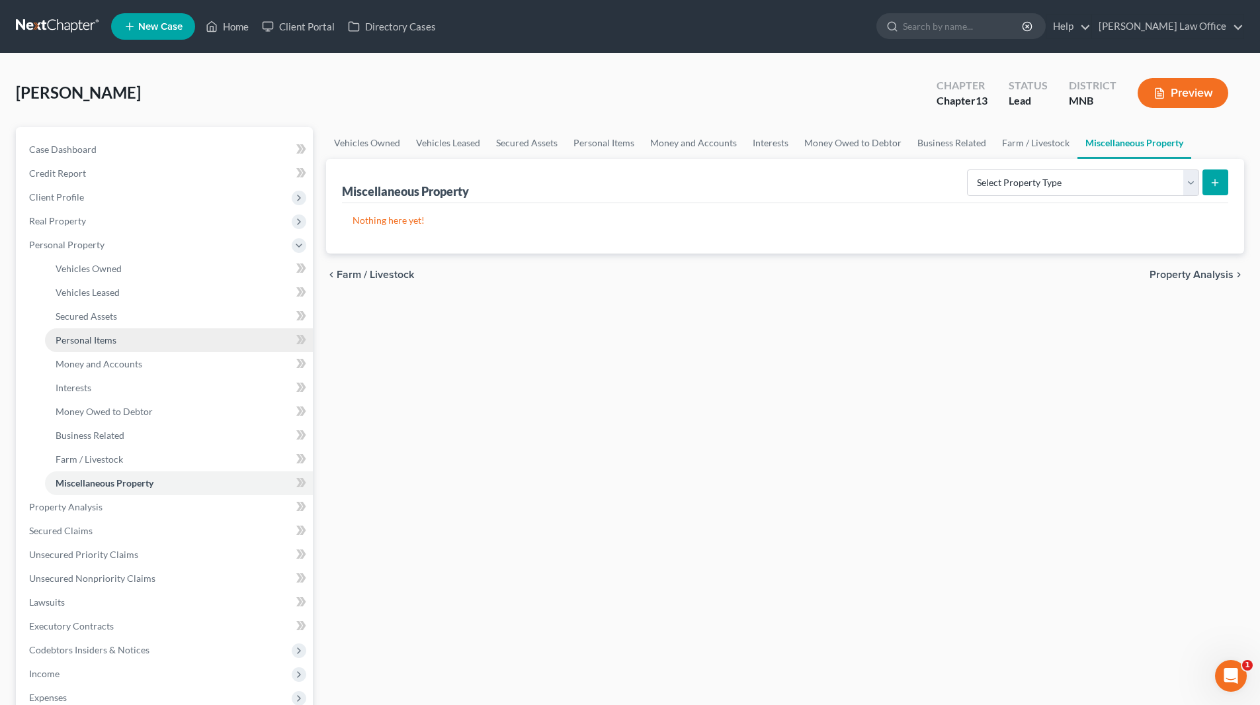
click at [99, 336] on span "Personal Items" at bounding box center [86, 339] width 61 height 11
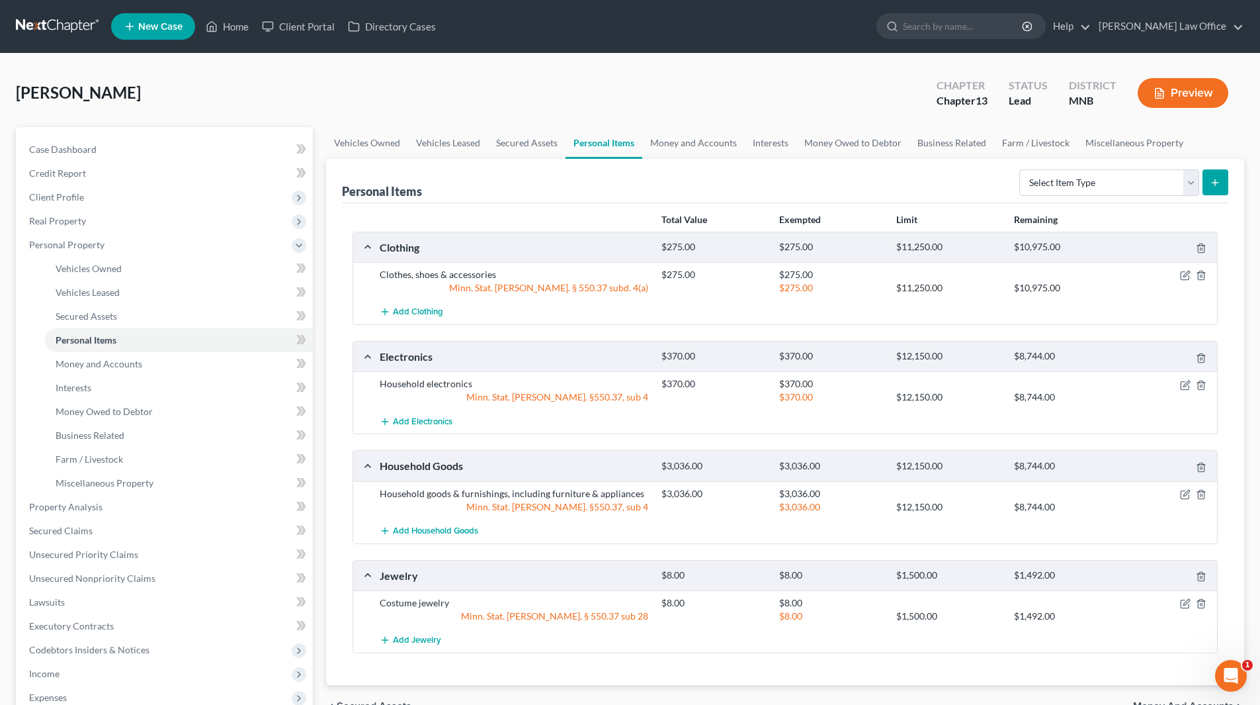
click at [1184, 500] on div "$3,036.00 $12,150.00 $8,744.00" at bounding box center [937, 506] width 564 height 13
click at [1190, 490] on icon "button" at bounding box center [1187, 493] width 6 height 6
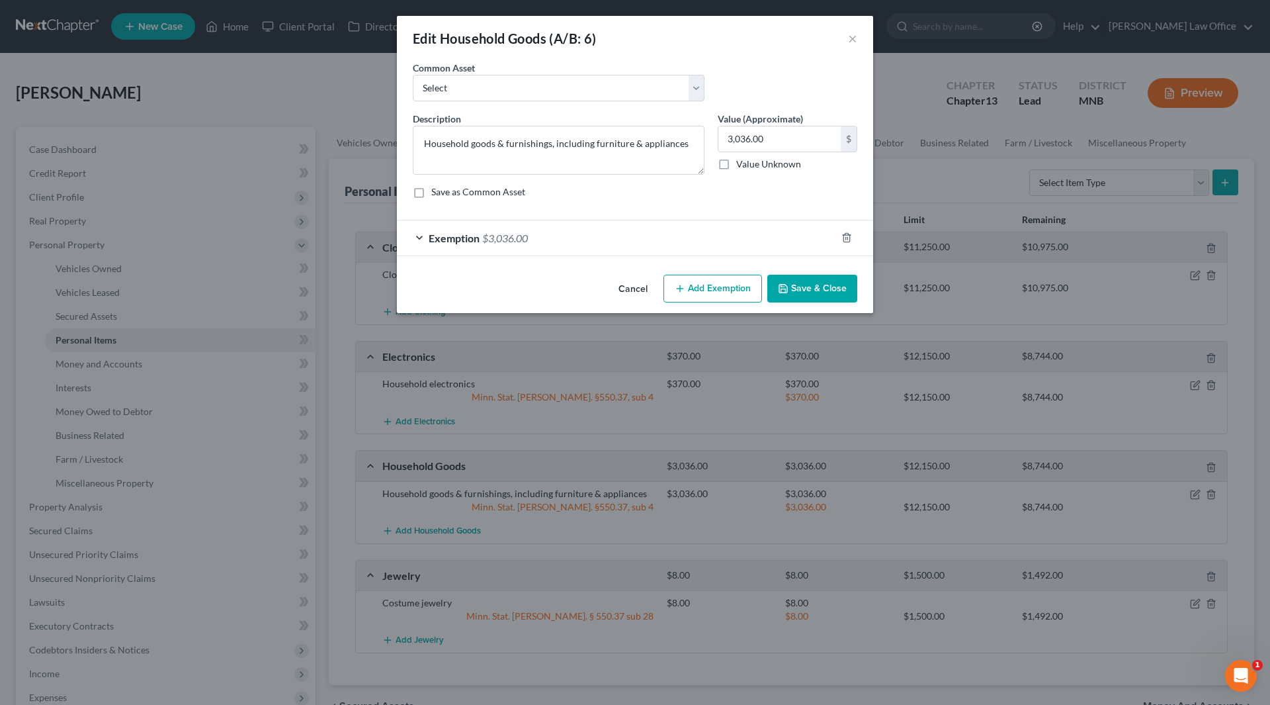
click at [727, 298] on button "Add Exemption" at bounding box center [713, 289] width 99 height 28
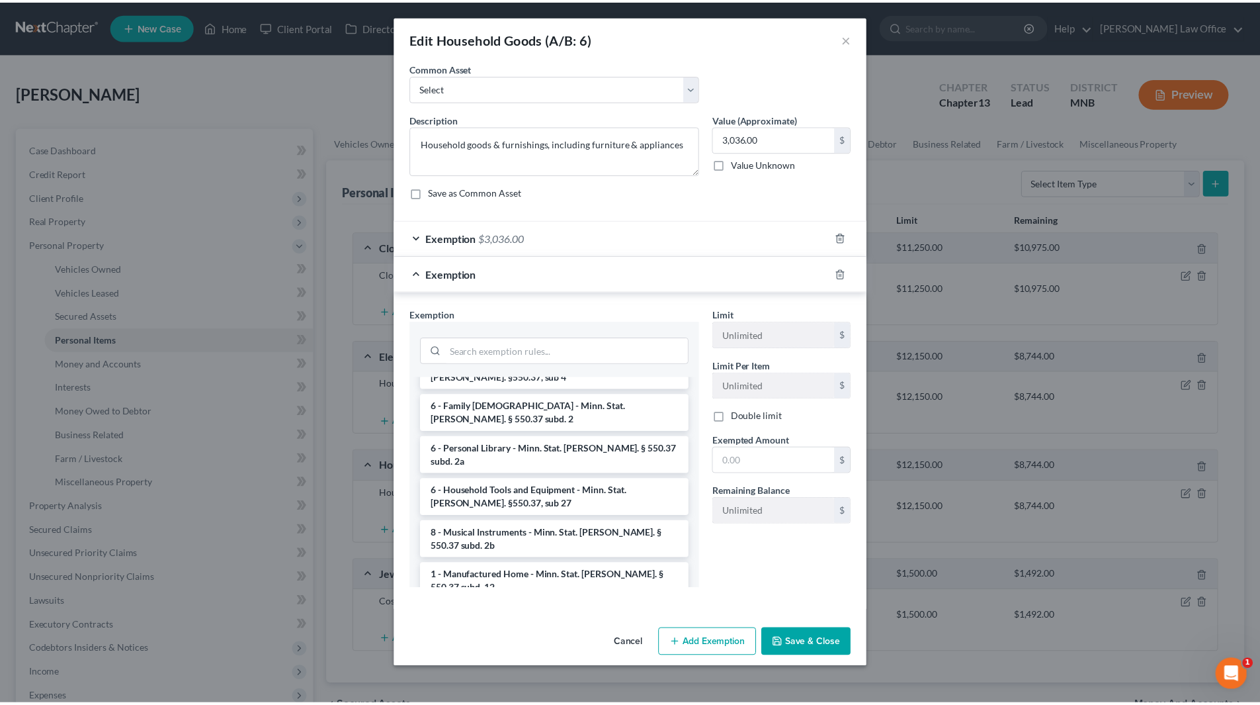
scroll to position [198, 0]
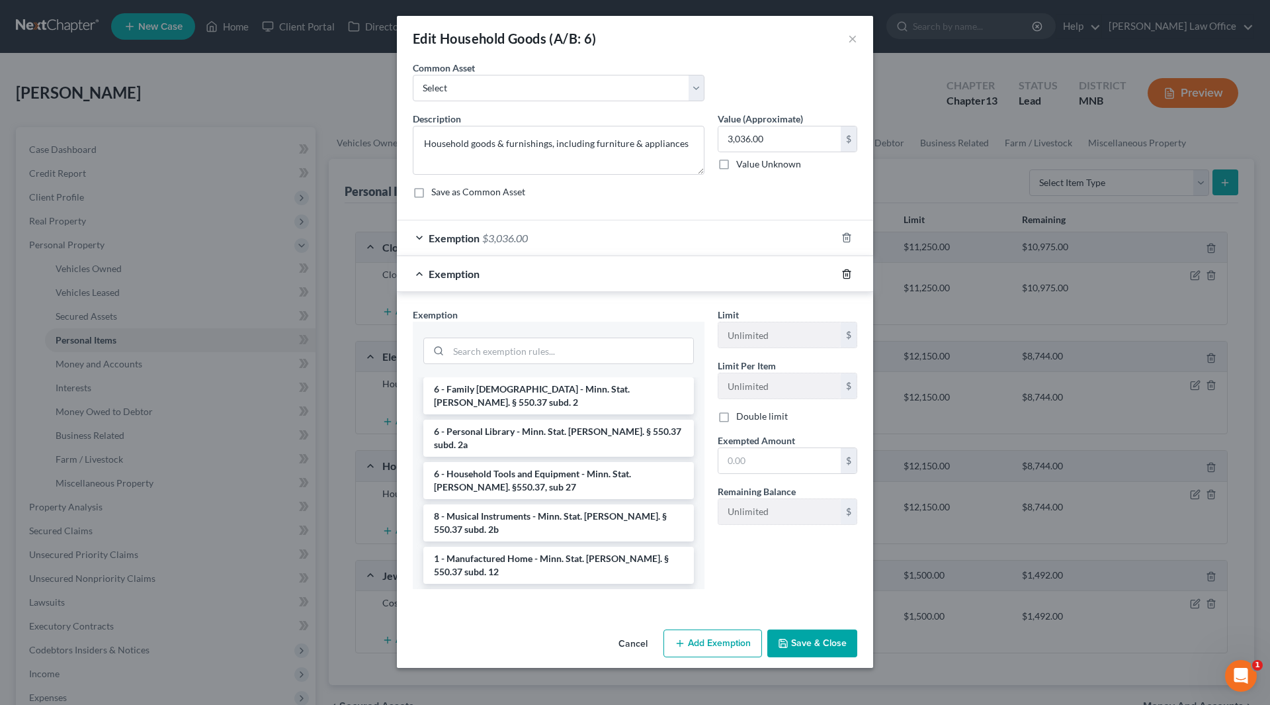
click at [848, 269] on icon "button" at bounding box center [847, 273] width 6 height 9
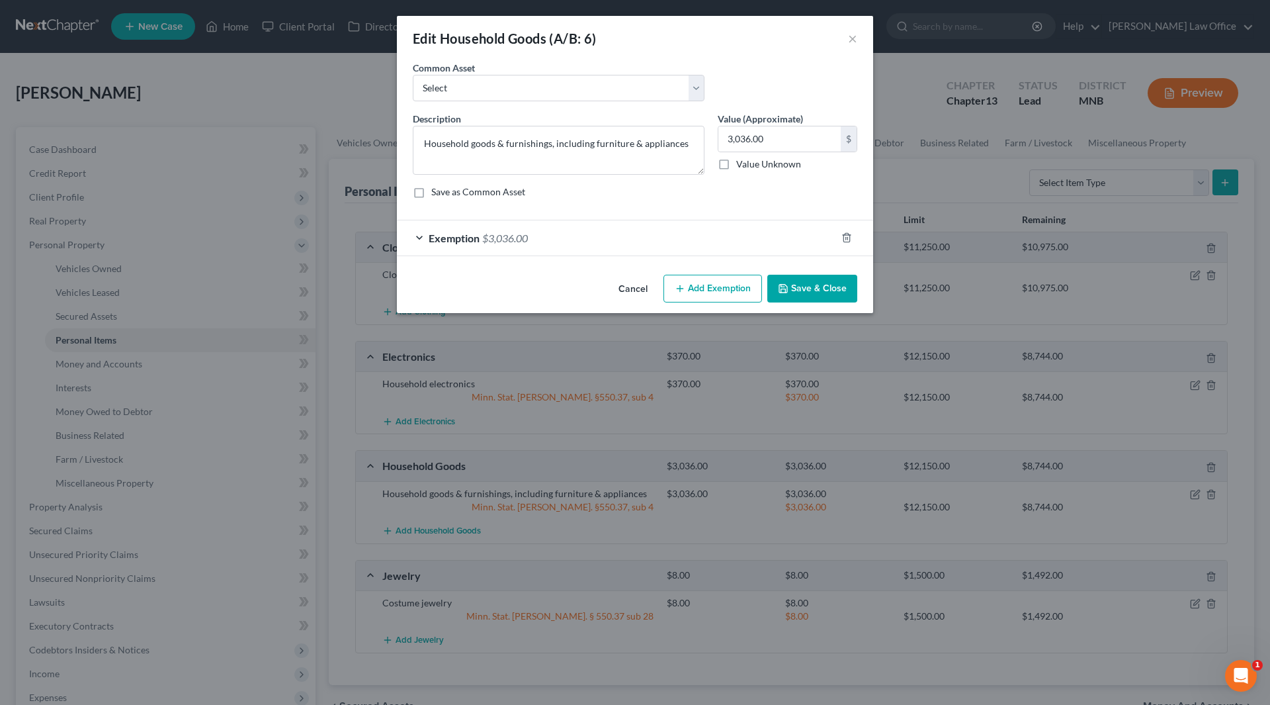
click at [468, 234] on span "Exemption" at bounding box center [454, 238] width 51 height 13
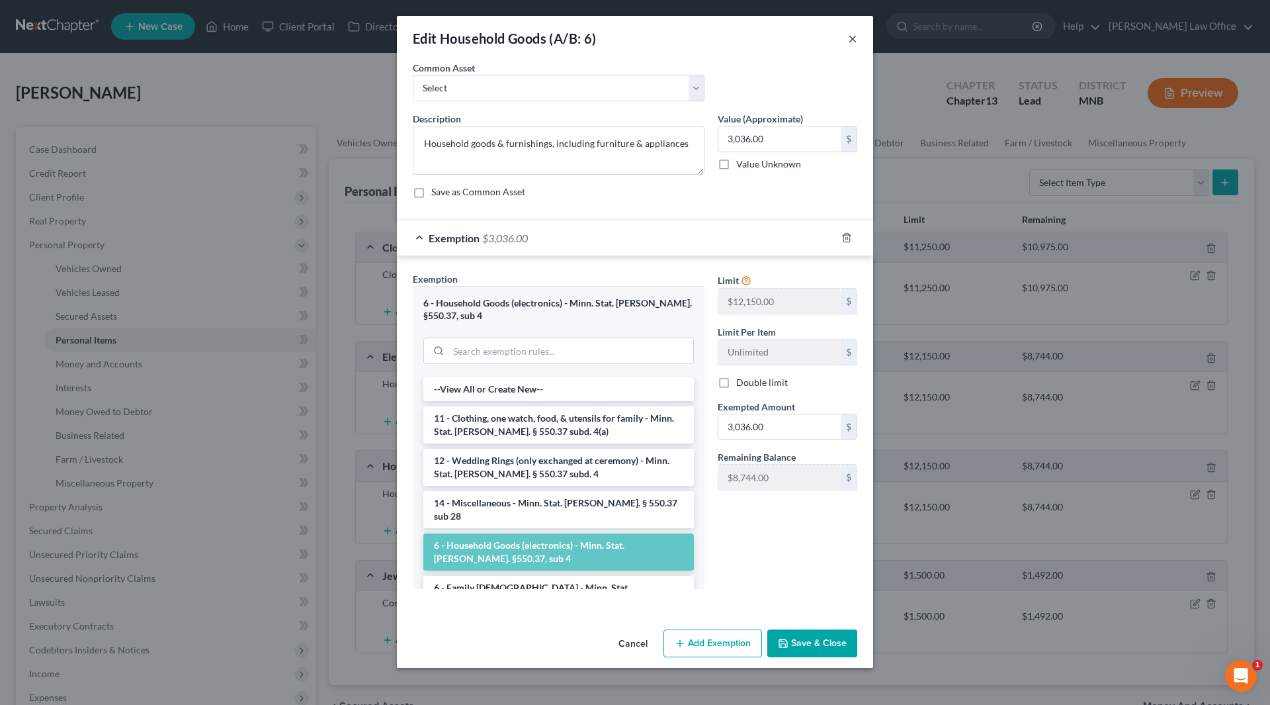
click at [853, 38] on button "×" at bounding box center [852, 38] width 9 height 16
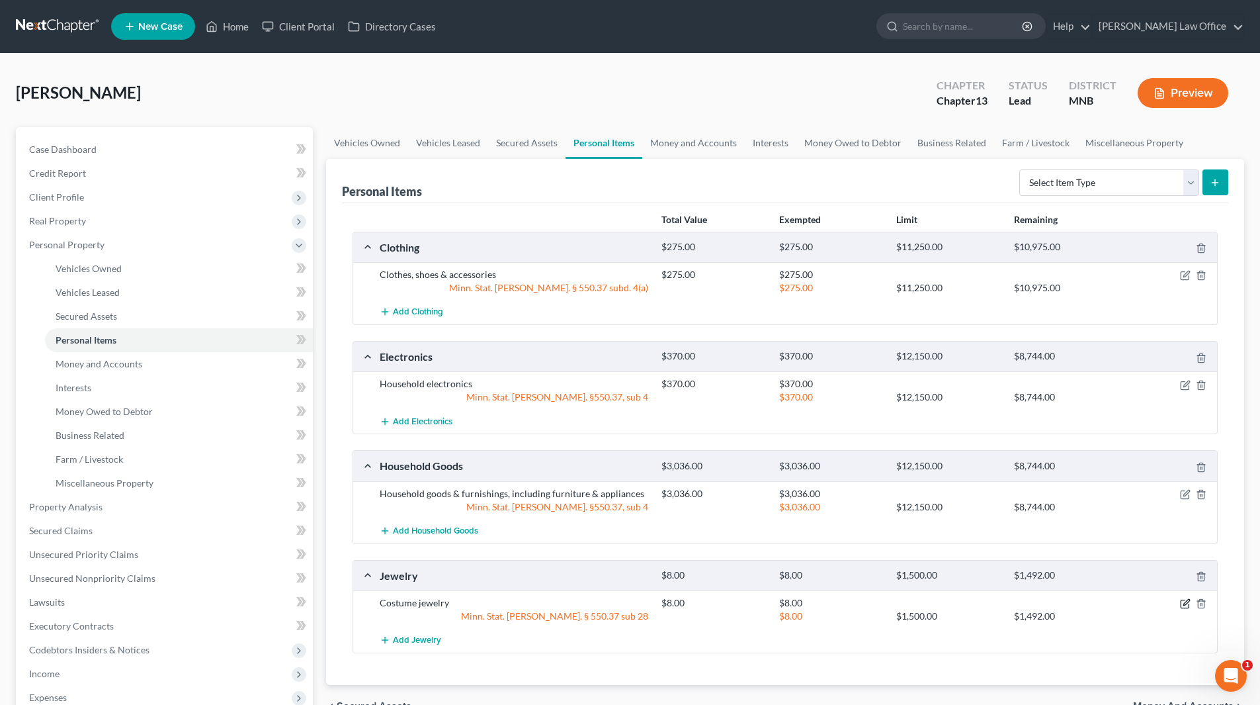
click at [1188, 603] on icon "button" at bounding box center [1185, 603] width 11 height 11
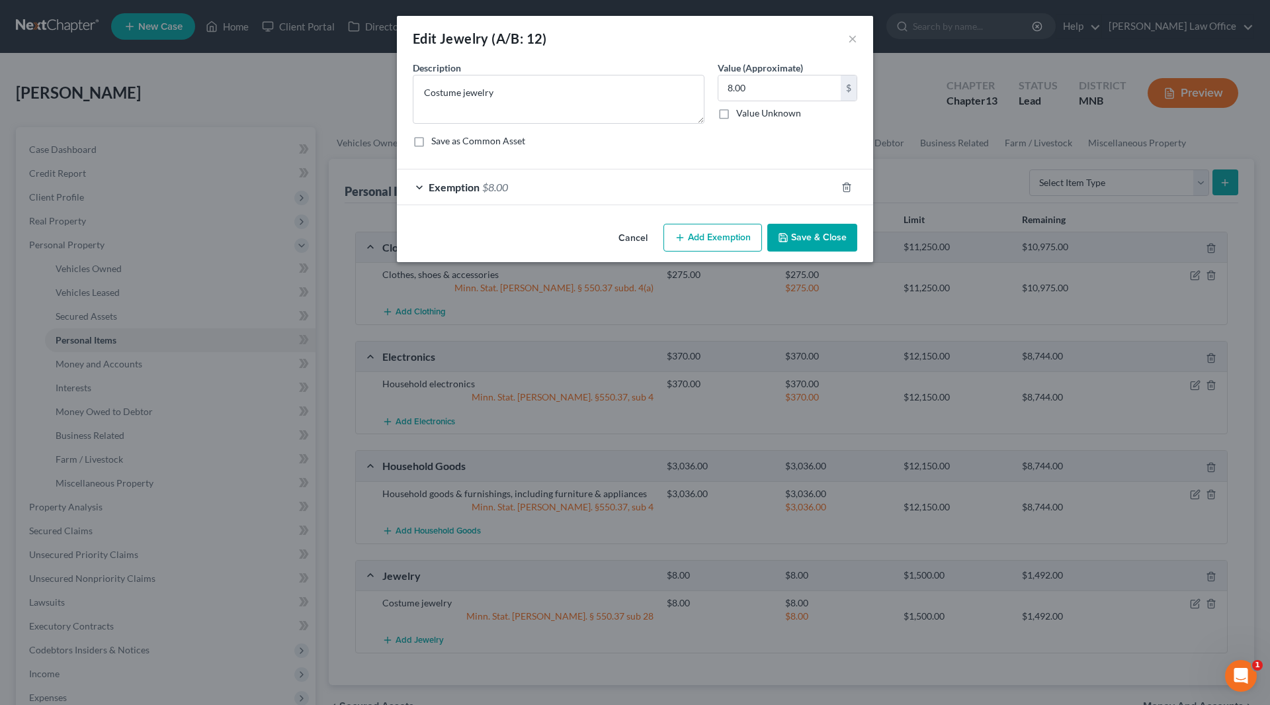
click at [682, 226] on button "Add Exemption" at bounding box center [713, 238] width 99 height 28
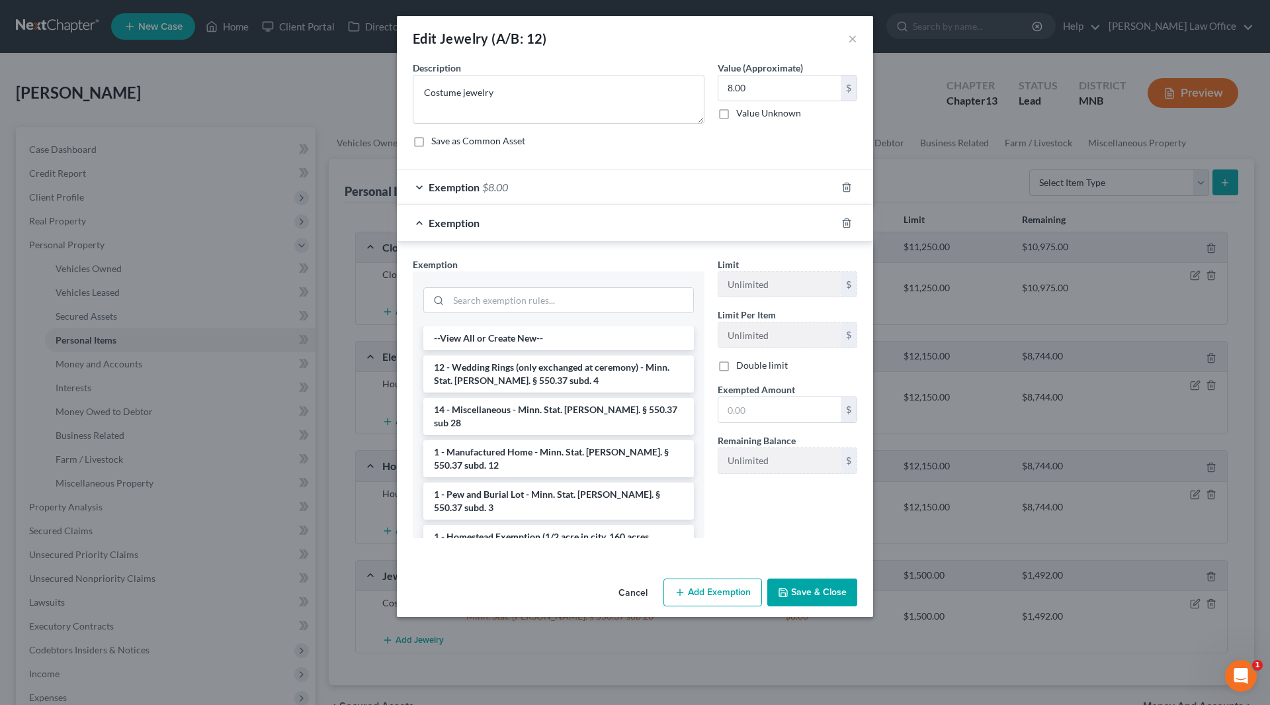
click at [847, 228] on div at bounding box center [854, 222] width 37 height 21
click at [847, 226] on icon "button" at bounding box center [847, 223] width 11 height 11
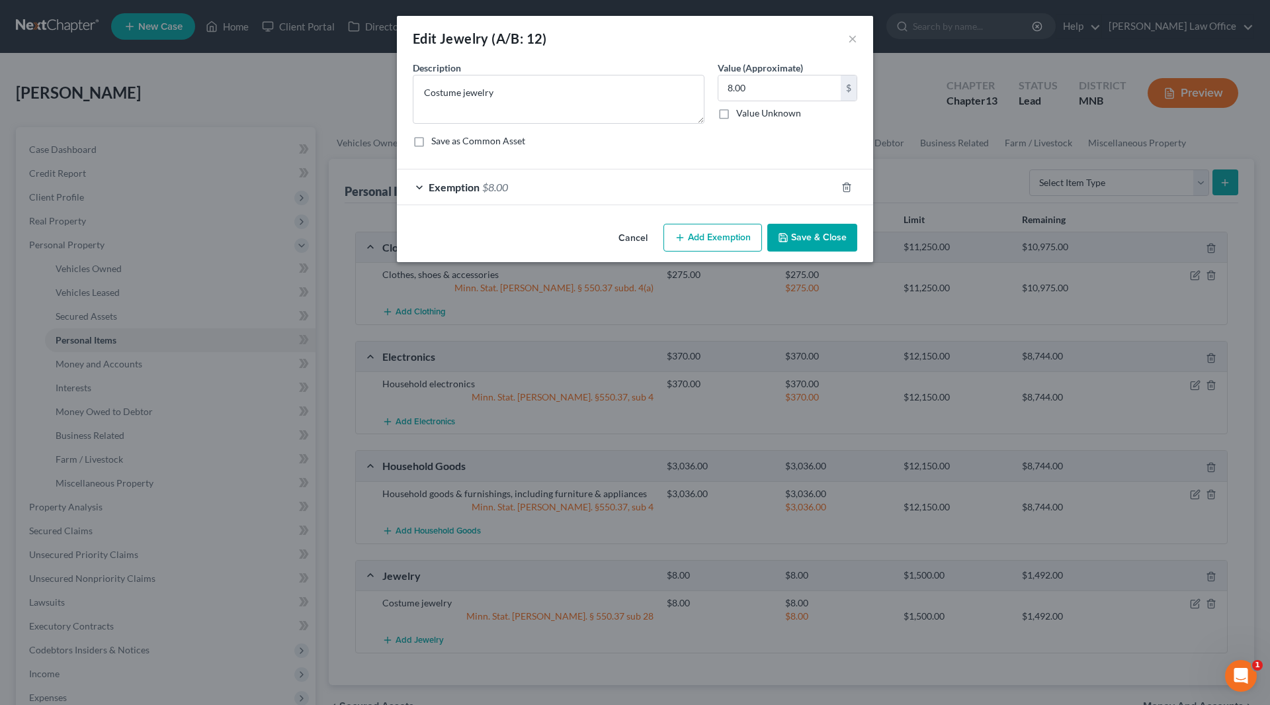
click at [474, 191] on span "Exemption" at bounding box center [454, 187] width 51 height 13
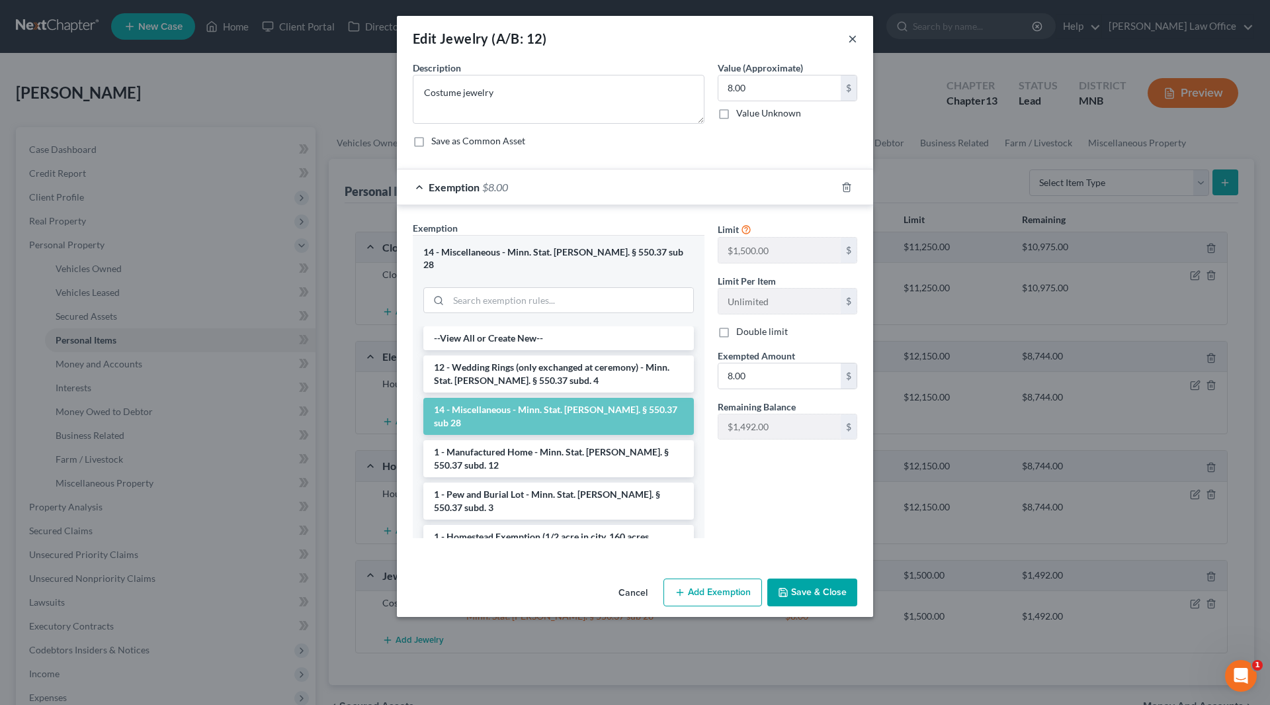
click at [850, 41] on button "×" at bounding box center [852, 38] width 9 height 16
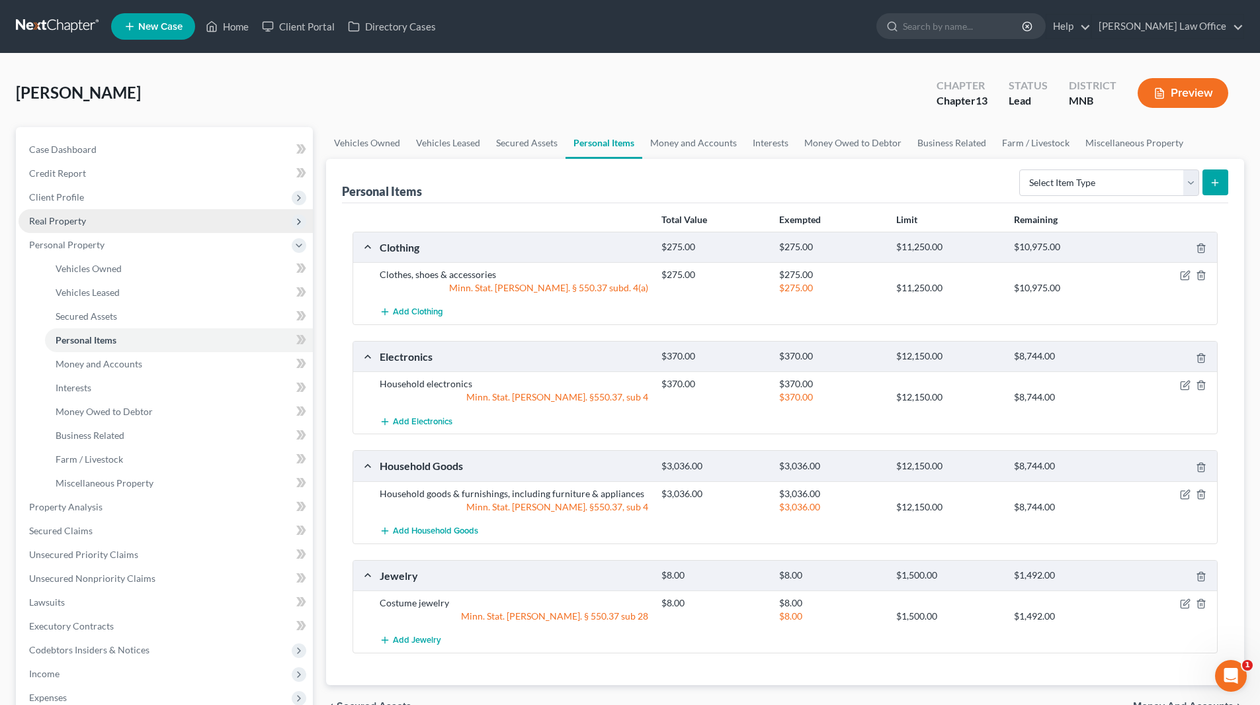
click at [77, 220] on span "Real Property" at bounding box center [57, 220] width 57 height 11
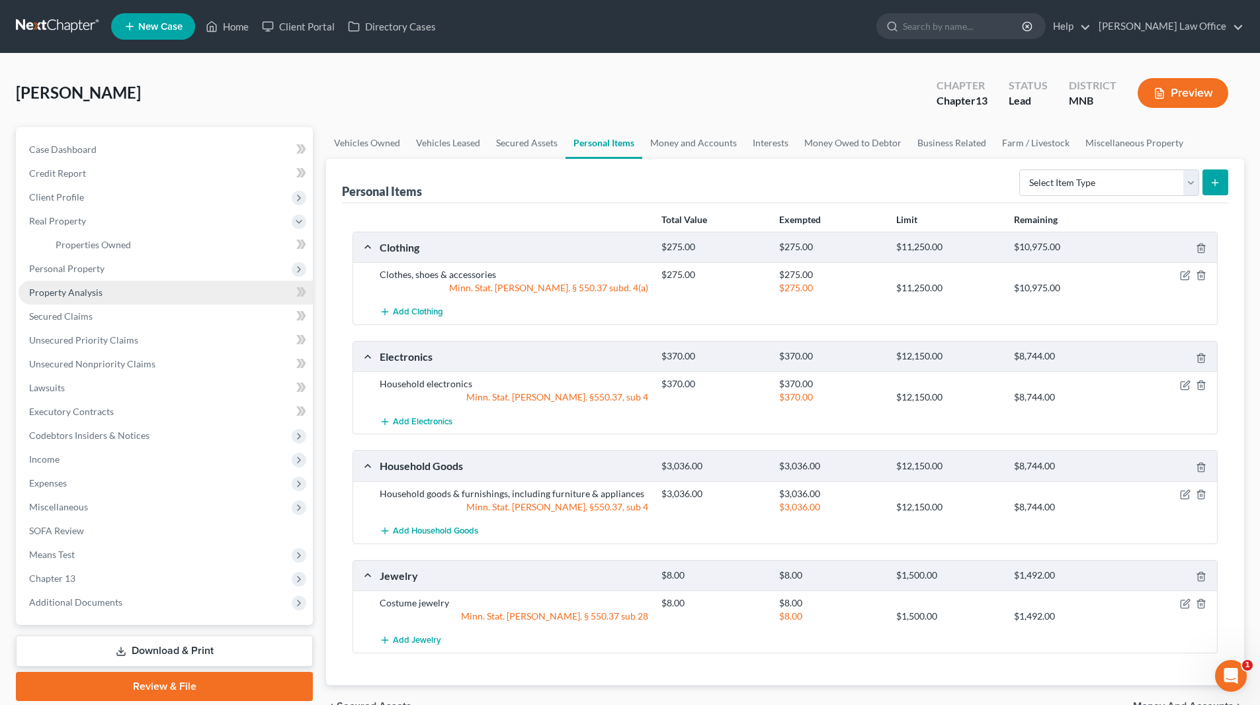
click at [77, 294] on span "Property Analysis" at bounding box center [65, 291] width 73 height 11
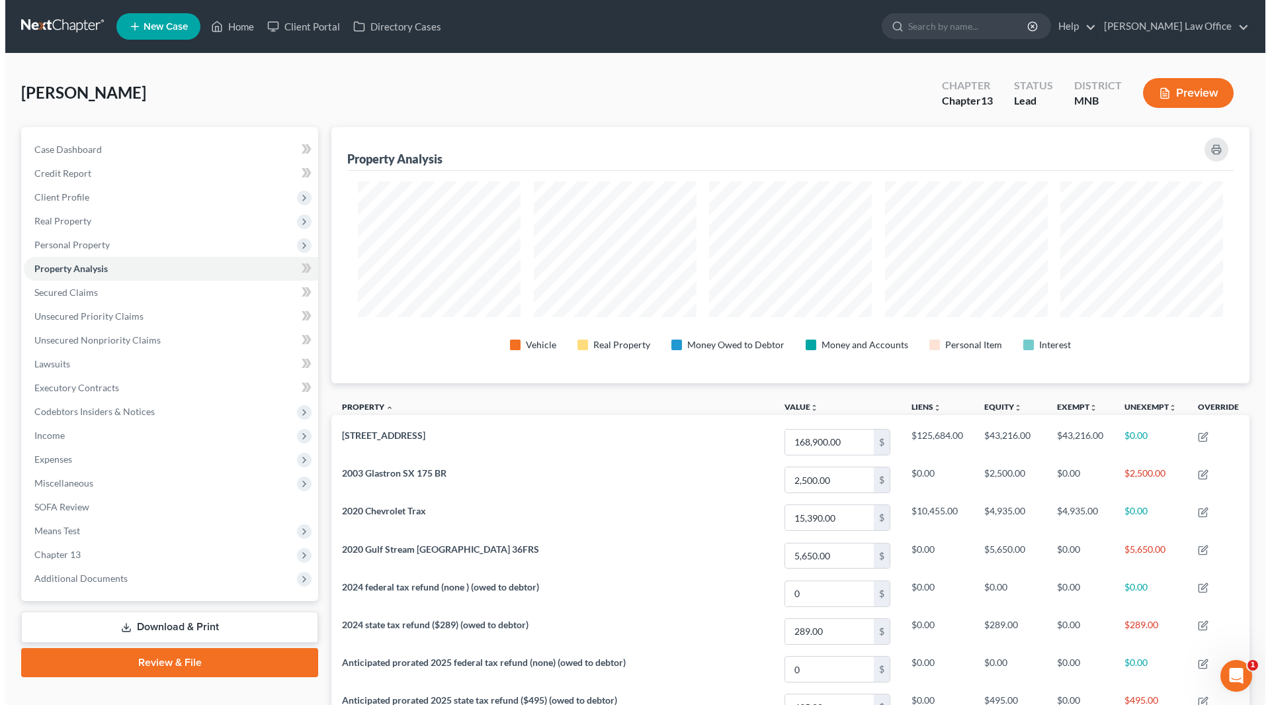
scroll to position [256, 918]
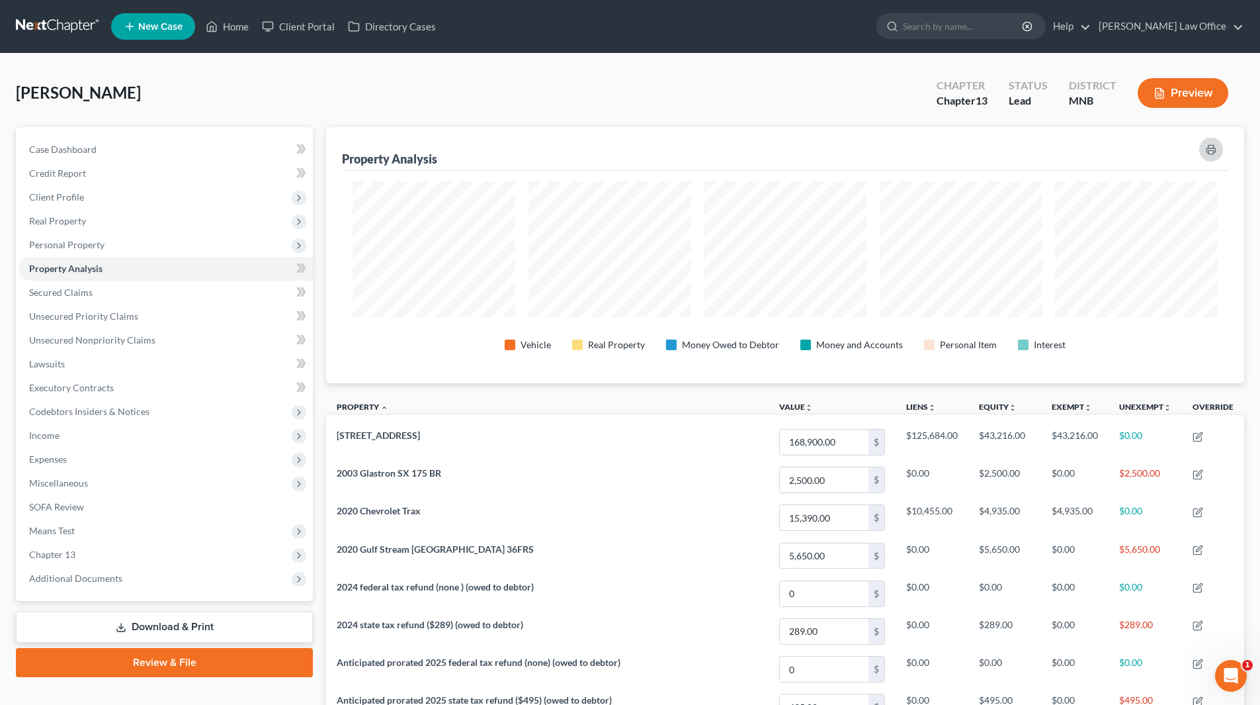
click at [1207, 149] on icon "button" at bounding box center [1211, 150] width 9 height 4
click at [104, 247] on span "Personal Property" at bounding box center [166, 245] width 294 height 24
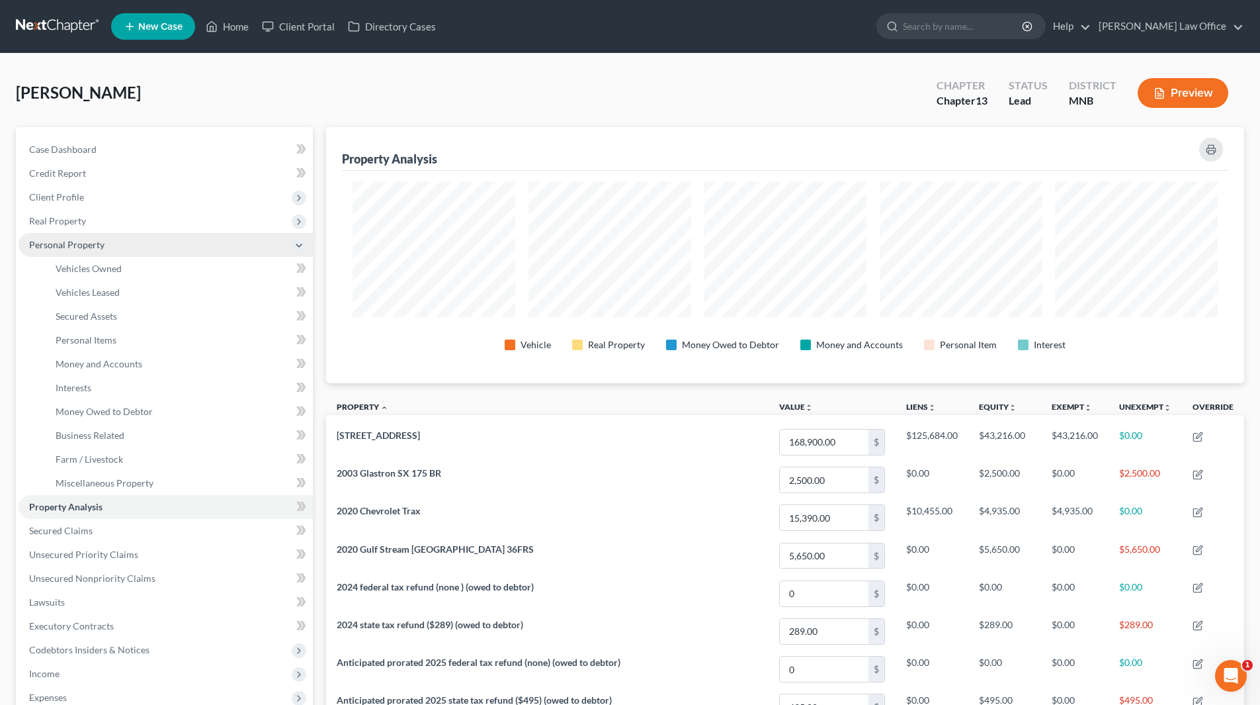
click at [101, 241] on span "Personal Property" at bounding box center [66, 244] width 75 height 11
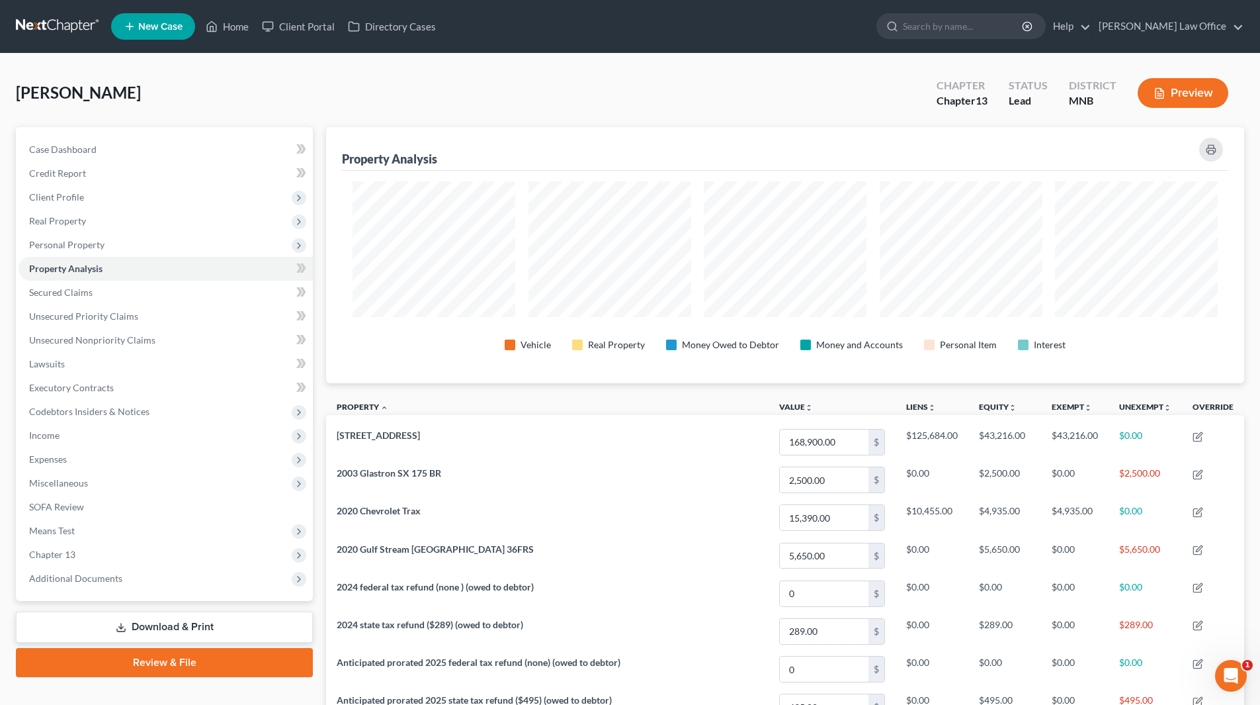
click at [1207, 98] on button "Preview" at bounding box center [1183, 93] width 91 height 30
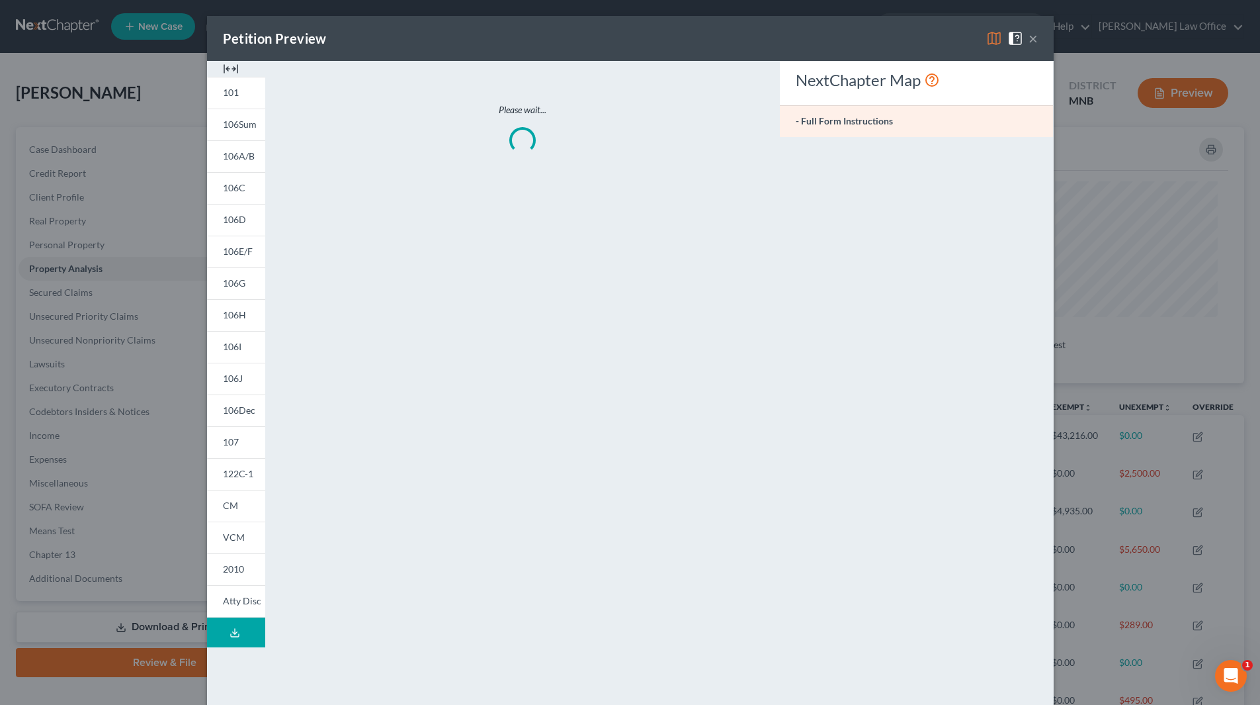
scroll to position [257, 926]
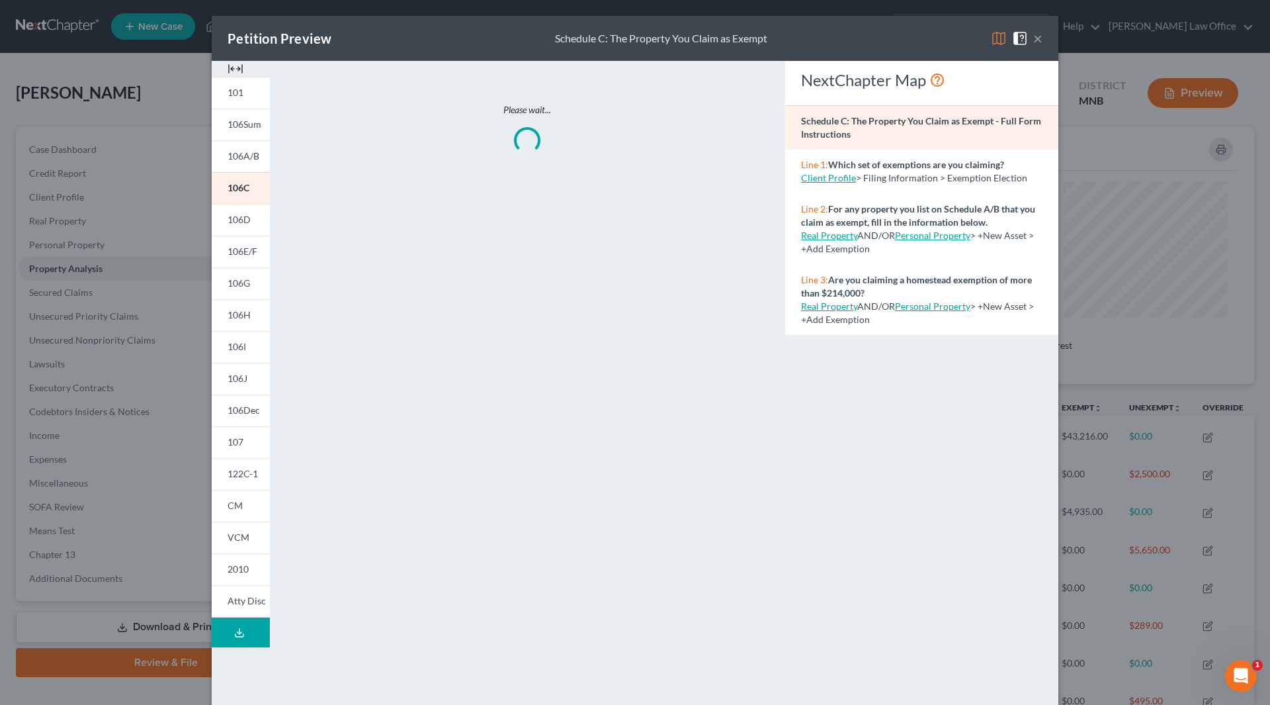
click at [231, 71] on img at bounding box center [236, 69] width 16 height 16
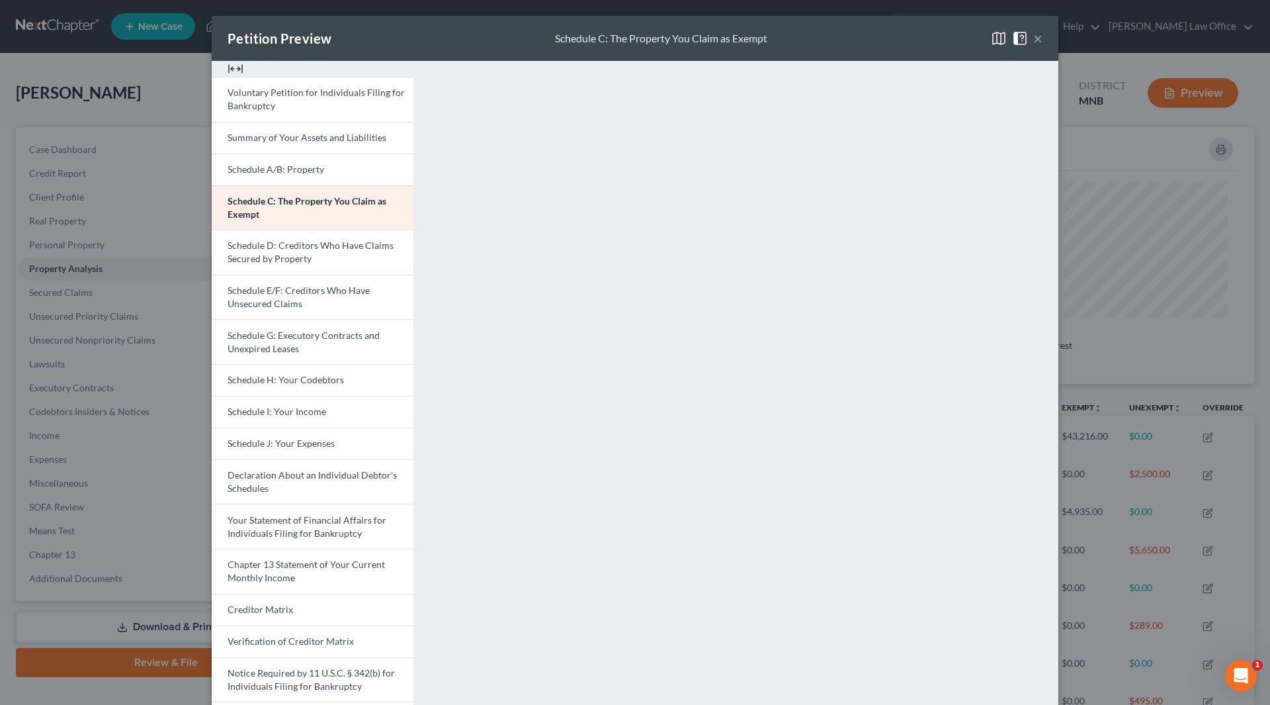
click at [1033, 41] on button "×" at bounding box center [1037, 38] width 9 height 16
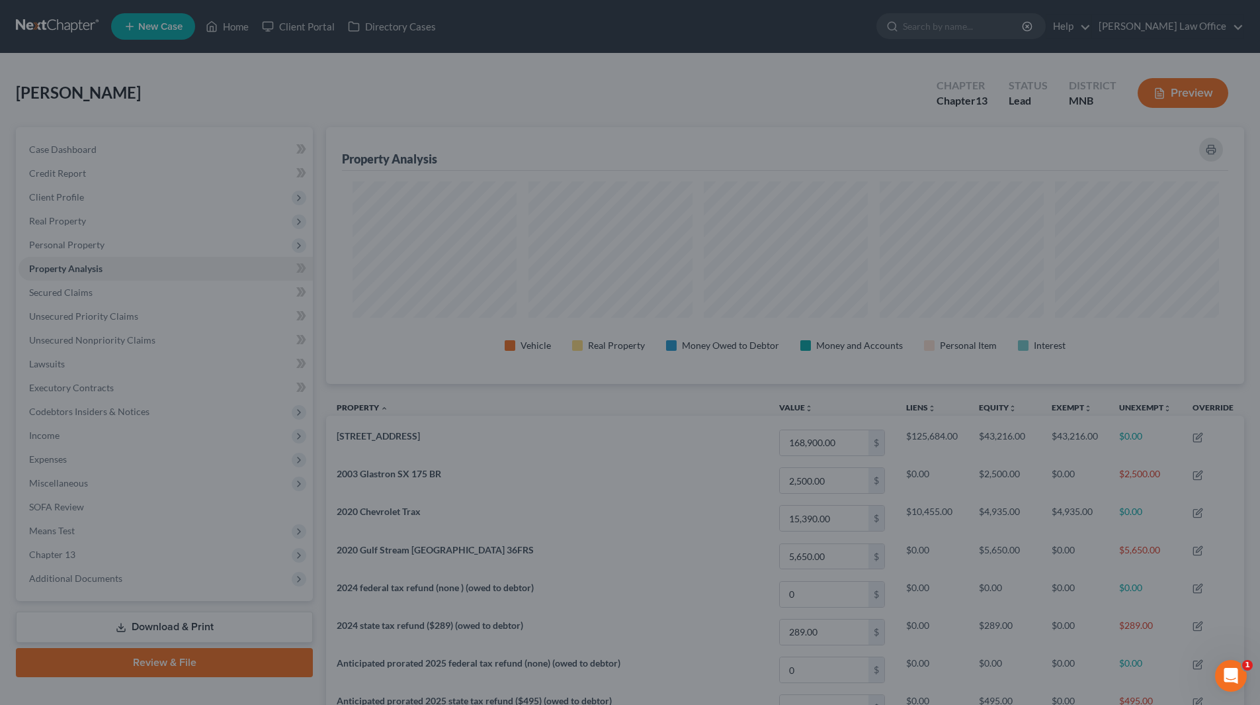
scroll to position [661378, 660716]
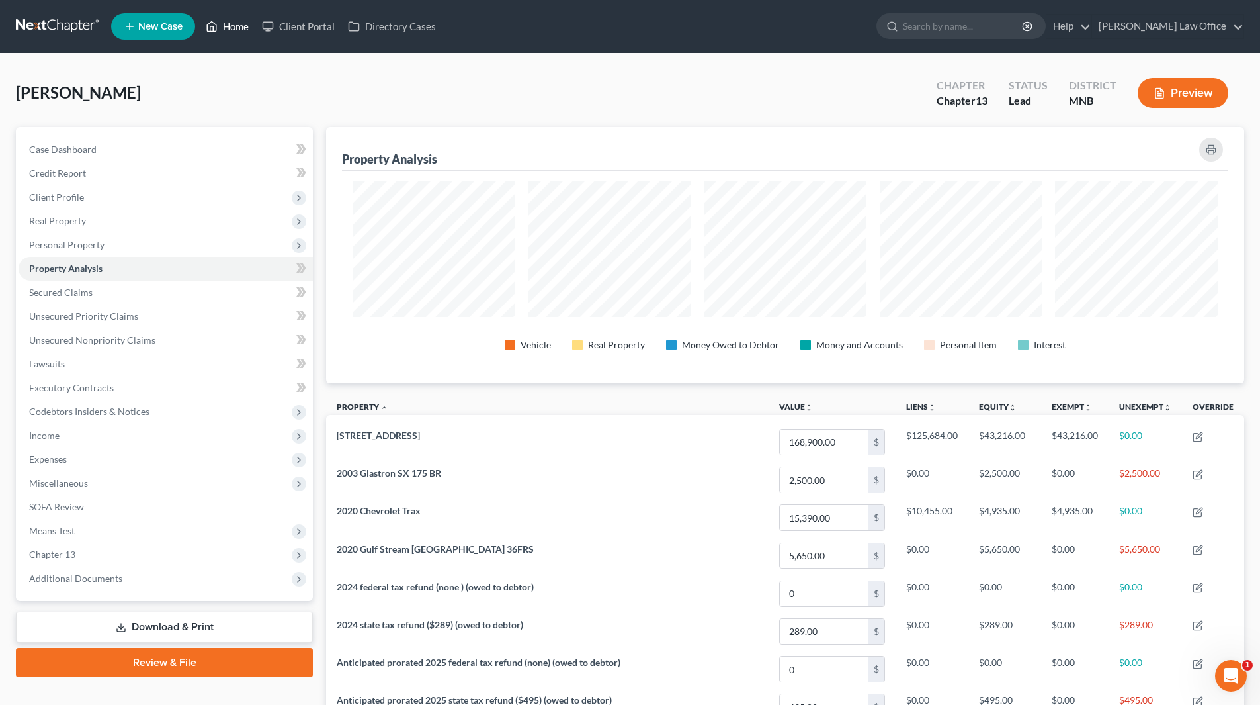
click at [241, 34] on link "Home" at bounding box center [227, 27] width 56 height 24
